Goal: Task Accomplishment & Management: Complete application form

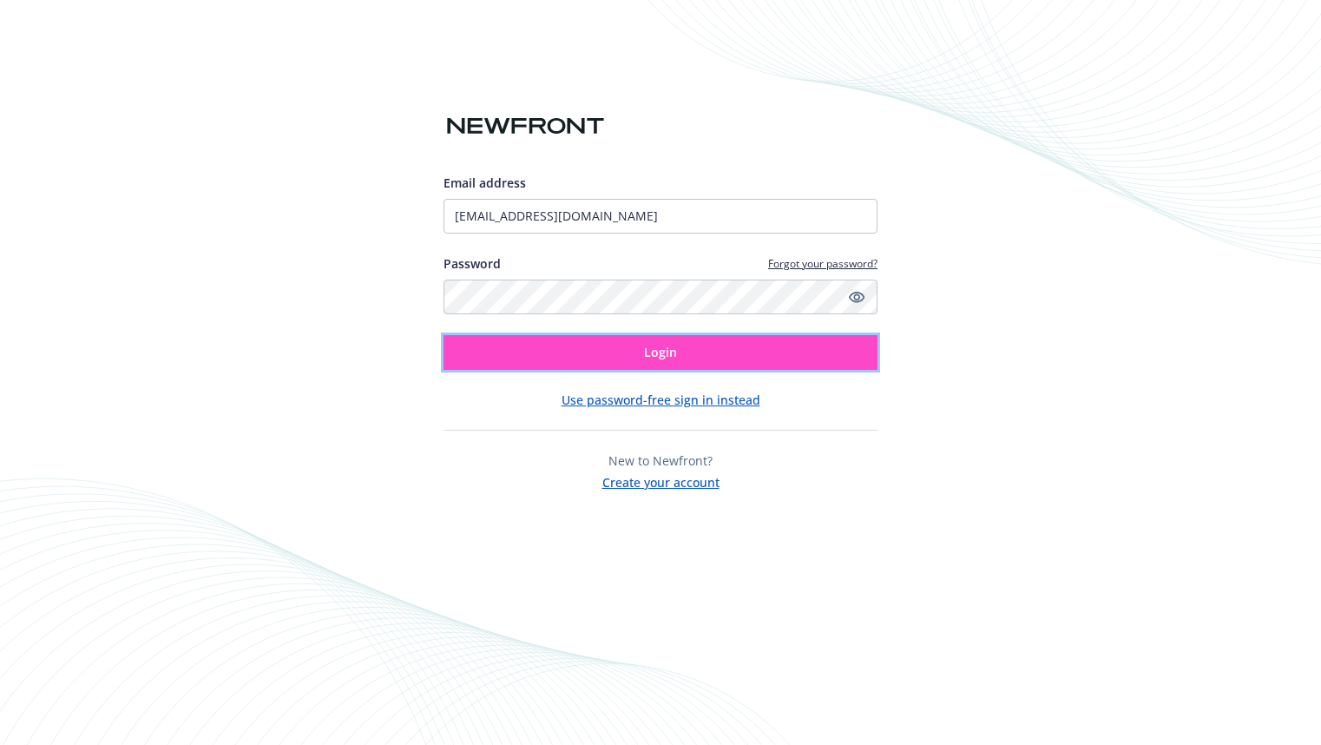
click at [695, 352] on button "Login" at bounding box center [661, 352] width 434 height 35
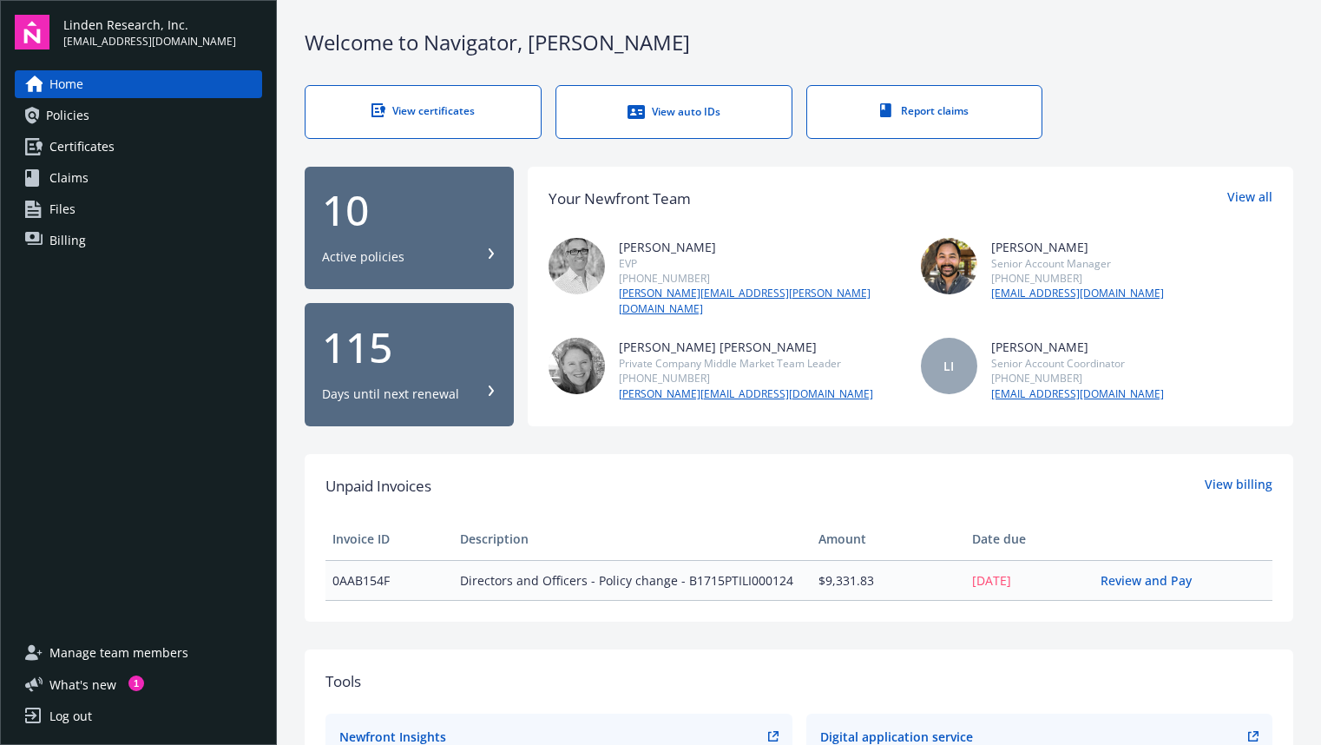
click at [437, 103] on div "View certificates" at bounding box center [423, 110] width 166 height 15
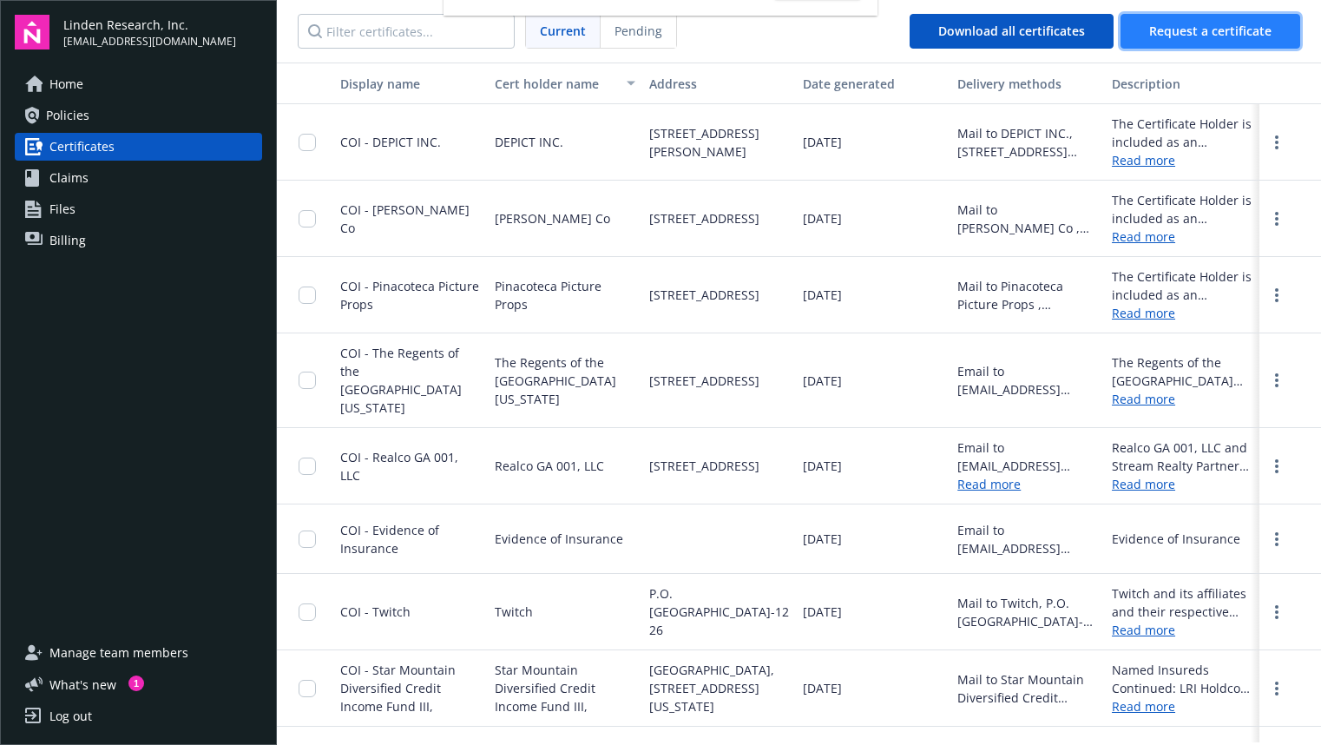
click at [1182, 37] on span "Request a certificate" at bounding box center [1210, 31] width 122 height 16
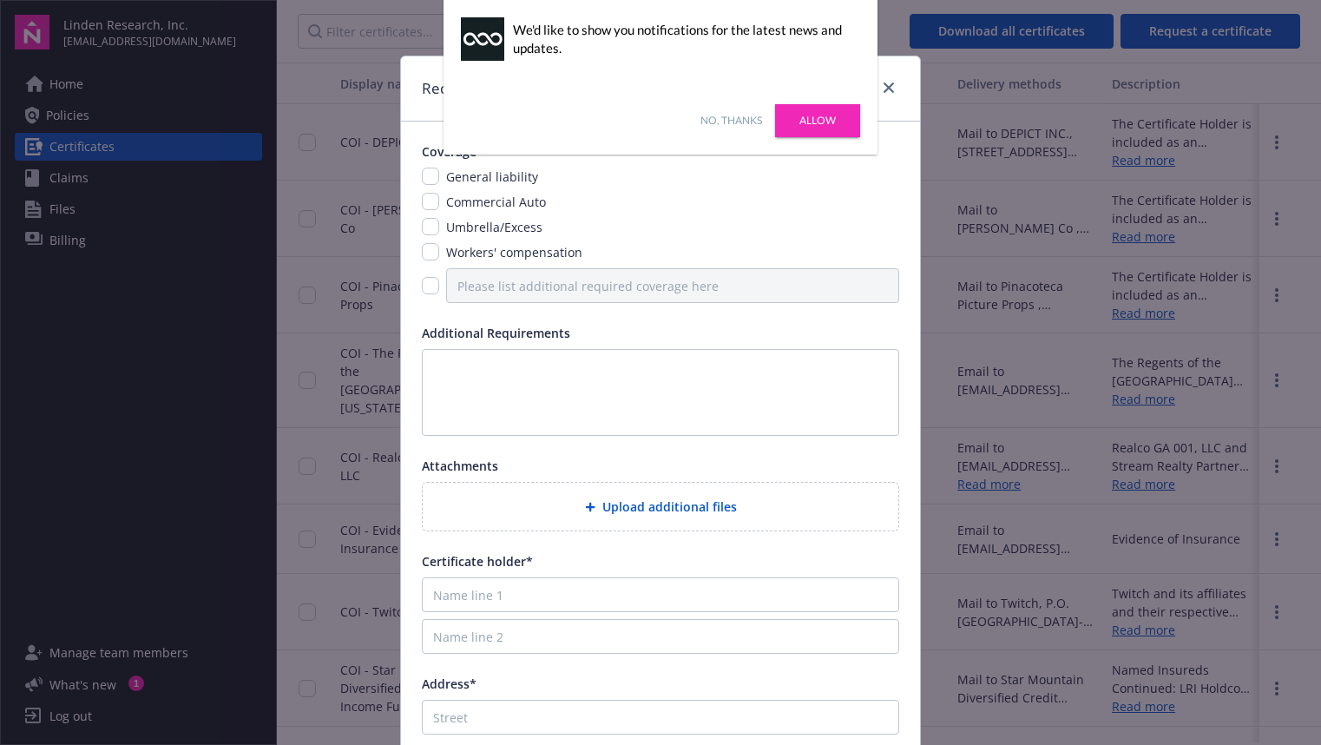
click at [837, 125] on link "Allow" at bounding box center [817, 120] width 85 height 33
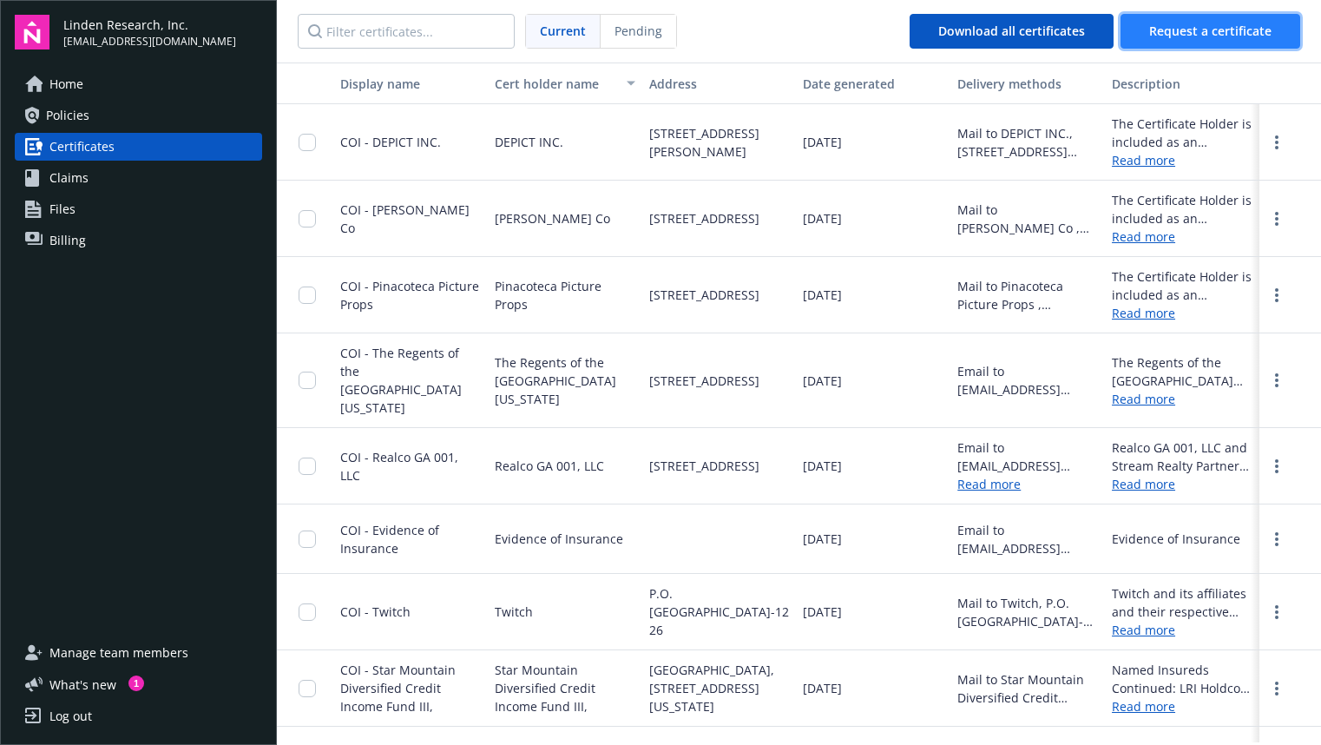
click at [1199, 34] on span "Request a certificate" at bounding box center [1210, 31] width 122 height 16
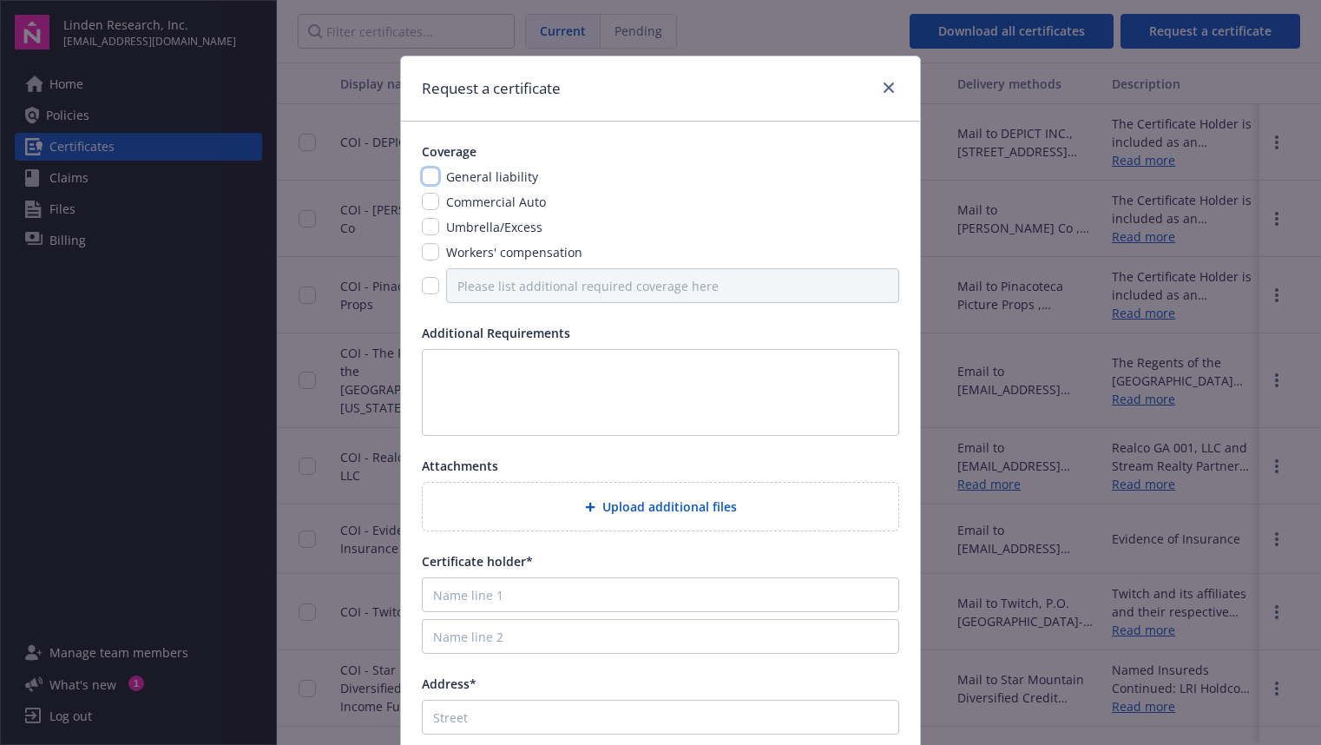
click at [433, 176] on input "checkbox" at bounding box center [430, 176] width 17 height 17
checkbox input "true"
click at [431, 253] on input "checkbox" at bounding box center [430, 251] width 17 height 17
checkbox input "true"
click at [663, 504] on span "Upload additional files" at bounding box center [669, 506] width 135 height 18
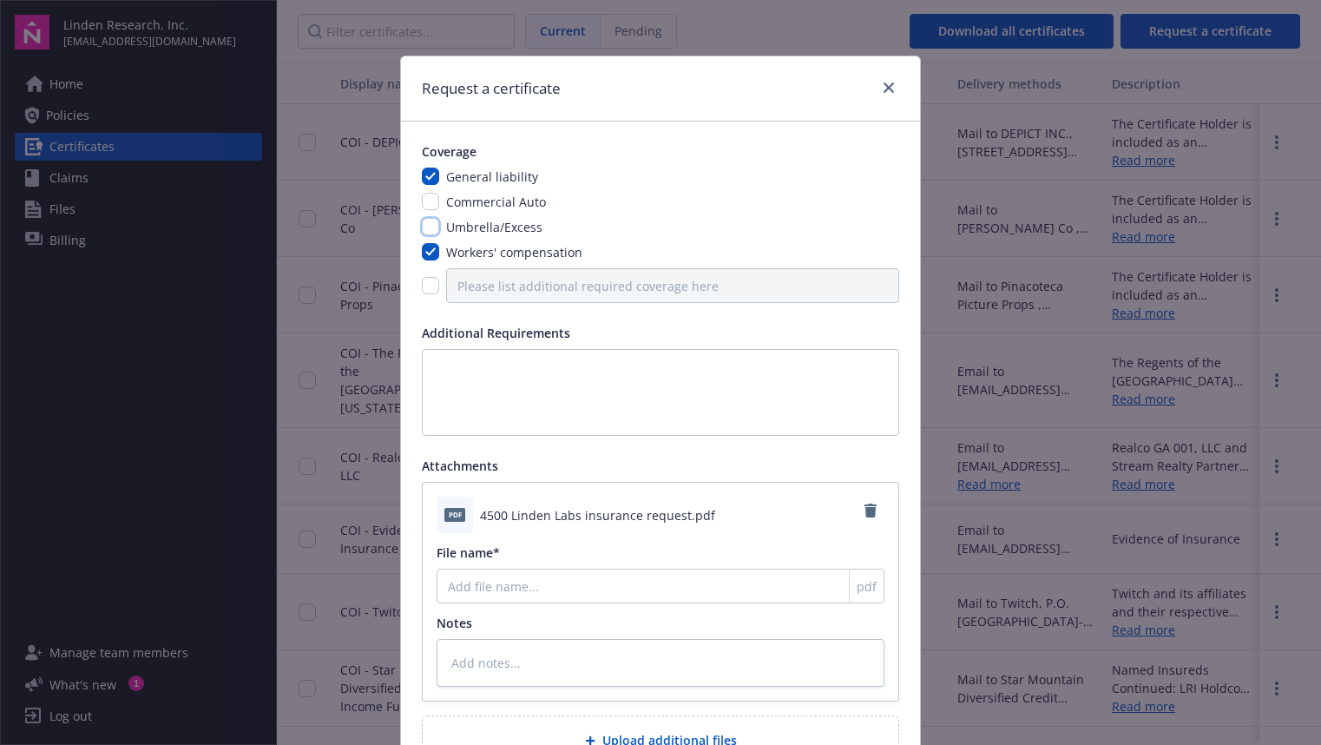
click at [430, 226] on input "checkbox" at bounding box center [430, 226] width 17 height 17
checkbox input "true"
type textarea "x"
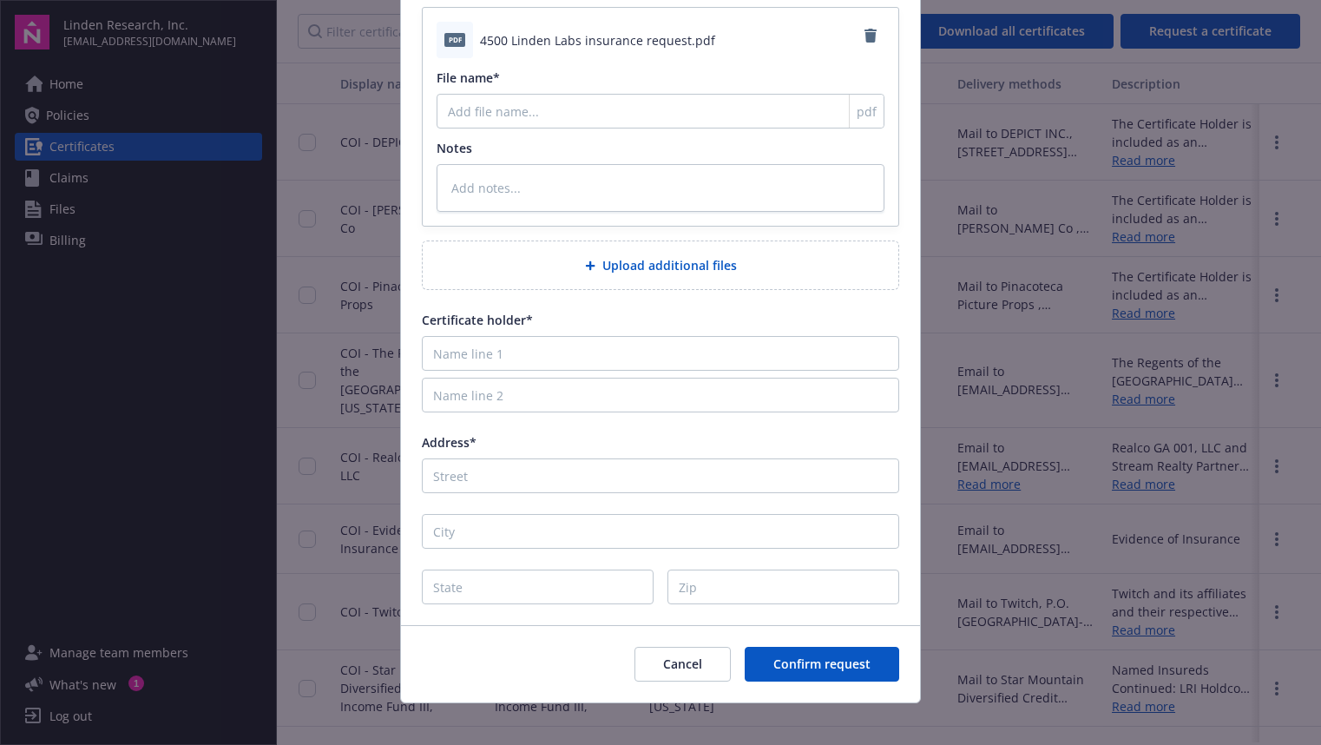
scroll to position [476, 0]
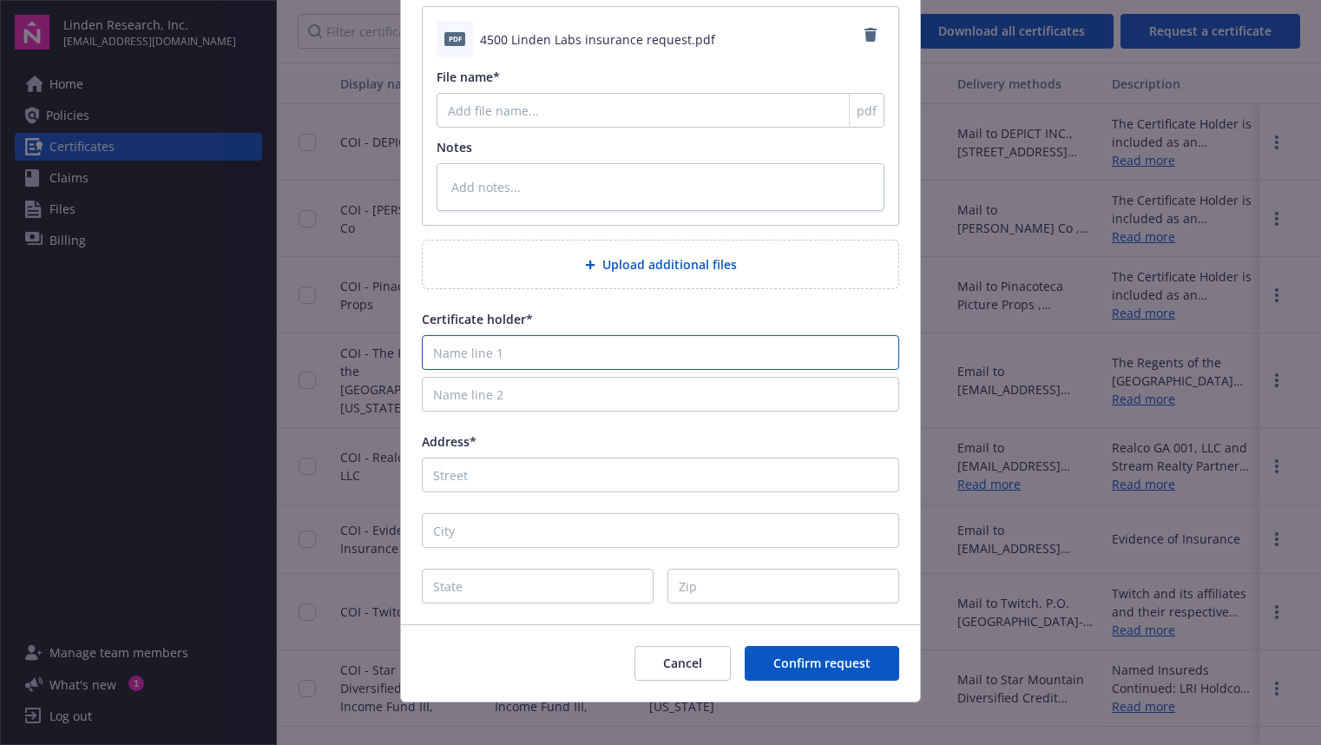
click at [595, 356] on input "Name line 1" at bounding box center [660, 352] width 477 height 35
click at [524, 317] on span "Certificate holder*" at bounding box center [477, 319] width 111 height 16
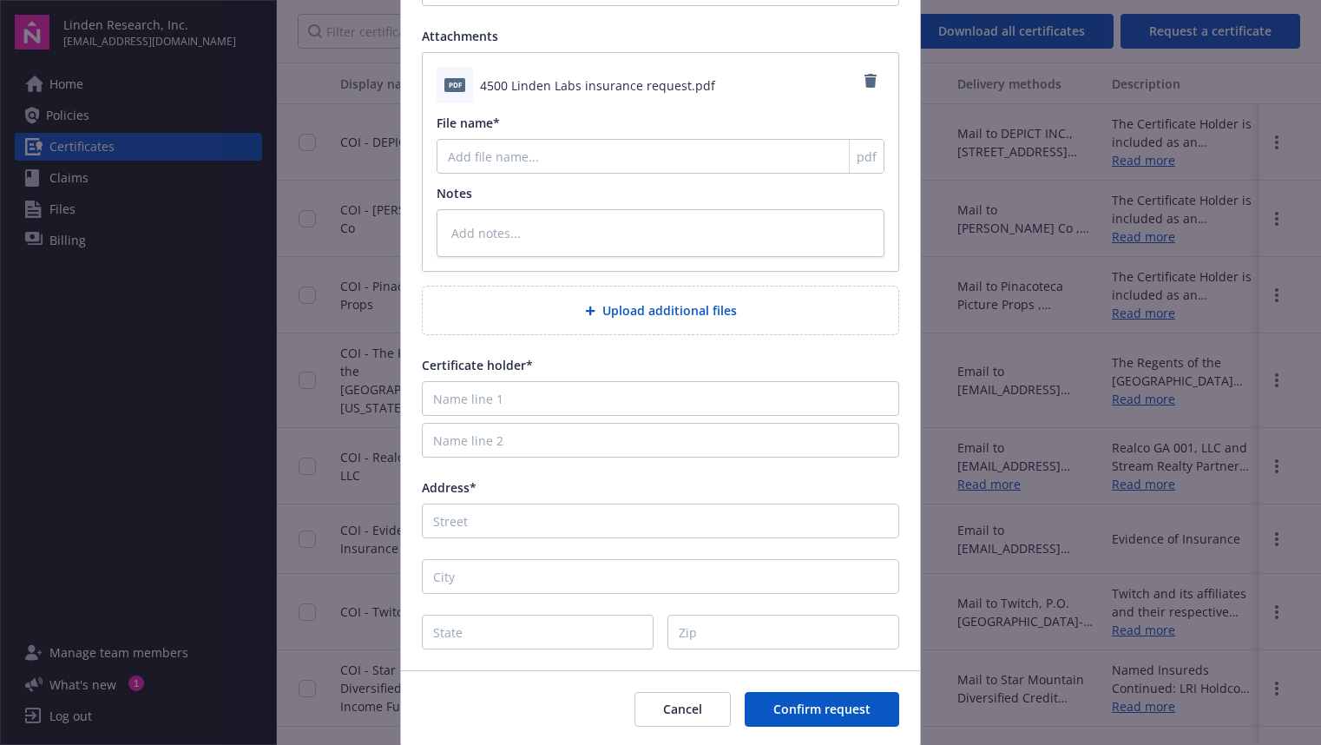
scroll to position [449, 0]
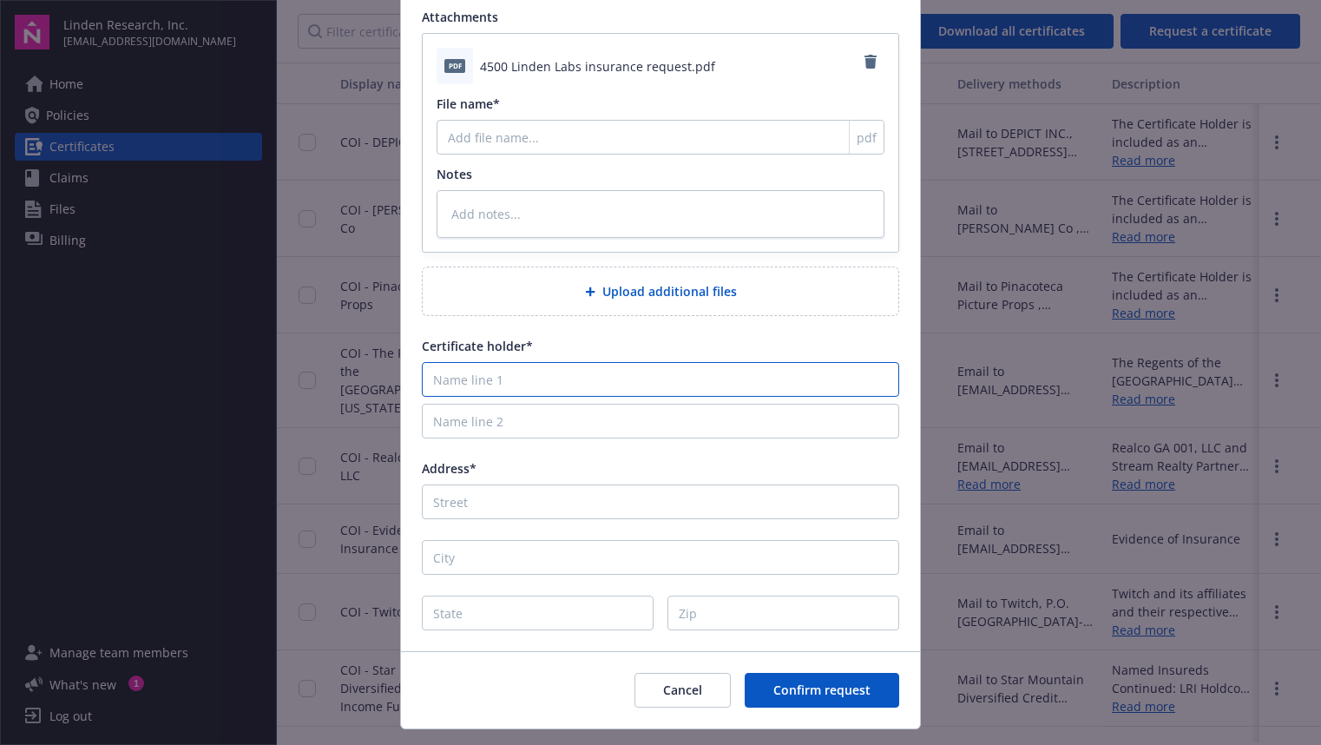
click at [629, 385] on input "Name line 1" at bounding box center [660, 379] width 477 height 35
type input "S"
type textarea "x"
type input "Se"
type textarea "x"
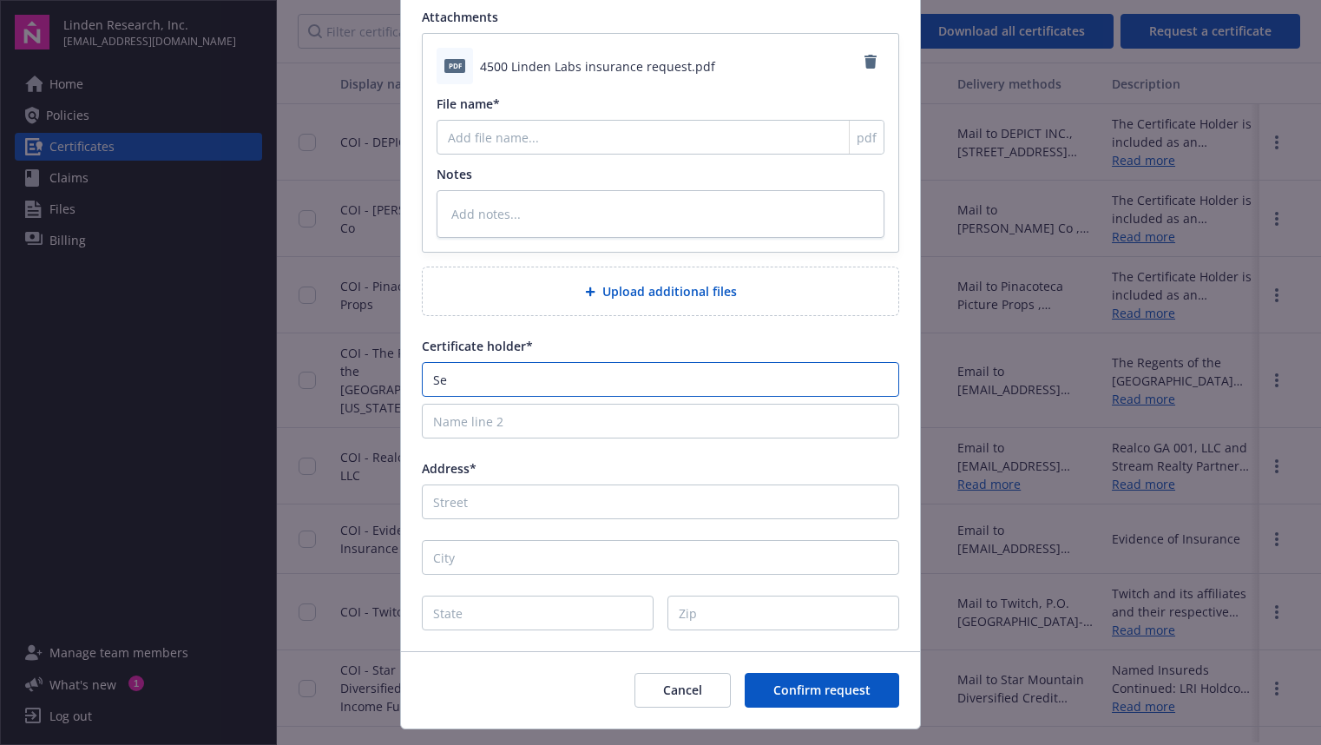
type input "See"
type textarea "x"
type input "See"
type textarea "x"
type input "See a"
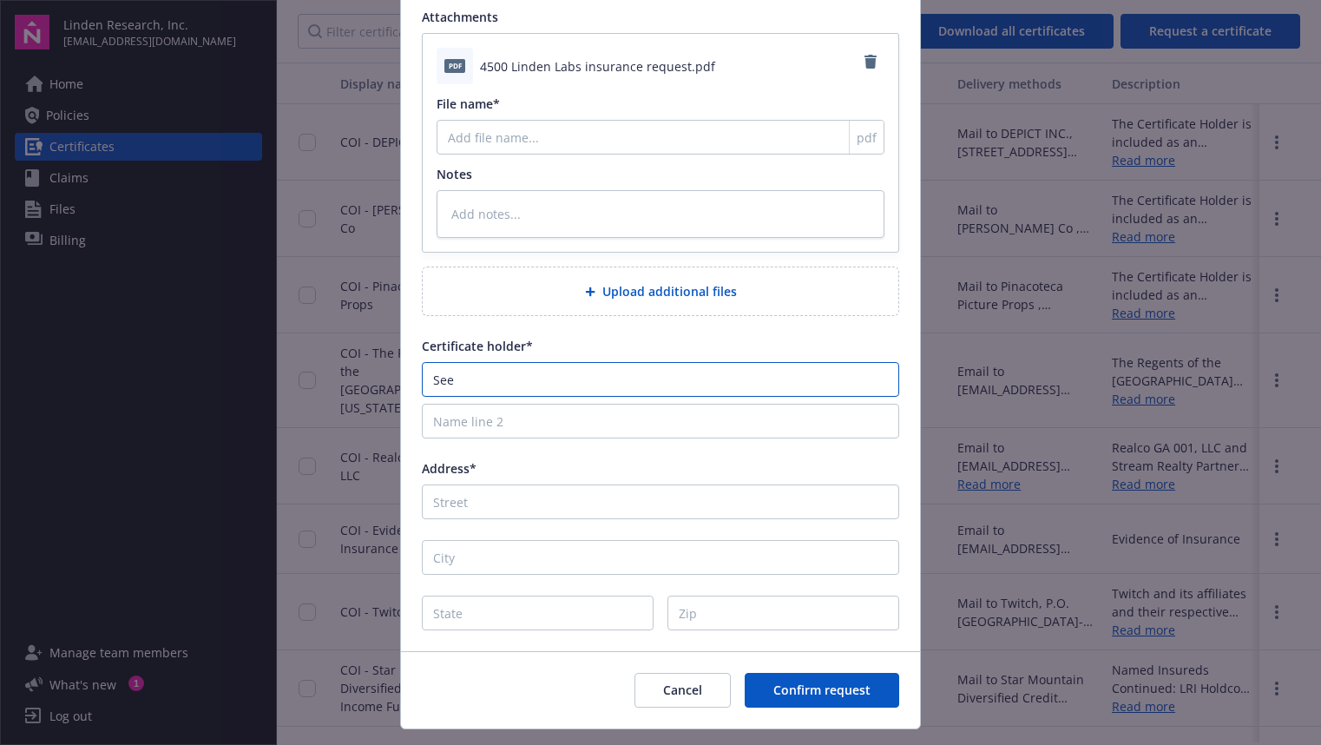
type textarea "x"
type input "See at"
type textarea "x"
type input "See att"
type textarea "x"
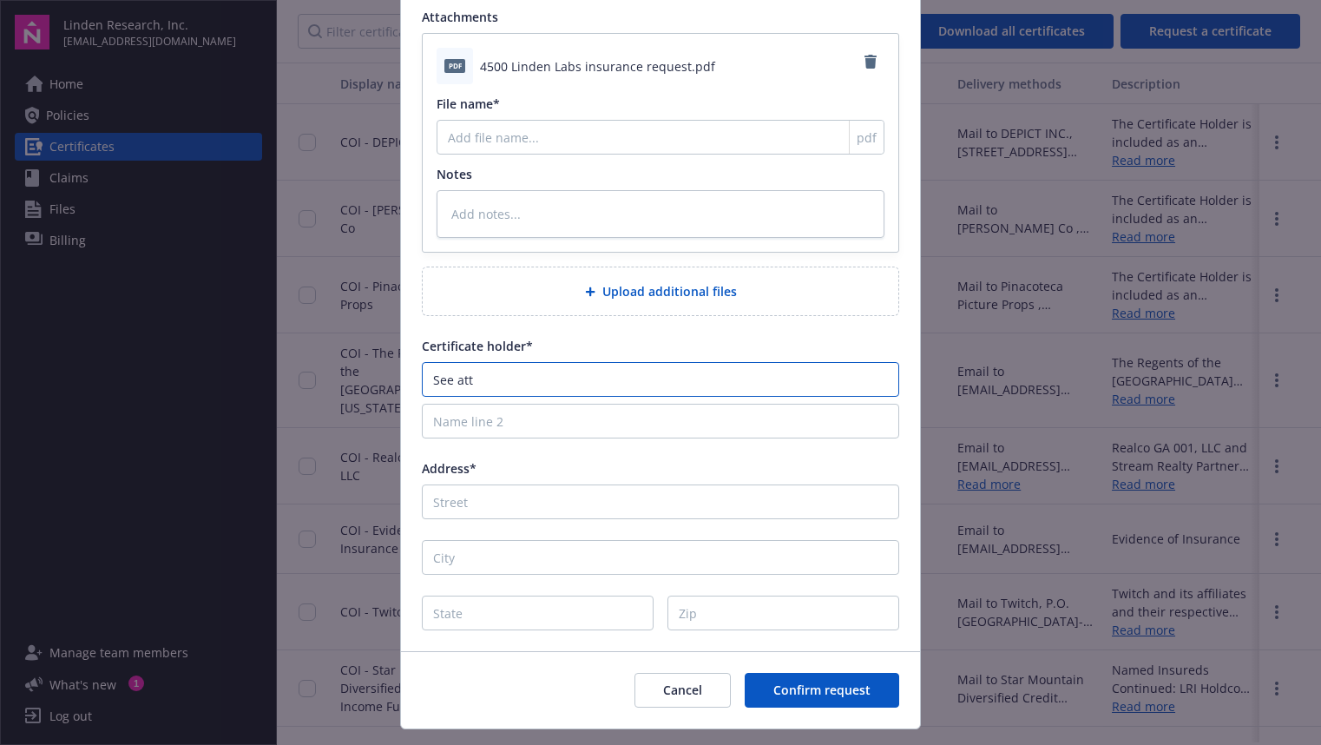
type input "See atta"
type textarea "x"
type input "See attac"
type textarea "x"
type input "See attach"
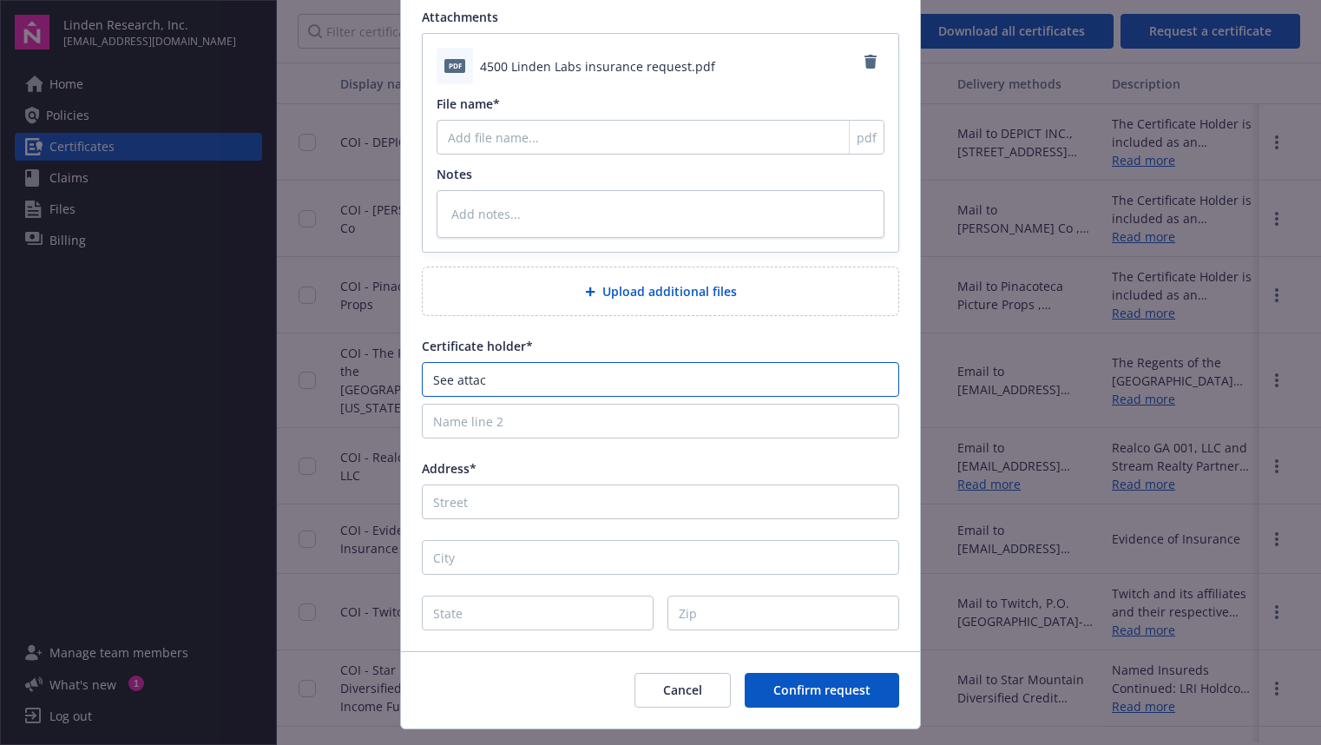
type textarea "x"
type input "See attachm"
type textarea "x"
type input "See attachme"
type textarea "x"
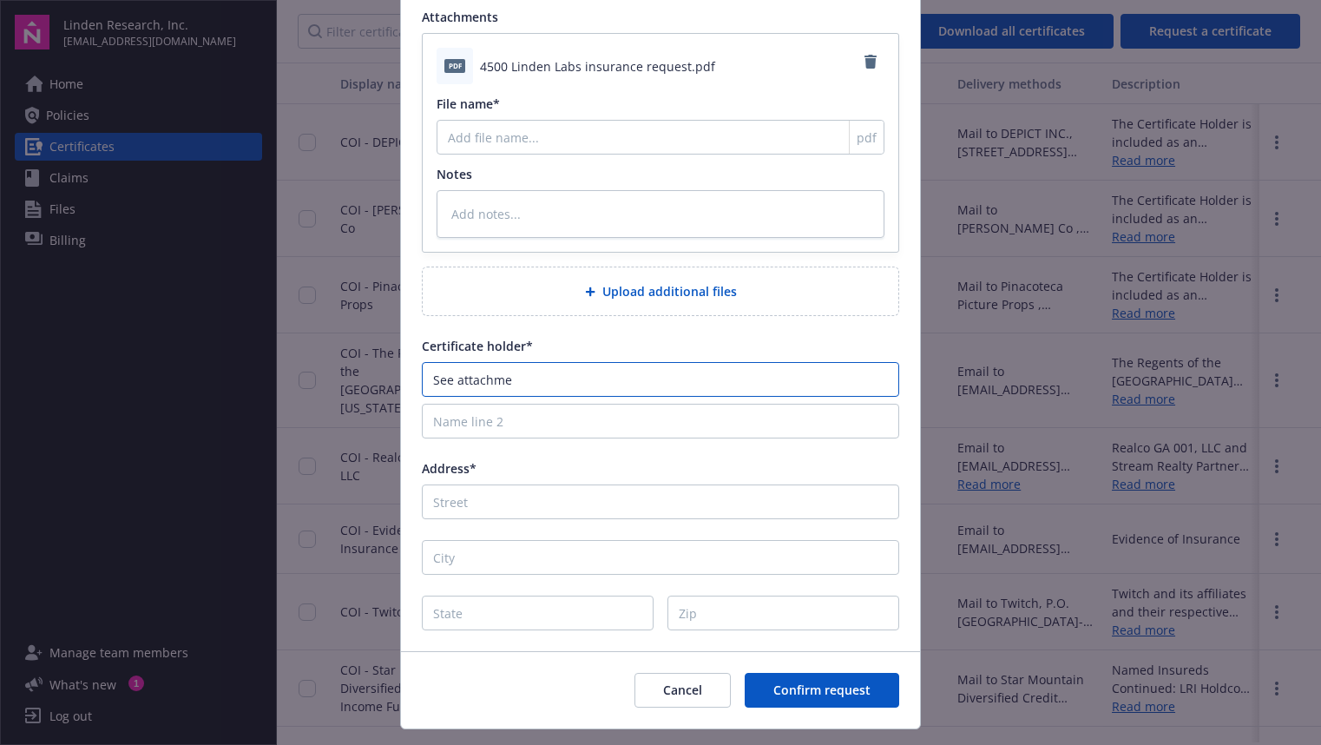
type input "See attachmen"
type textarea "x"
type input "See attachment"
type textarea "x"
type input "See attachment."
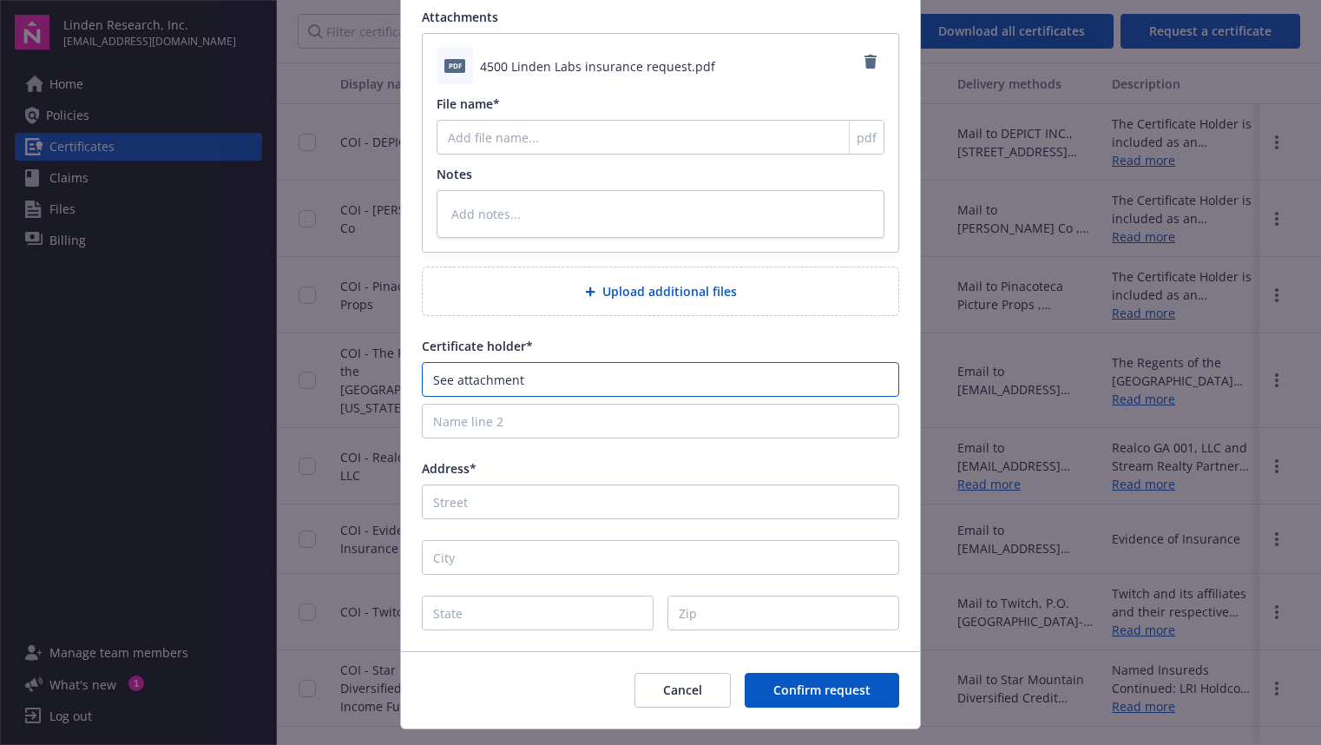
type textarea "x"
type input "See attachment."
click at [595, 510] on input "Address*" at bounding box center [660, 501] width 477 height 35
type input "S"
type textarea "x"
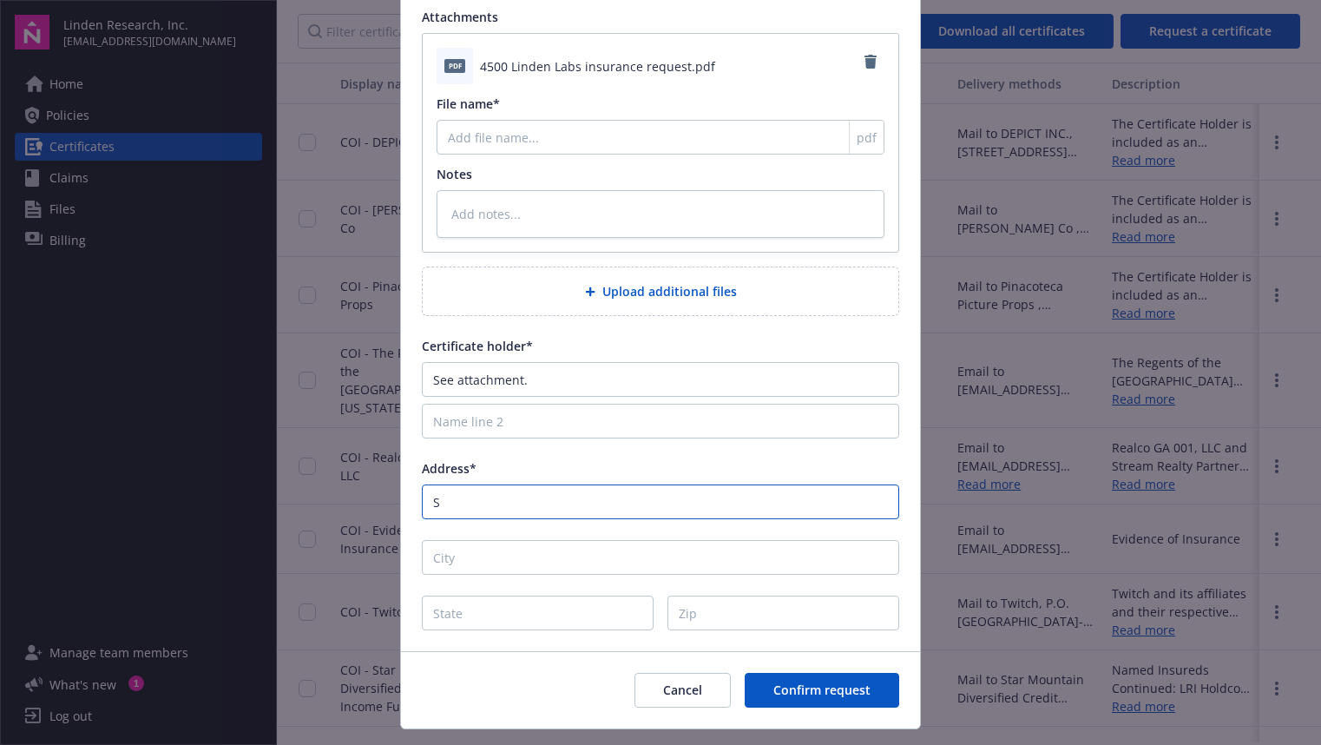
type input "Se"
type textarea "x"
type input "See"
type textarea "x"
type input "See"
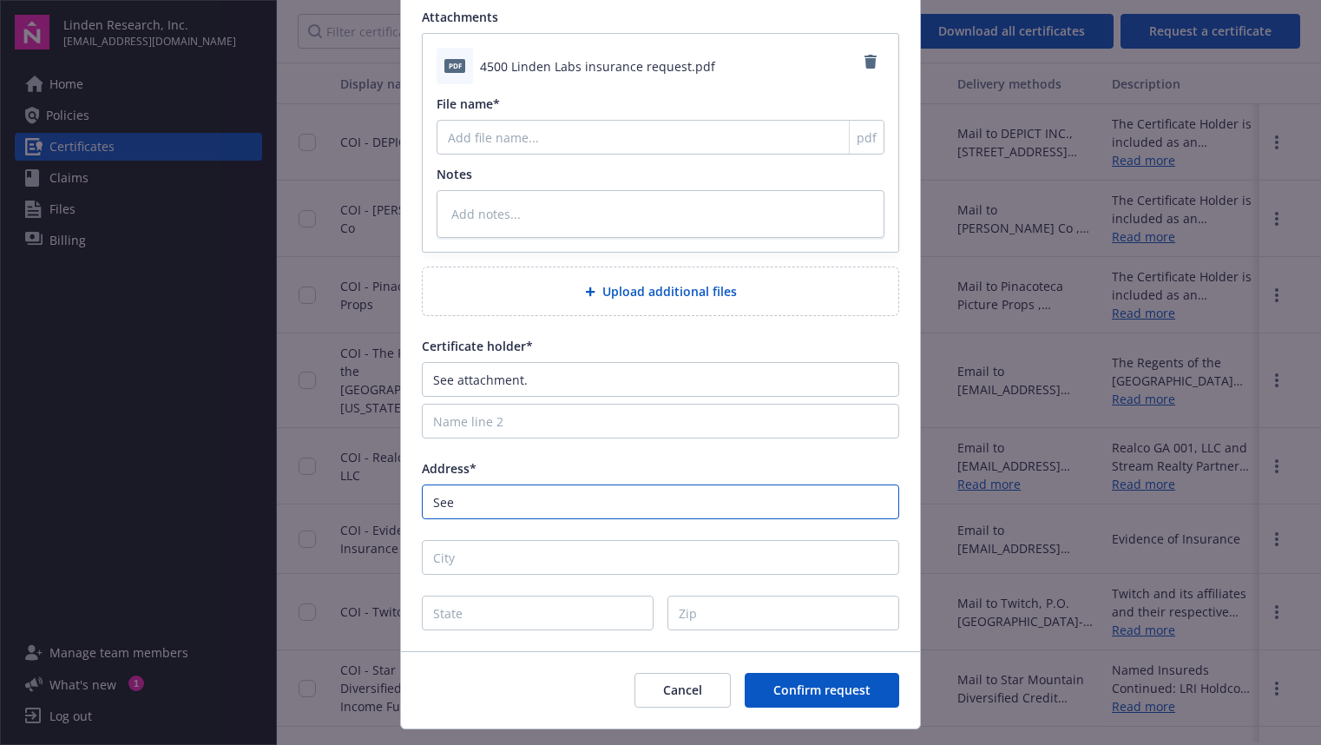
type textarea "x"
type input "See a"
type textarea "x"
type input "See at"
type textarea "x"
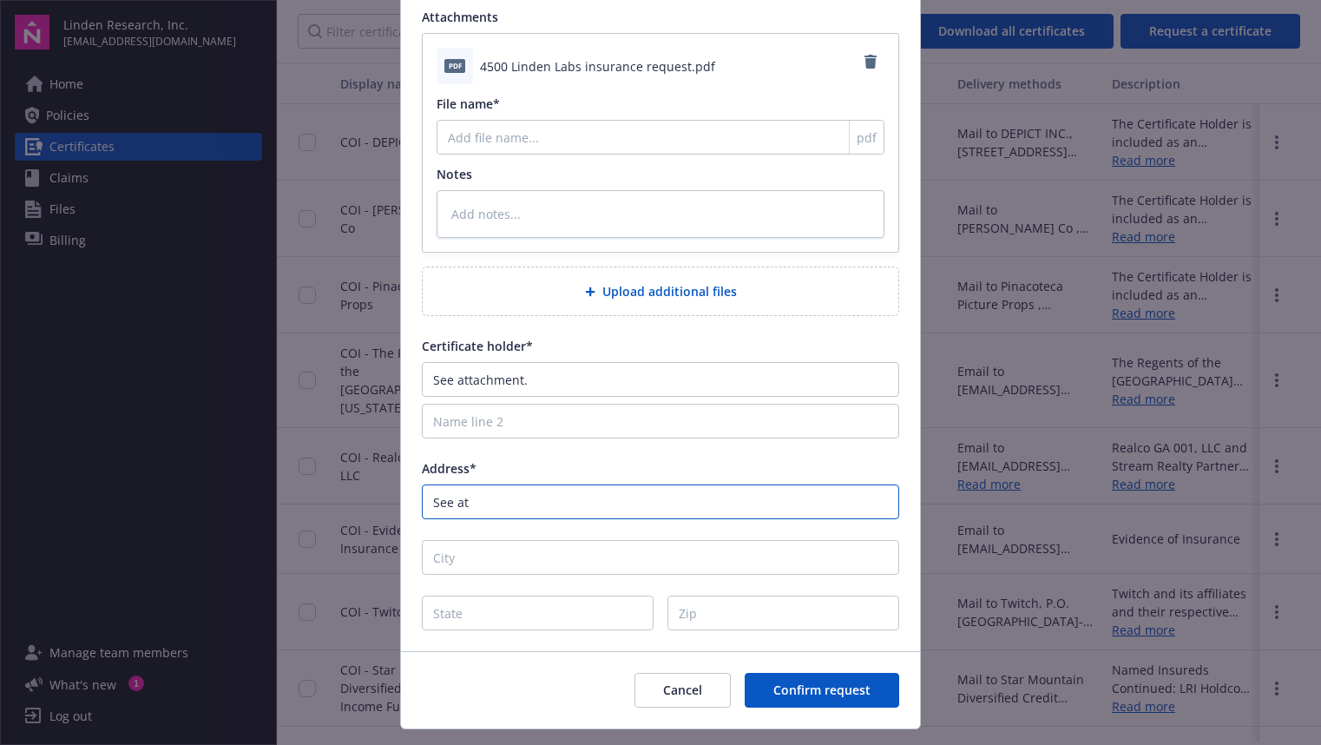
type input "See att"
type textarea "x"
type input "See atta"
type textarea "x"
type input "See attac"
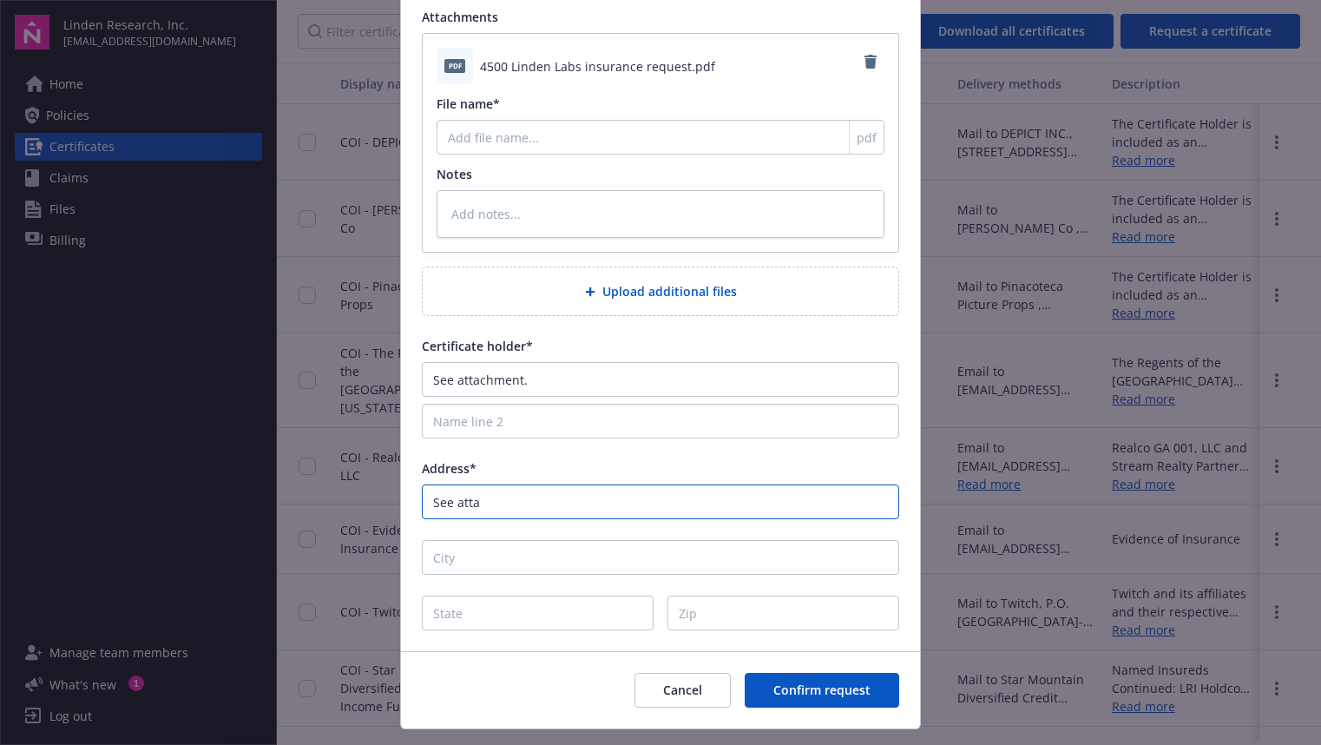
type textarea "x"
type input "See attach"
type textarea "x"
type input "See attachm"
type textarea "x"
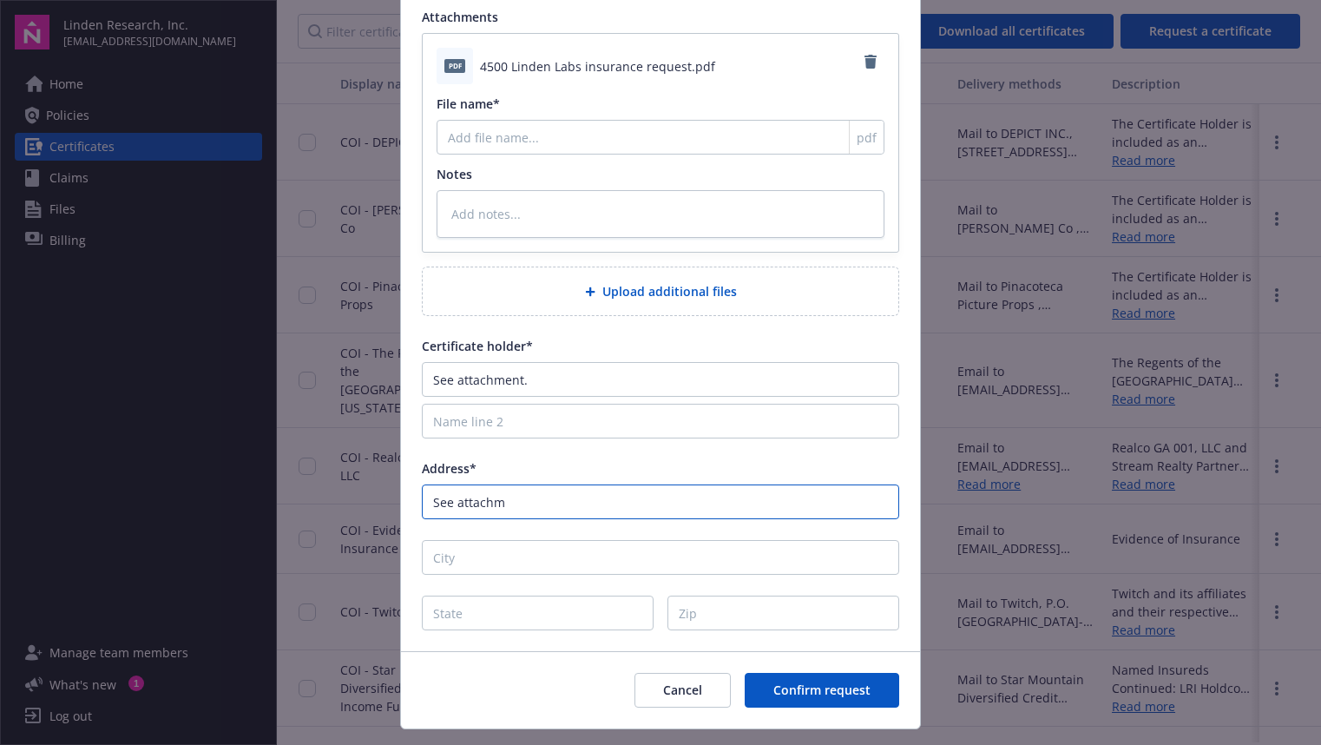
type input "See attachme"
type textarea "x"
type input "See attachmen"
type textarea "x"
type input "See attachment"
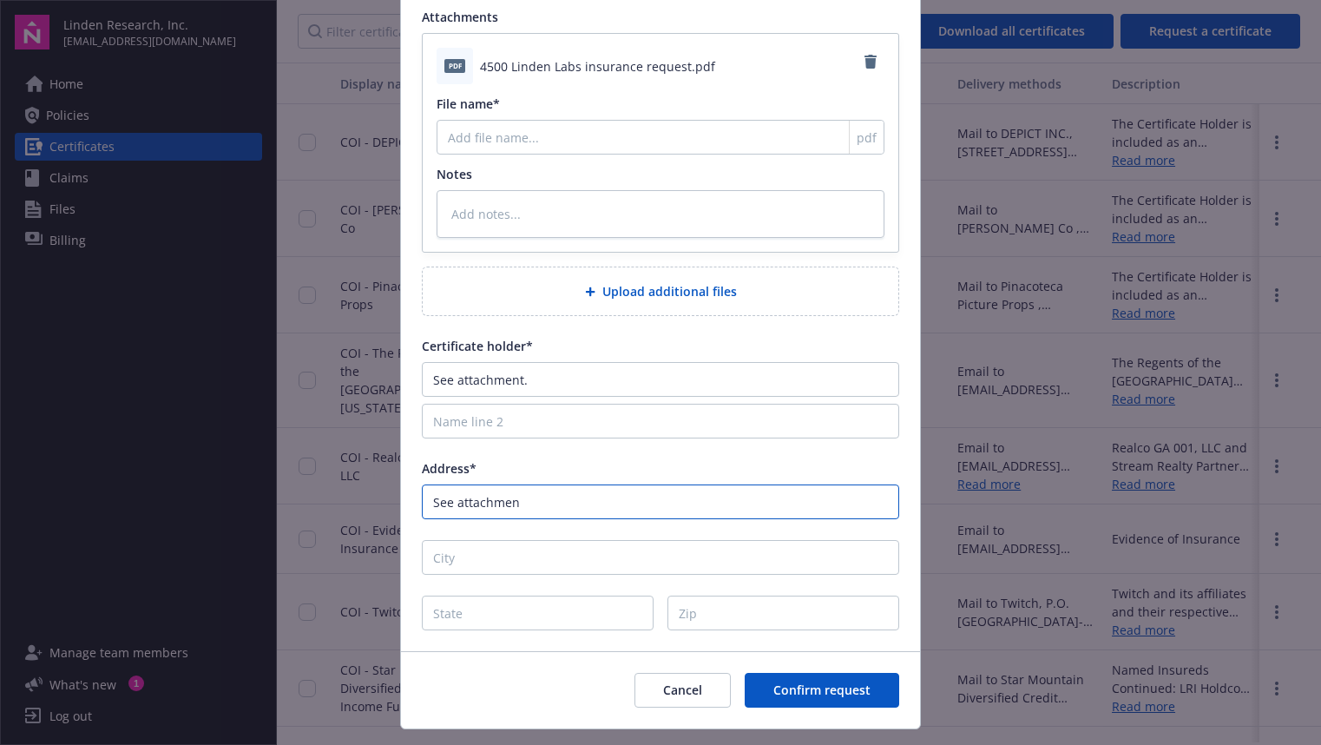
type textarea "x"
type input "See attachment."
type textarea "x"
type input "See attachment."
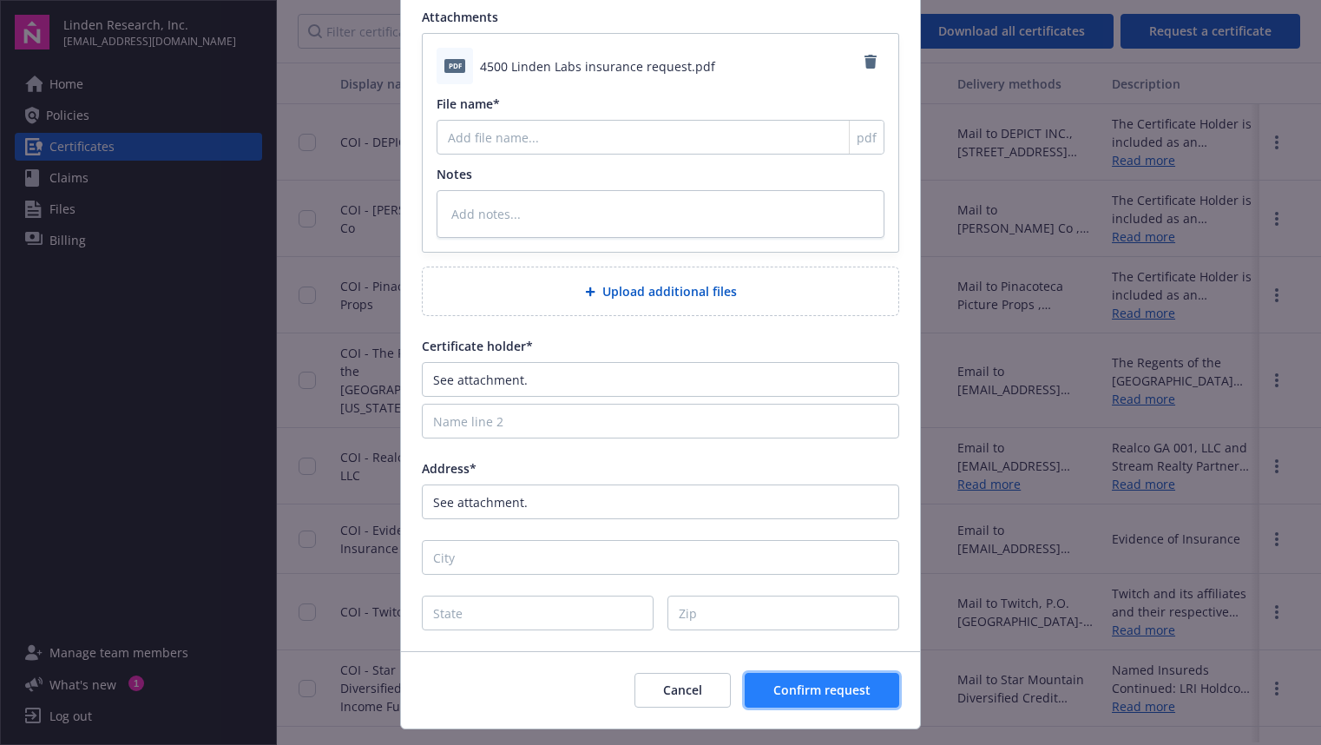
click at [817, 698] on span "Confirm request" at bounding box center [821, 689] width 97 height 16
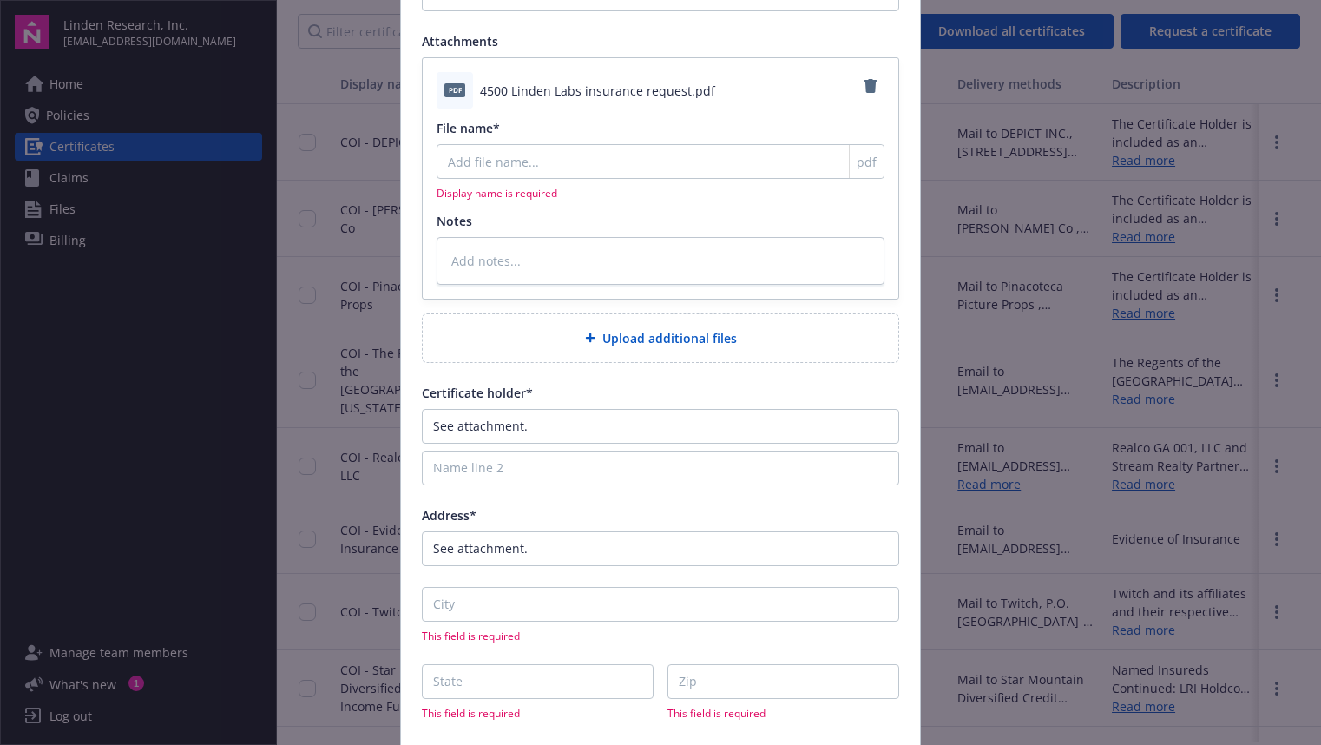
scroll to position [399, 0]
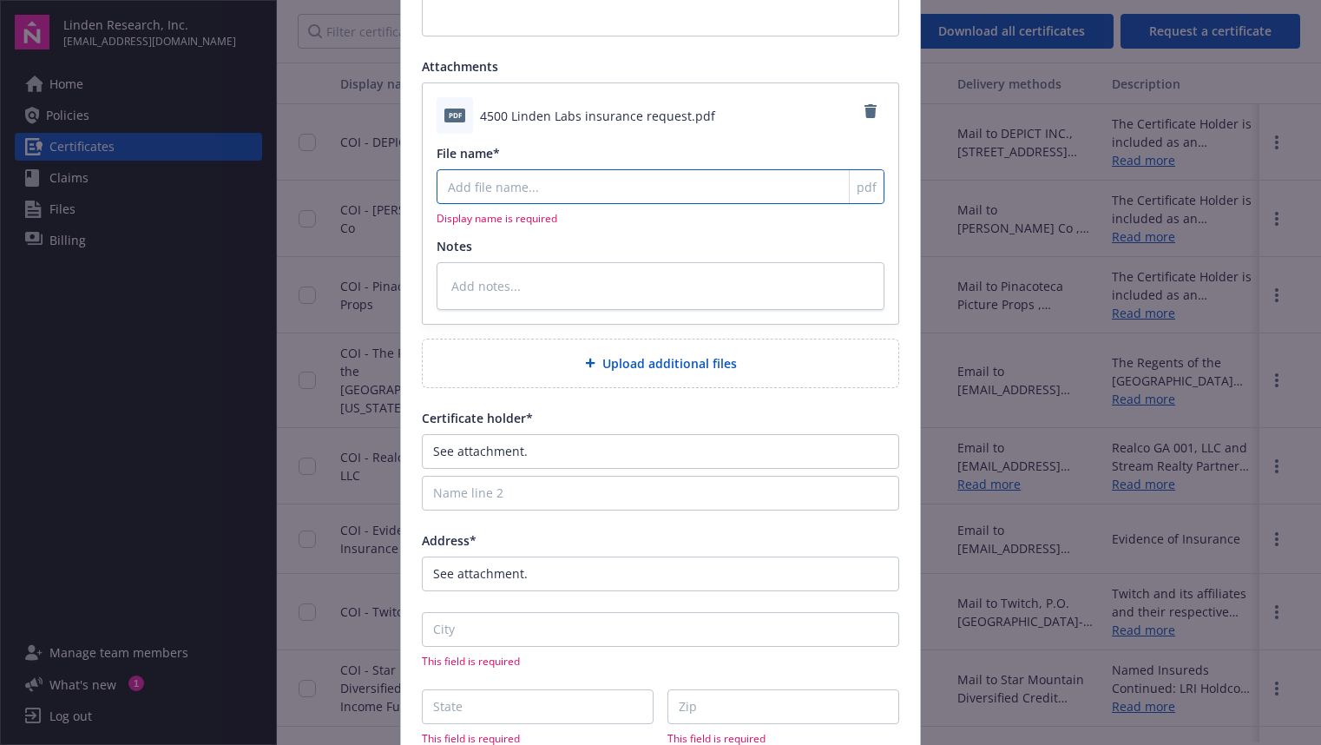
click at [726, 181] on input "File name*" at bounding box center [661, 186] width 448 height 35
click at [755, 250] on div "Notes" at bounding box center [661, 246] width 448 height 18
drag, startPoint x: 480, startPoint y: 115, endPoint x: 684, endPoint y: 117, distance: 204.0
click at [684, 117] on span "4500 Linden Labs insurance request.pdf" at bounding box center [597, 116] width 235 height 18
copy span "4500 Linden Labs insurance request"
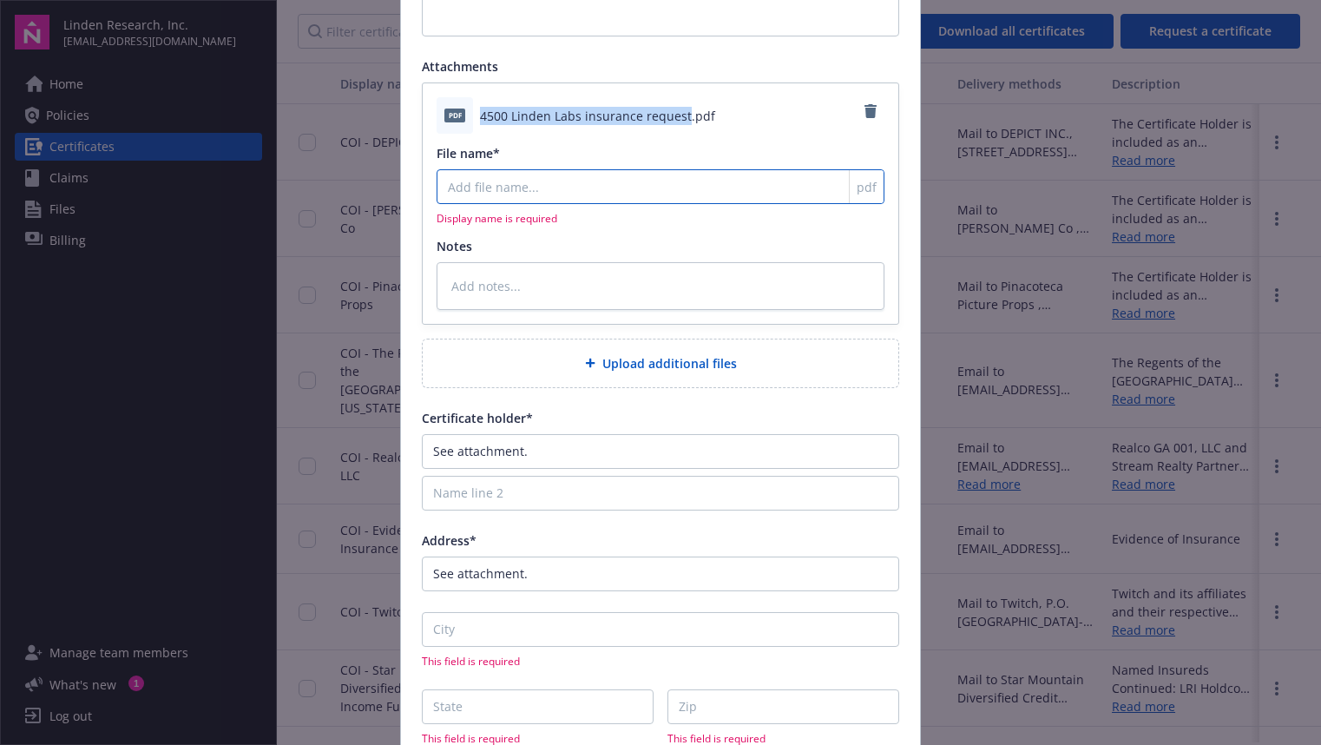
click at [653, 190] on input "File name*" at bounding box center [661, 186] width 448 height 35
paste input "4500 Linden Labs insurance request"
type textarea "x"
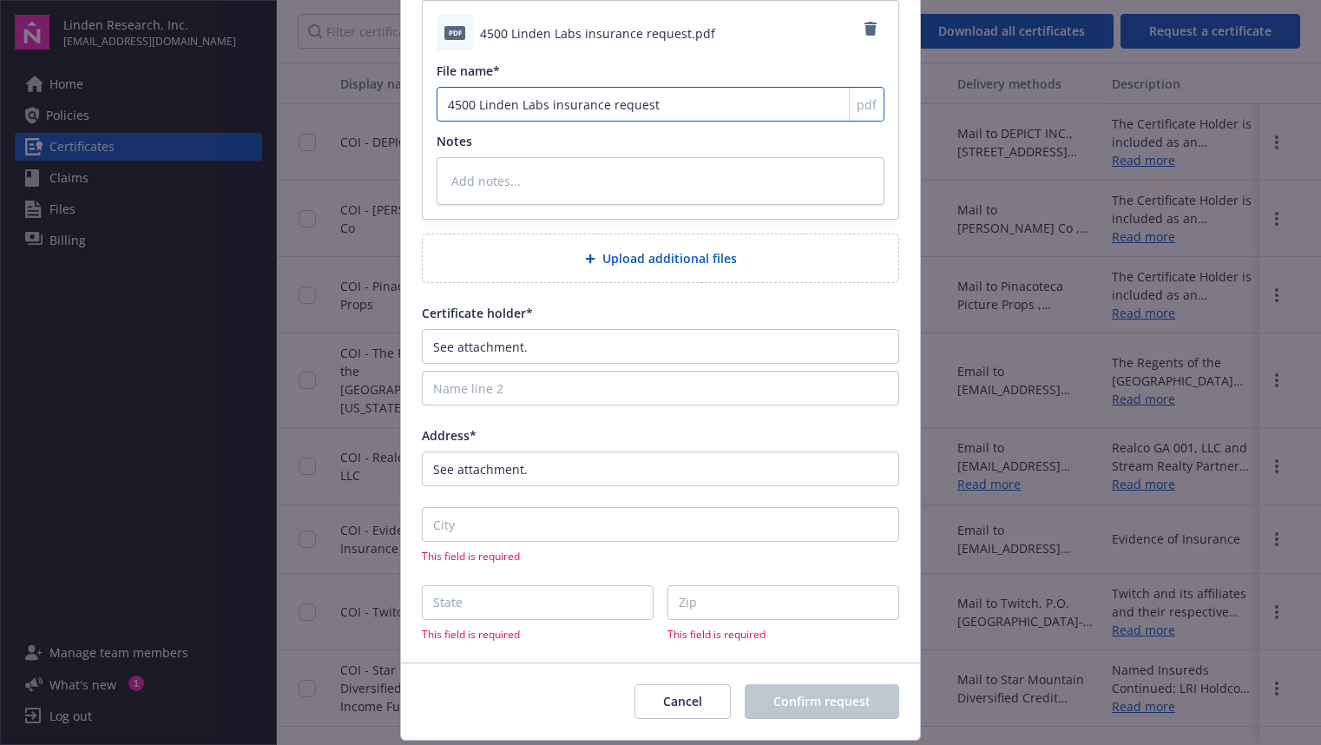
scroll to position [532, 0]
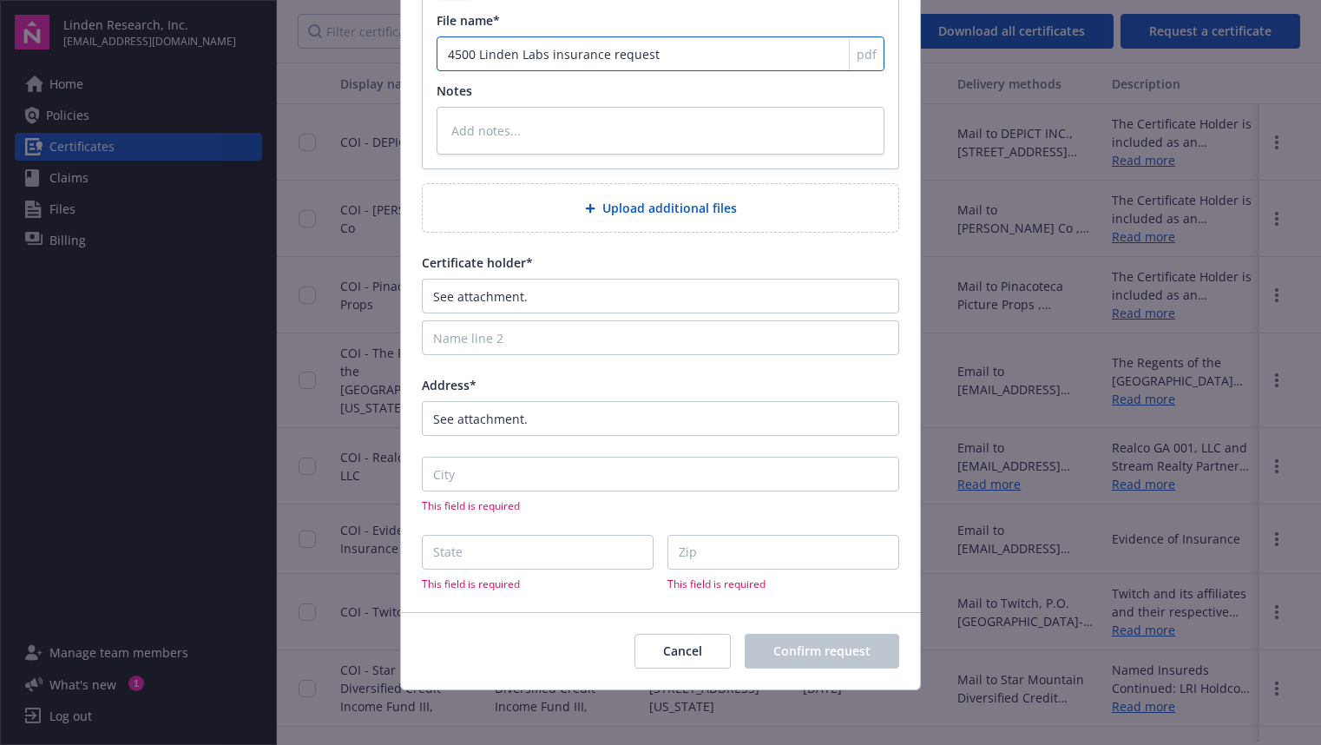
type input "4500 Linden Labs insurance request"
click at [692, 483] on input "City" at bounding box center [660, 474] width 477 height 35
type input "S"
type textarea "x"
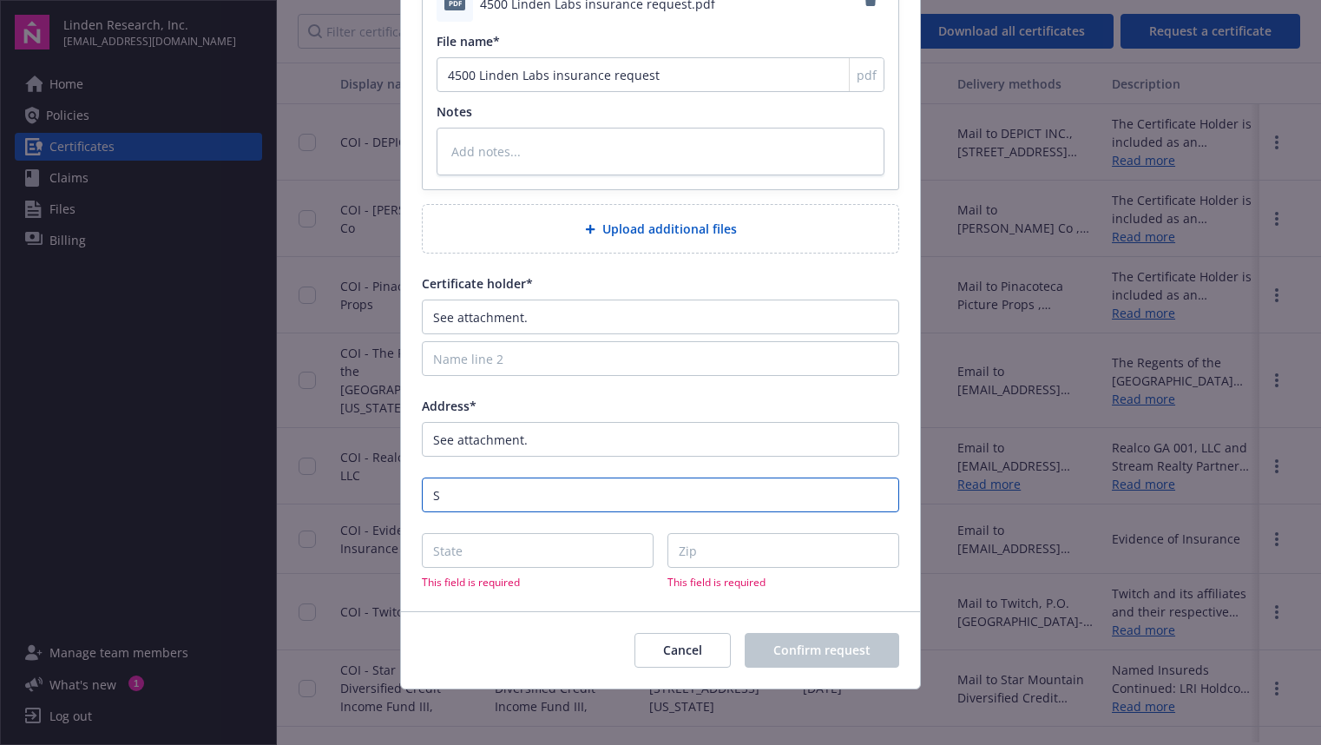
scroll to position [510, 0]
type input "Se"
type textarea "x"
type input "See"
type textarea "x"
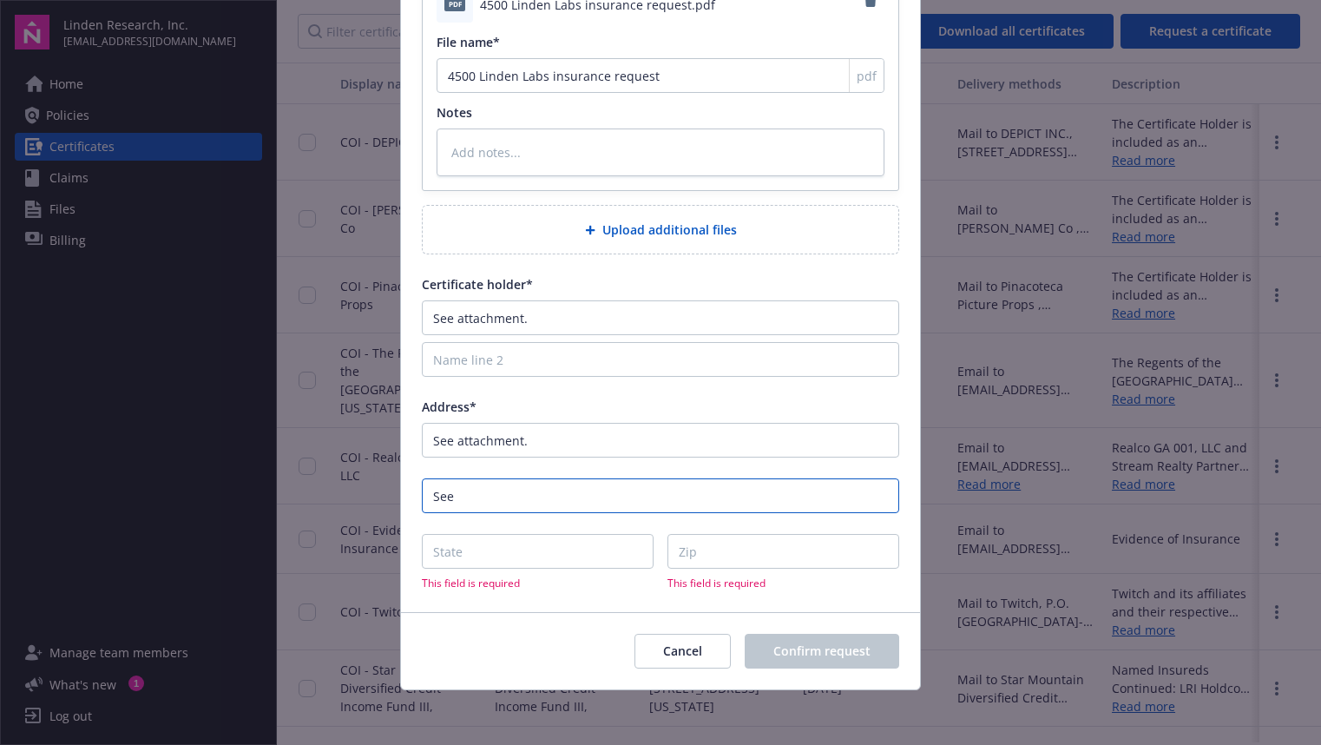
type input "See"
type textarea "x"
type input "See a"
type textarea "x"
type input "See at"
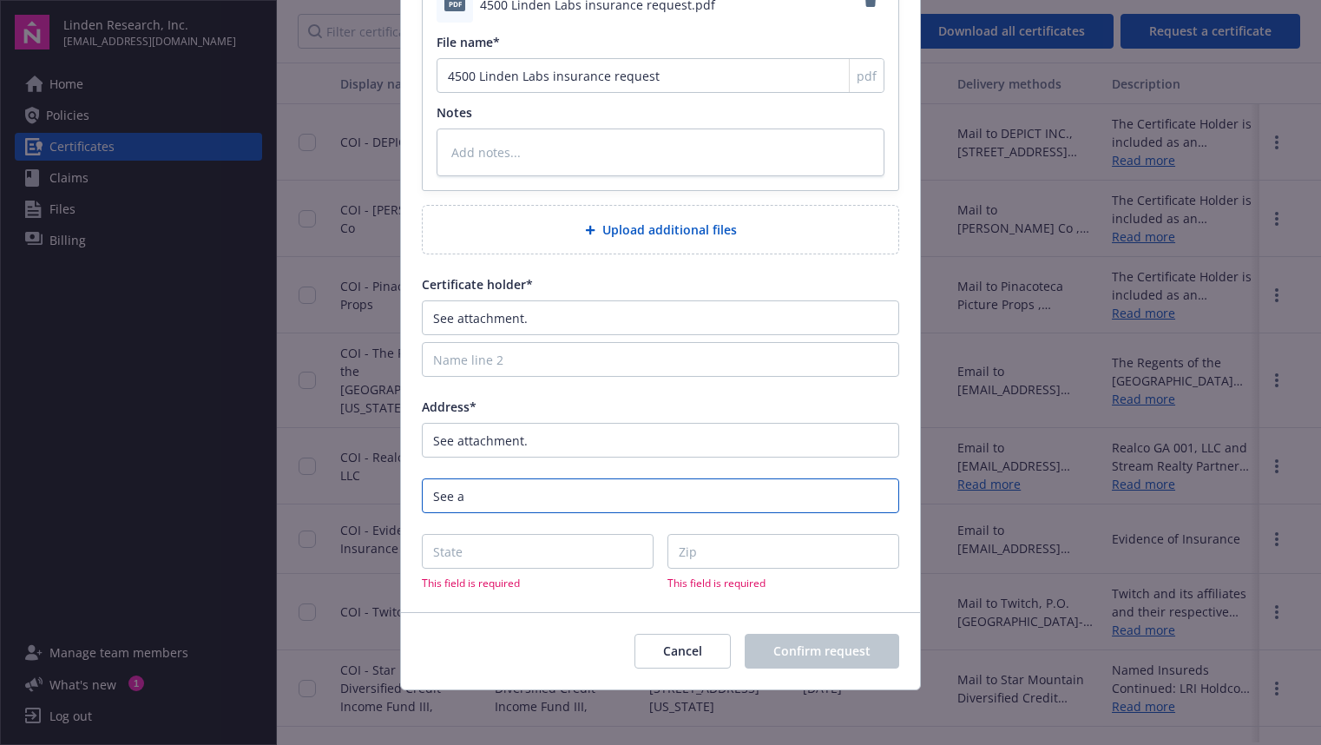
type textarea "x"
type input "See att"
type textarea "x"
type input "See atta"
type textarea "x"
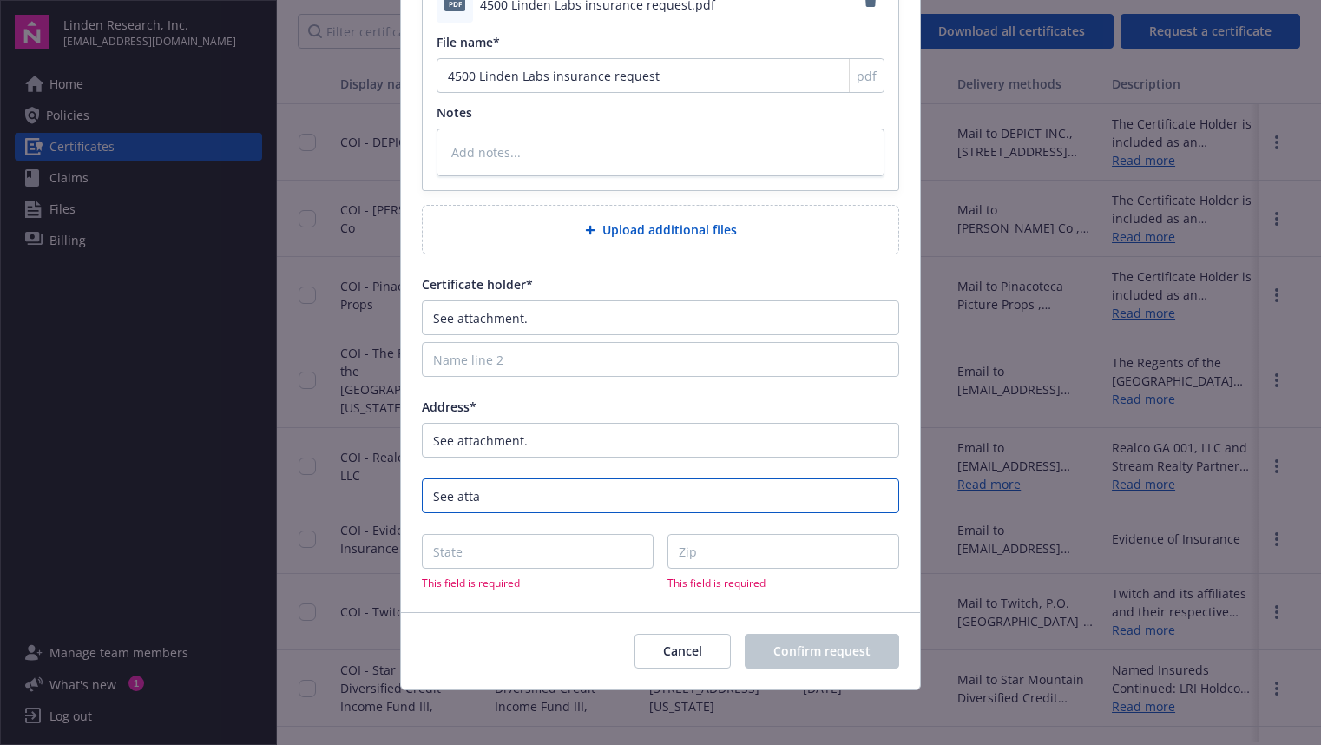
type input "See attac"
type textarea "x"
type input "See attach"
type textarea "x"
type input "See attache"
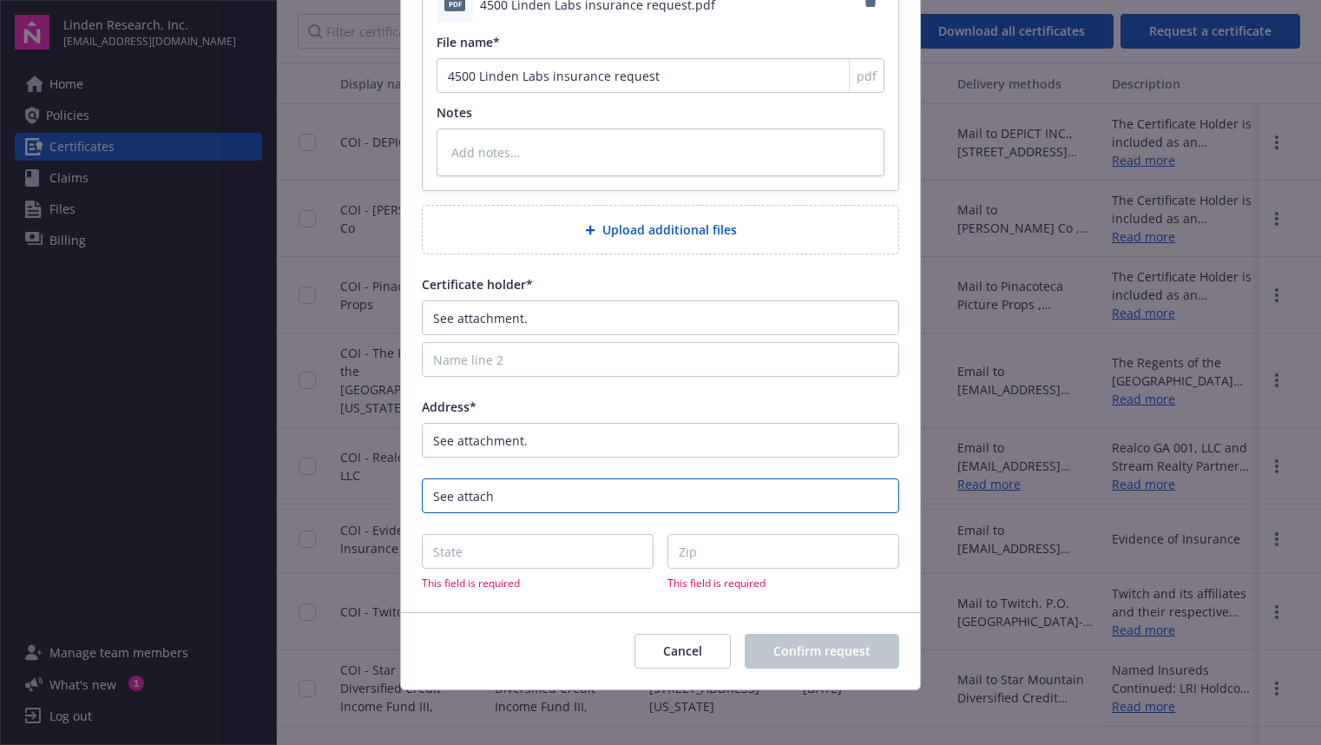
type textarea "x"
type input "See attachem"
type textarea "x"
type input "See attacheme"
type textarea "x"
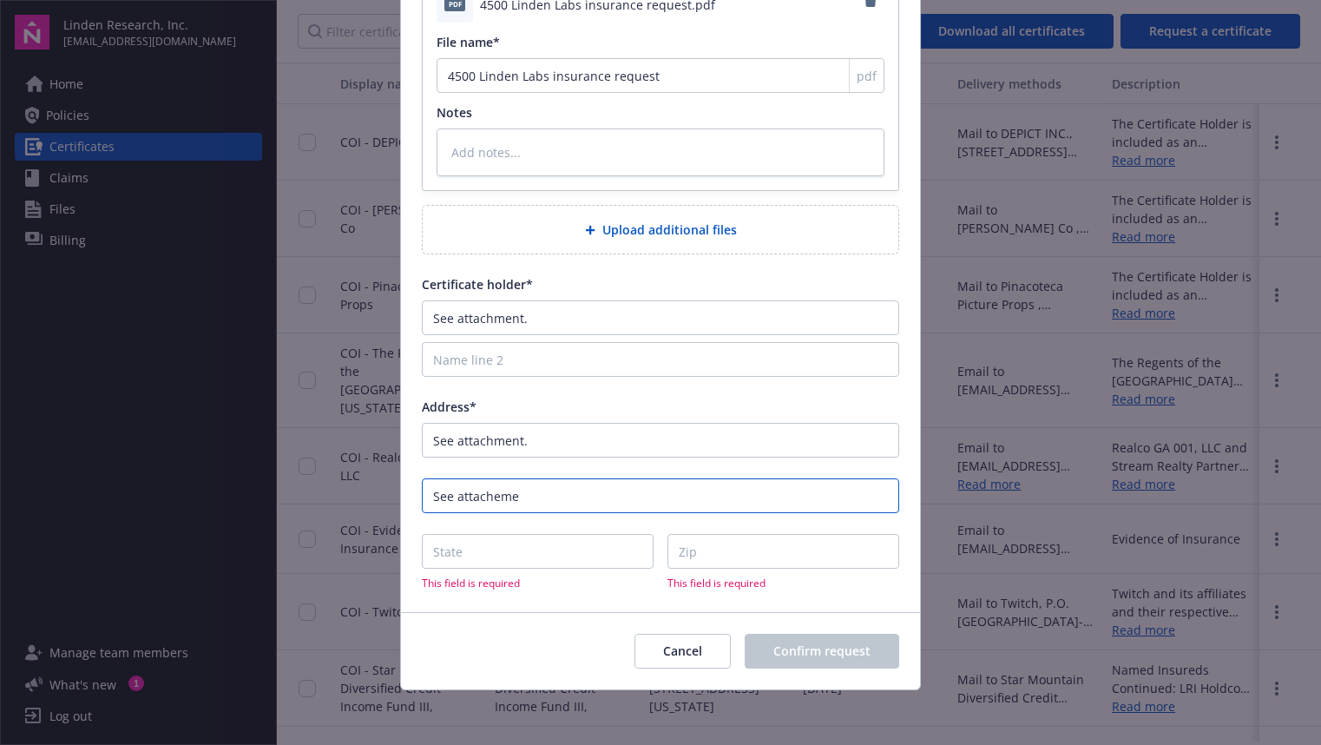
type input "See attachemen"
type textarea "x"
type input "See attachement"
type textarea "x"
type input "See attachement."
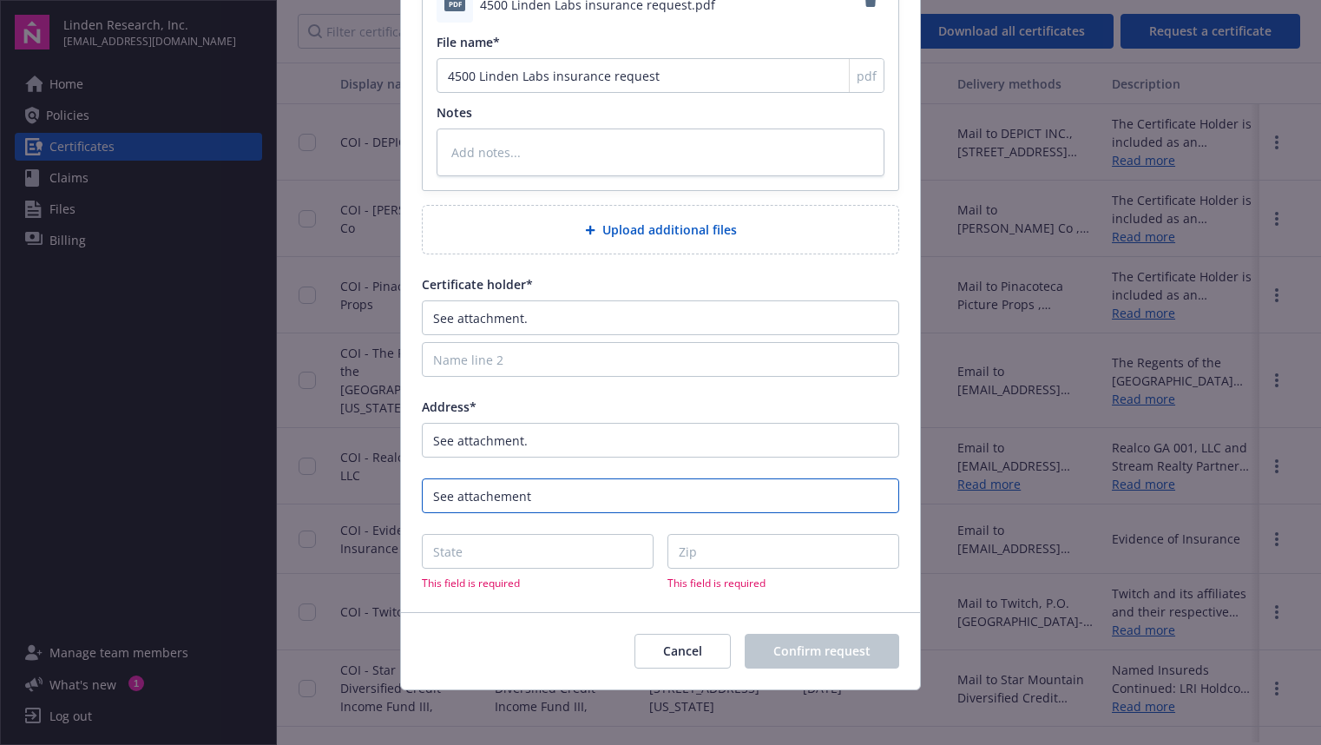
type textarea "x"
type input "See attachement."
type input "S"
type textarea "x"
type input "Se"
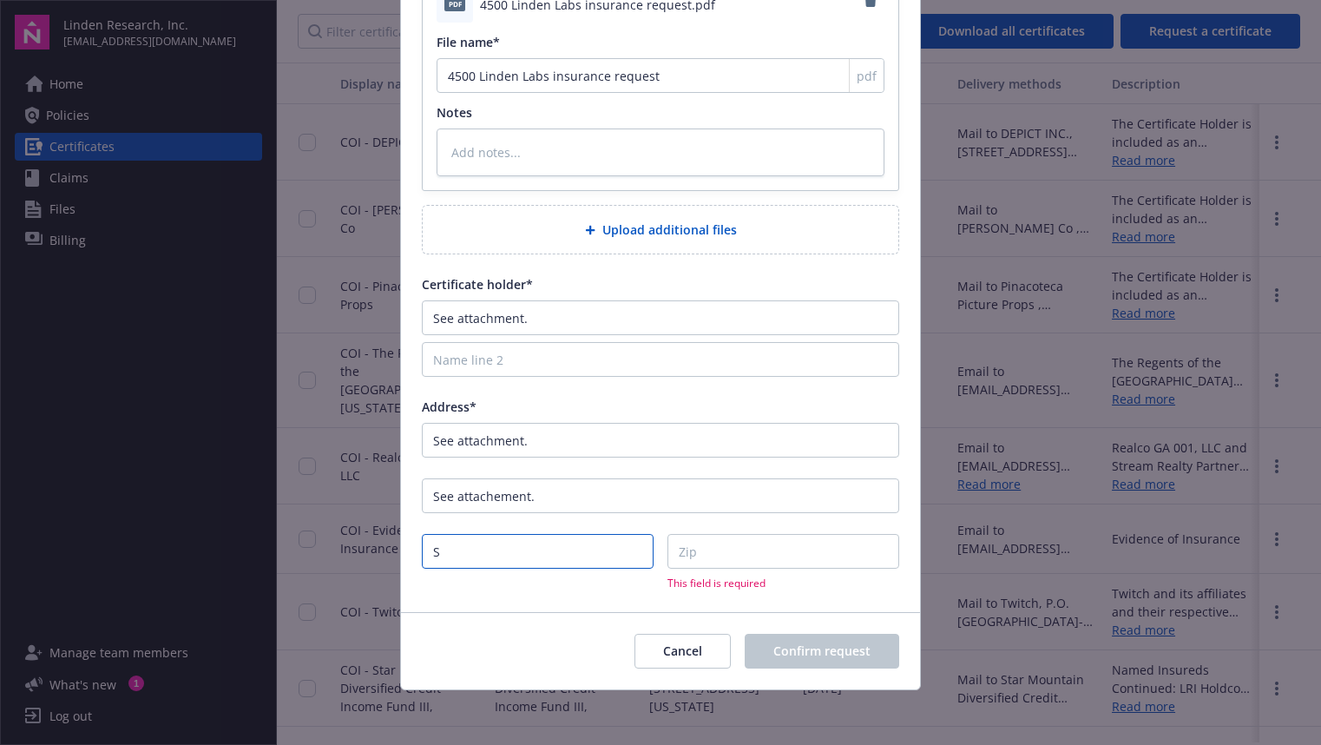
type textarea "x"
type input "See"
type textarea "x"
type input "See"
type textarea "x"
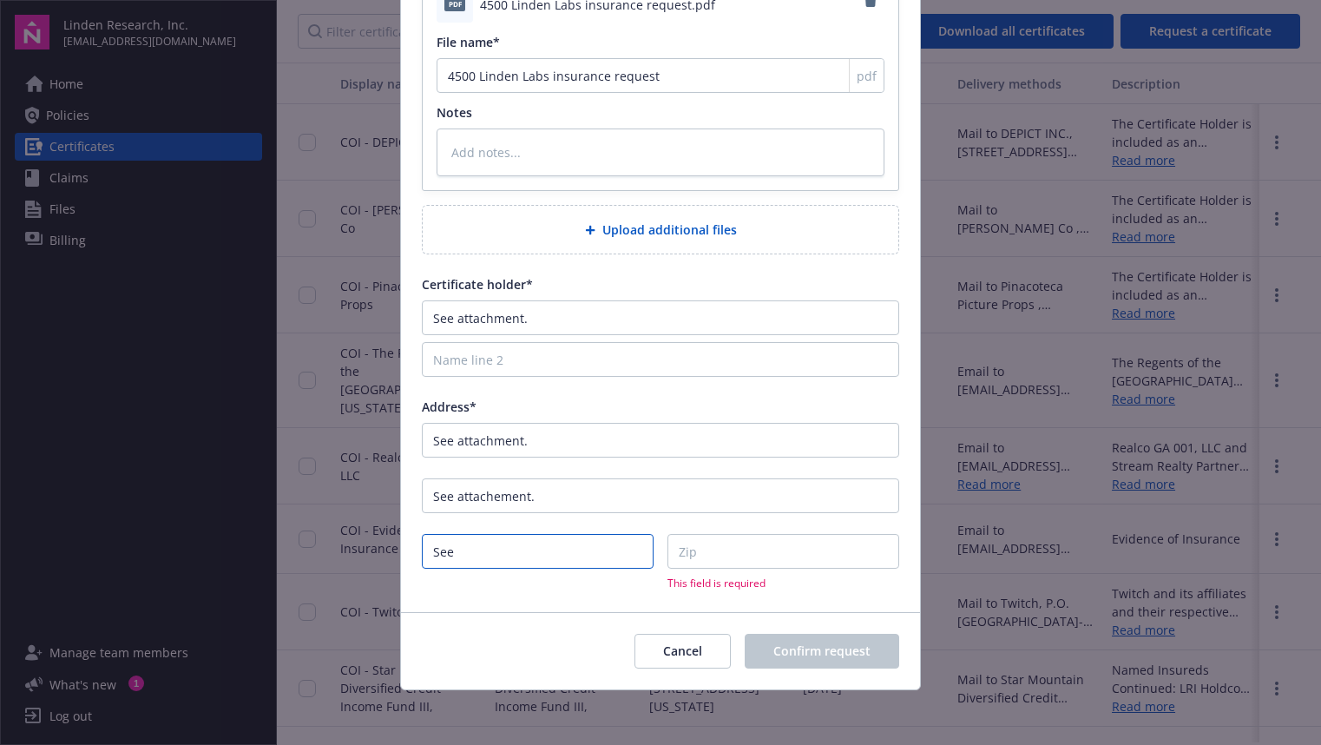
type input "See a"
type textarea "x"
type input "See at"
type textarea "x"
type input "See att"
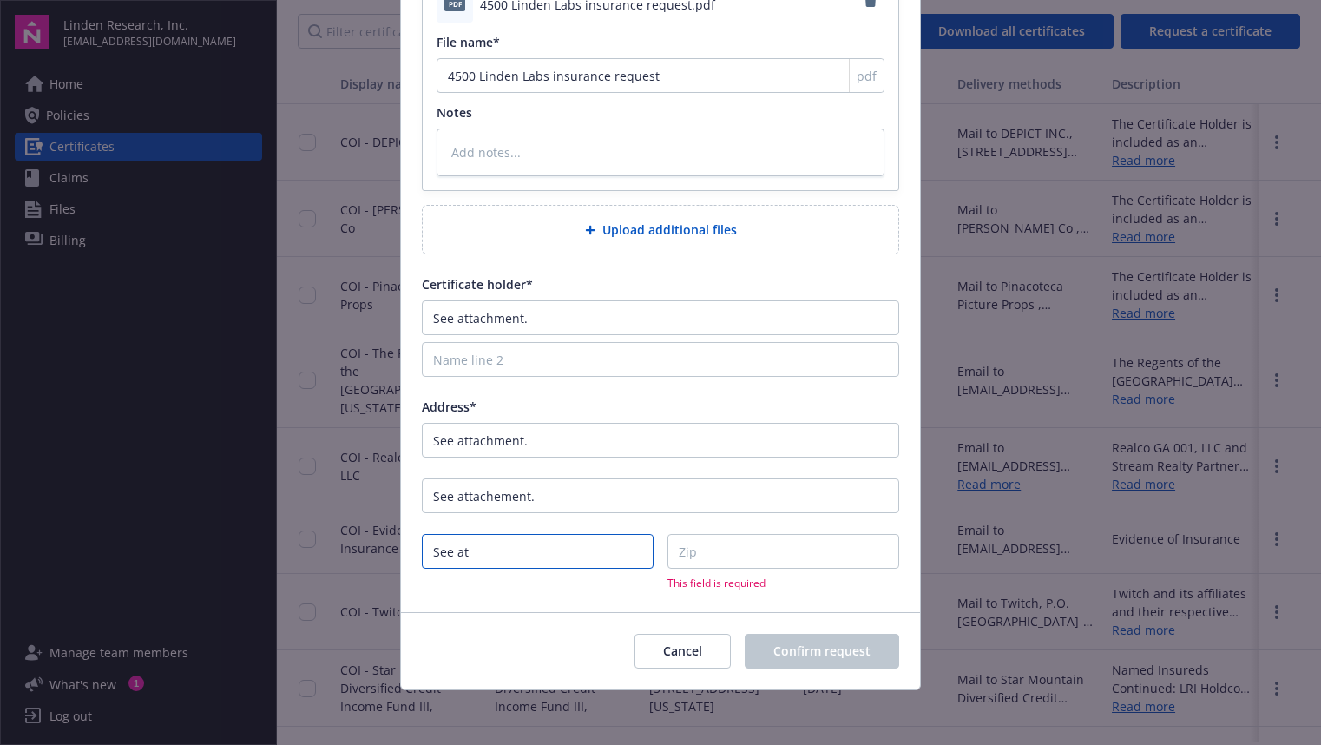
type textarea "x"
type input "See atta"
type textarea "x"
type input "See attac"
type textarea "x"
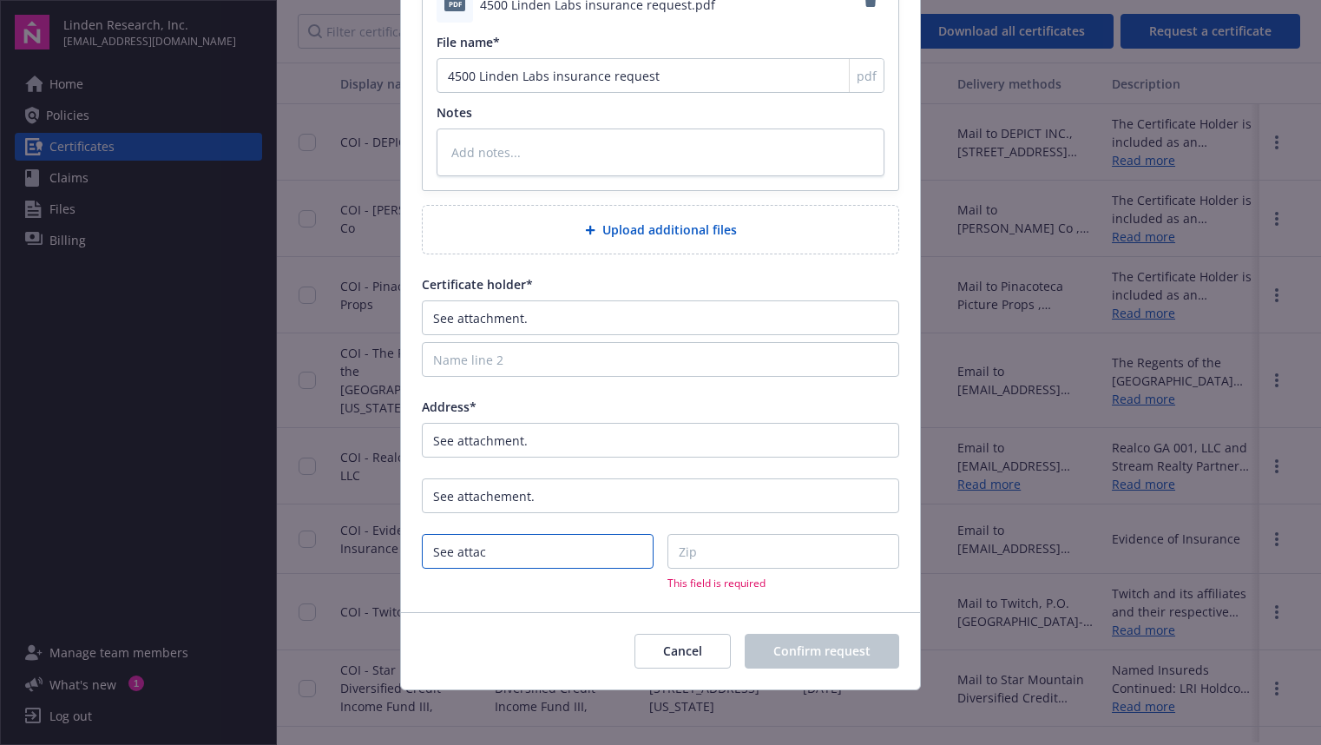
type input "See attach"
type textarea "x"
type input "See attachm"
type textarea "x"
type input "See attachme"
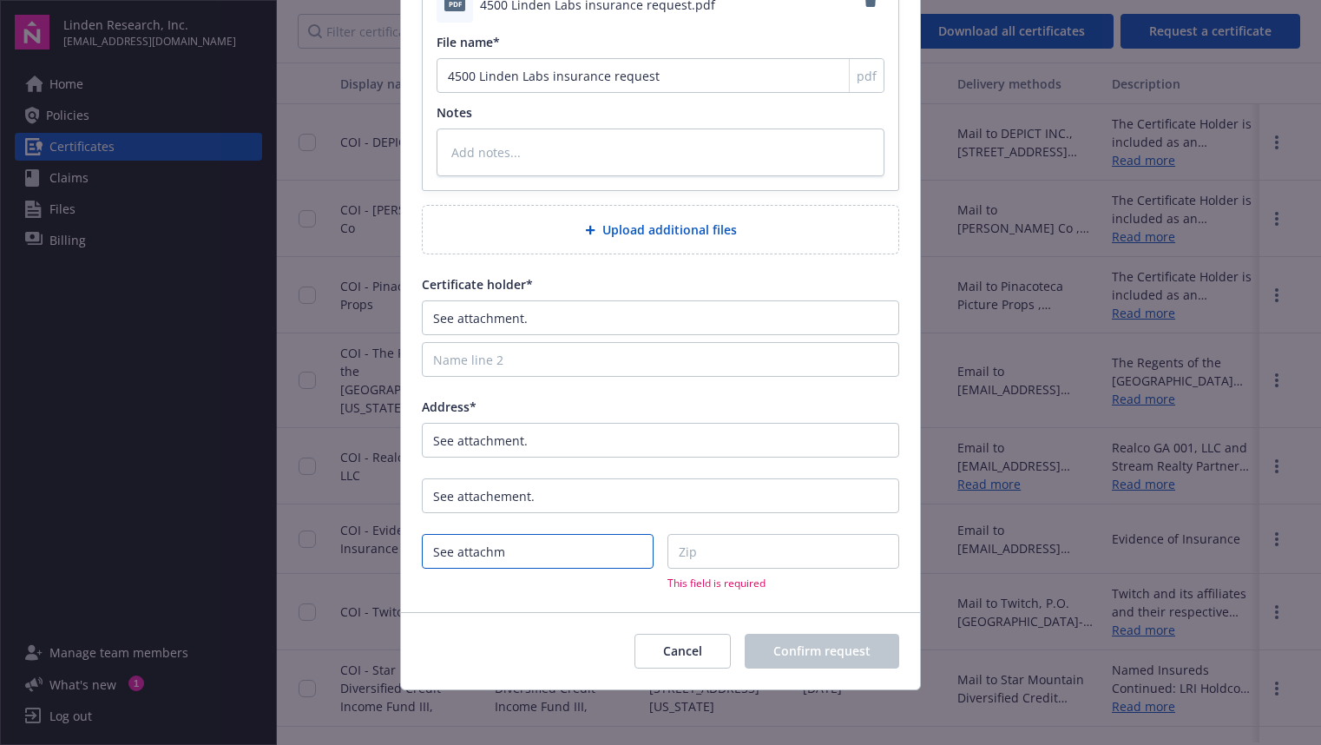
type textarea "x"
type input "See attachmen"
type textarea "x"
type input "See attachment"
type textarea "x"
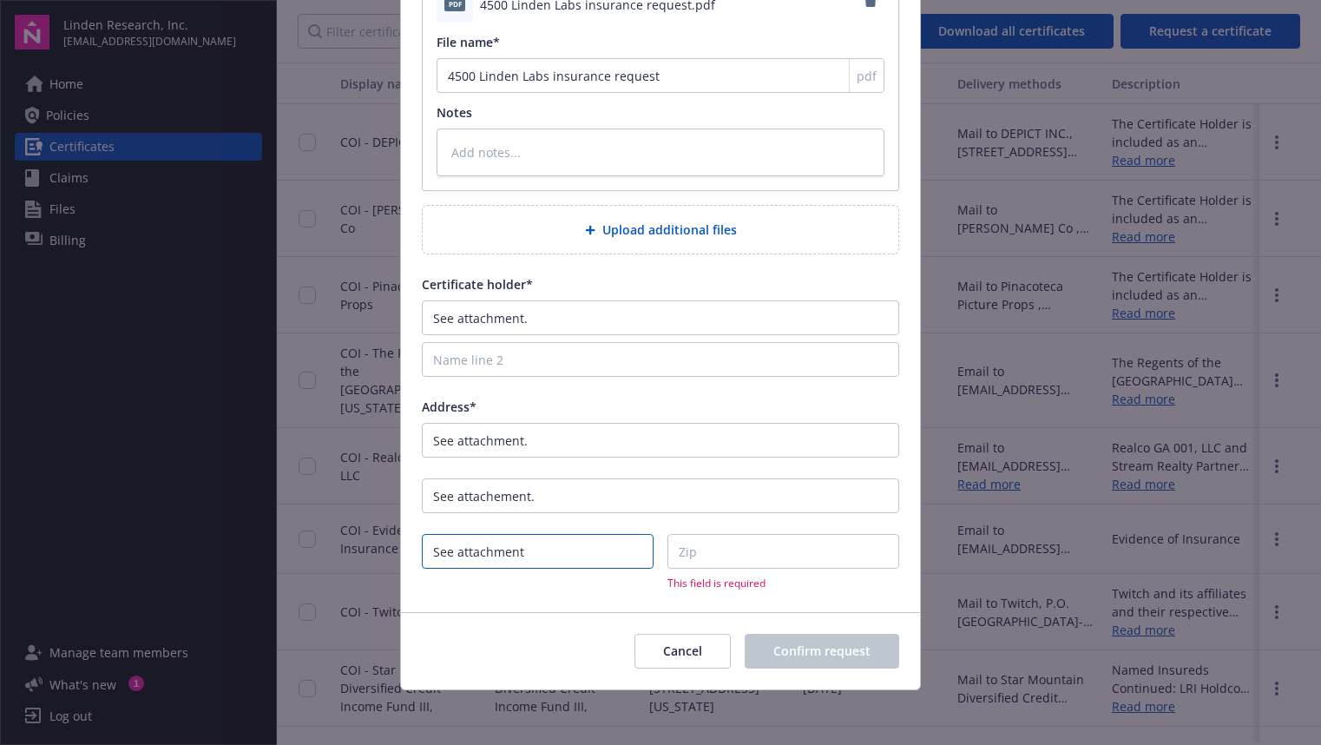
type input "See attachment"
type input "S"
type textarea "x"
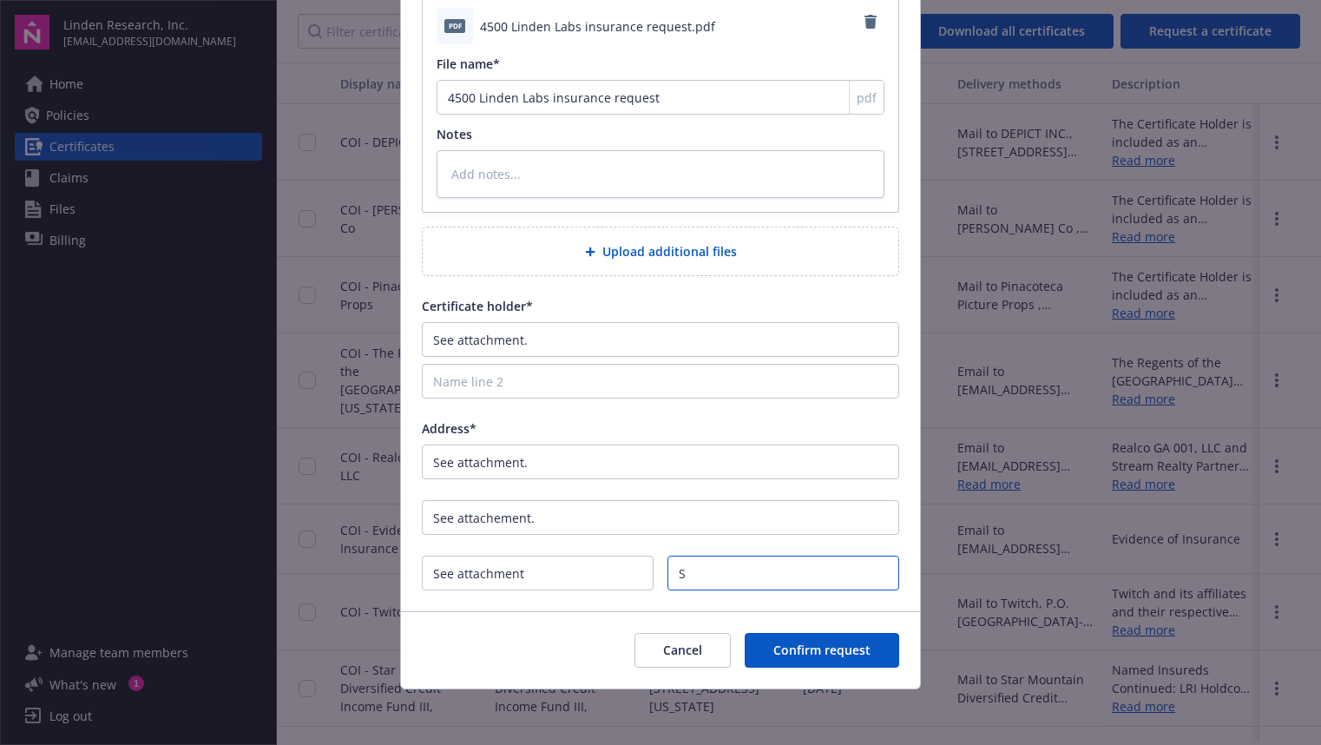
scroll to position [489, 0]
type input "SE"
type textarea "x"
type input "SEe"
type textarea "x"
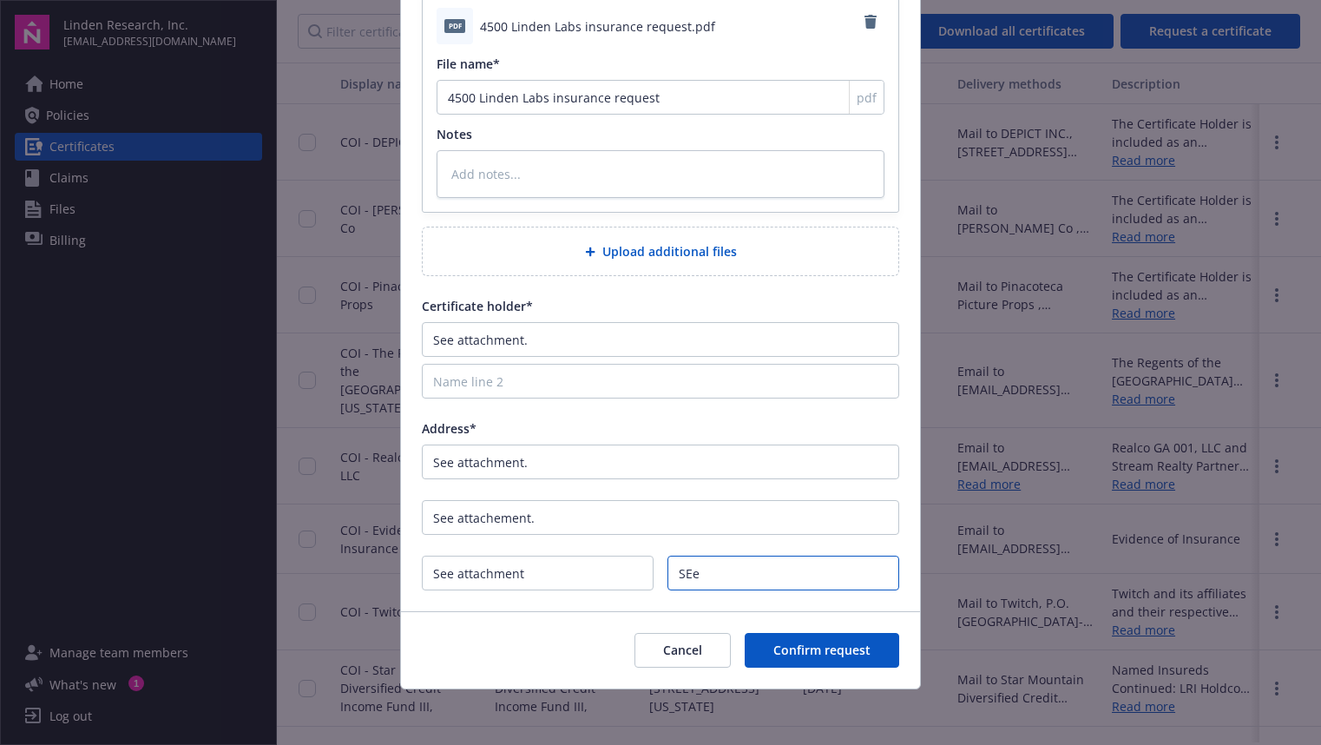
type input "SEe"
type textarea "x"
type input "SEe a"
type textarea "x"
type input "SEe"
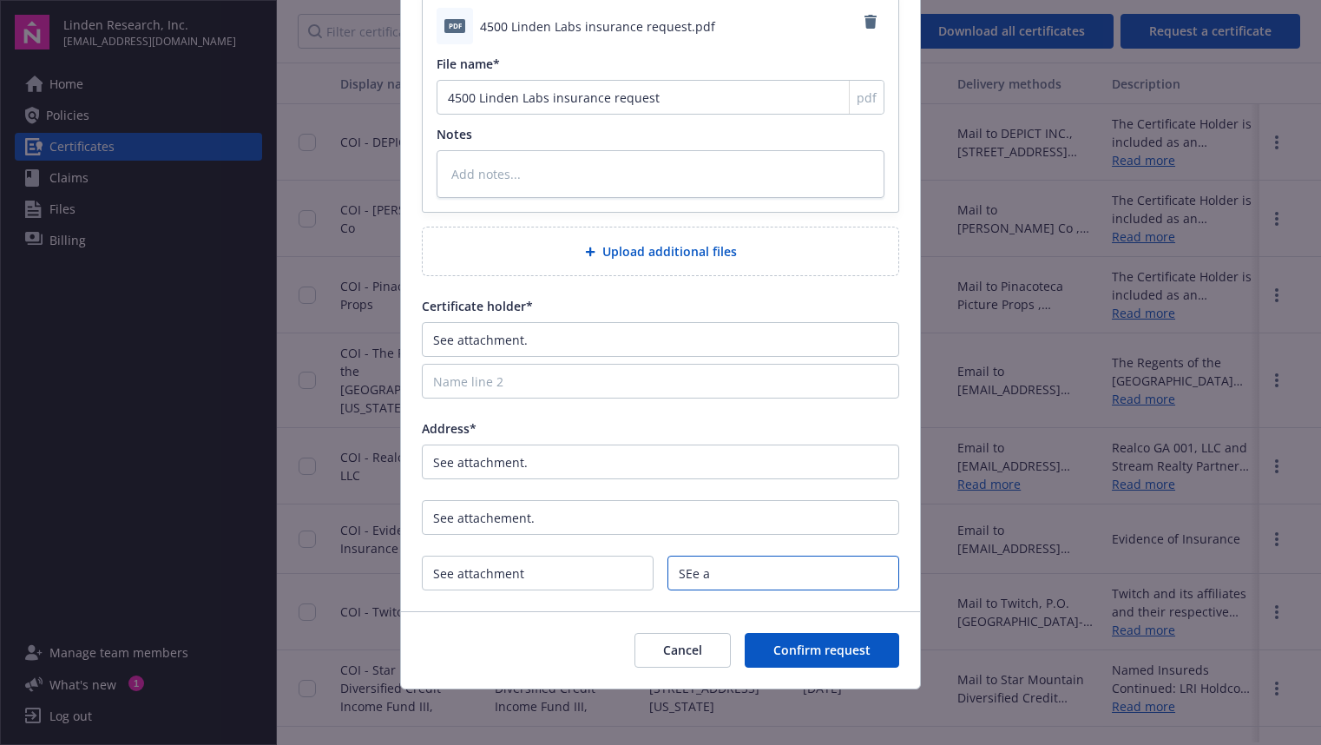
type textarea "x"
type input "SEe"
type textarea "x"
type input "SE"
type textarea "x"
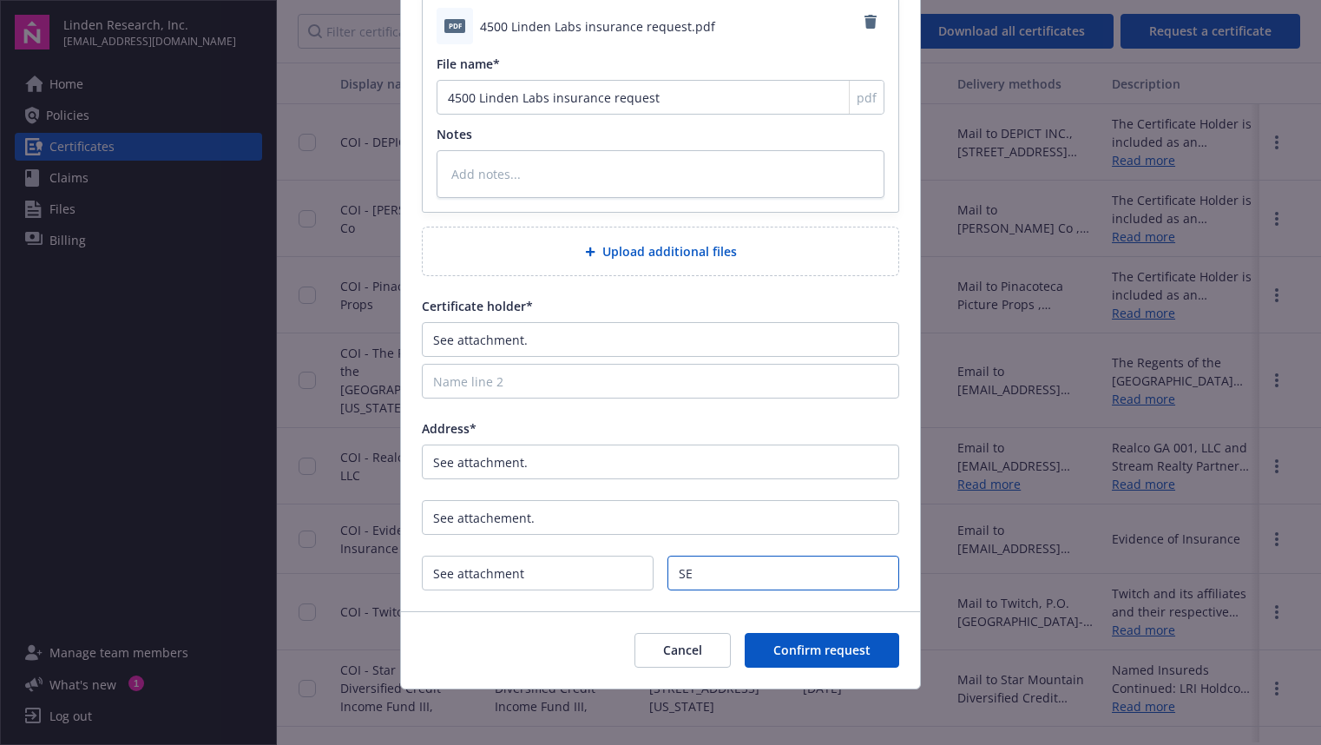
type input "S"
type textarea "x"
type input "Se"
type textarea "x"
type input "See"
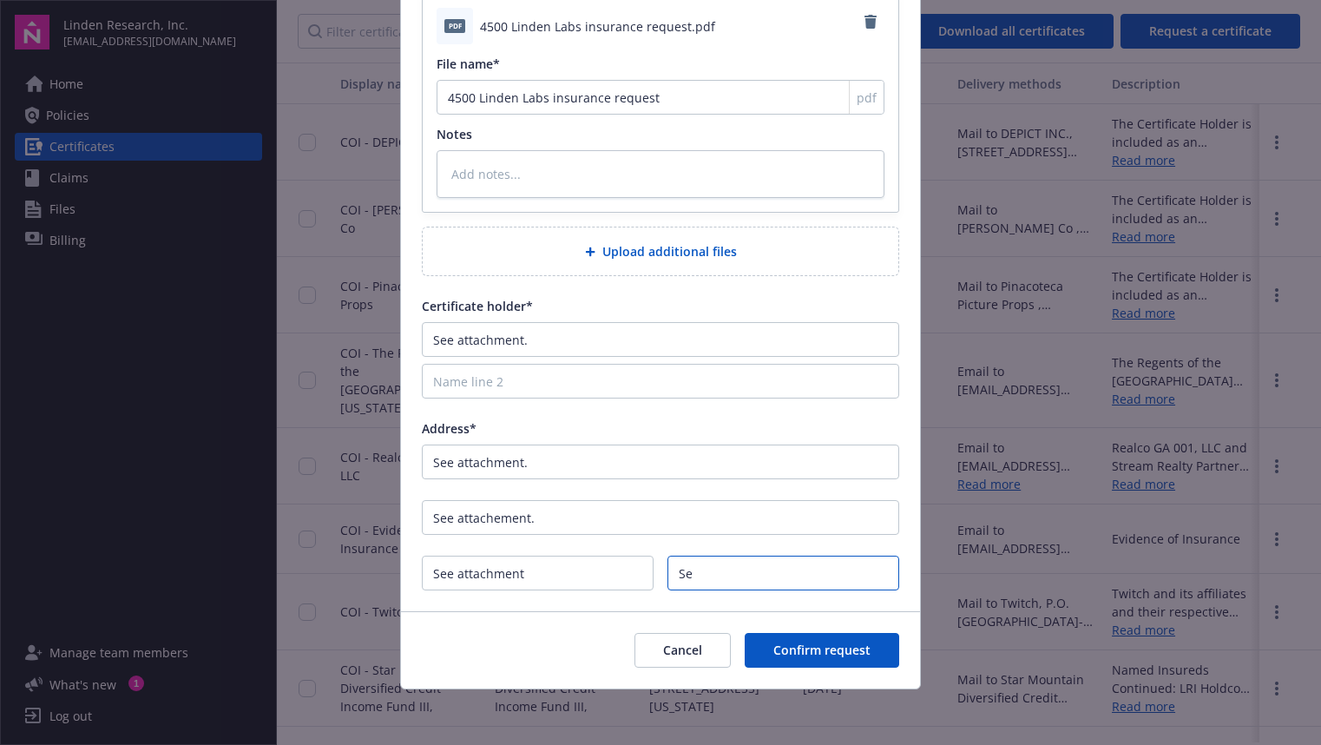
type textarea "x"
type input "See"
type textarea "x"
type input "See a"
type textarea "x"
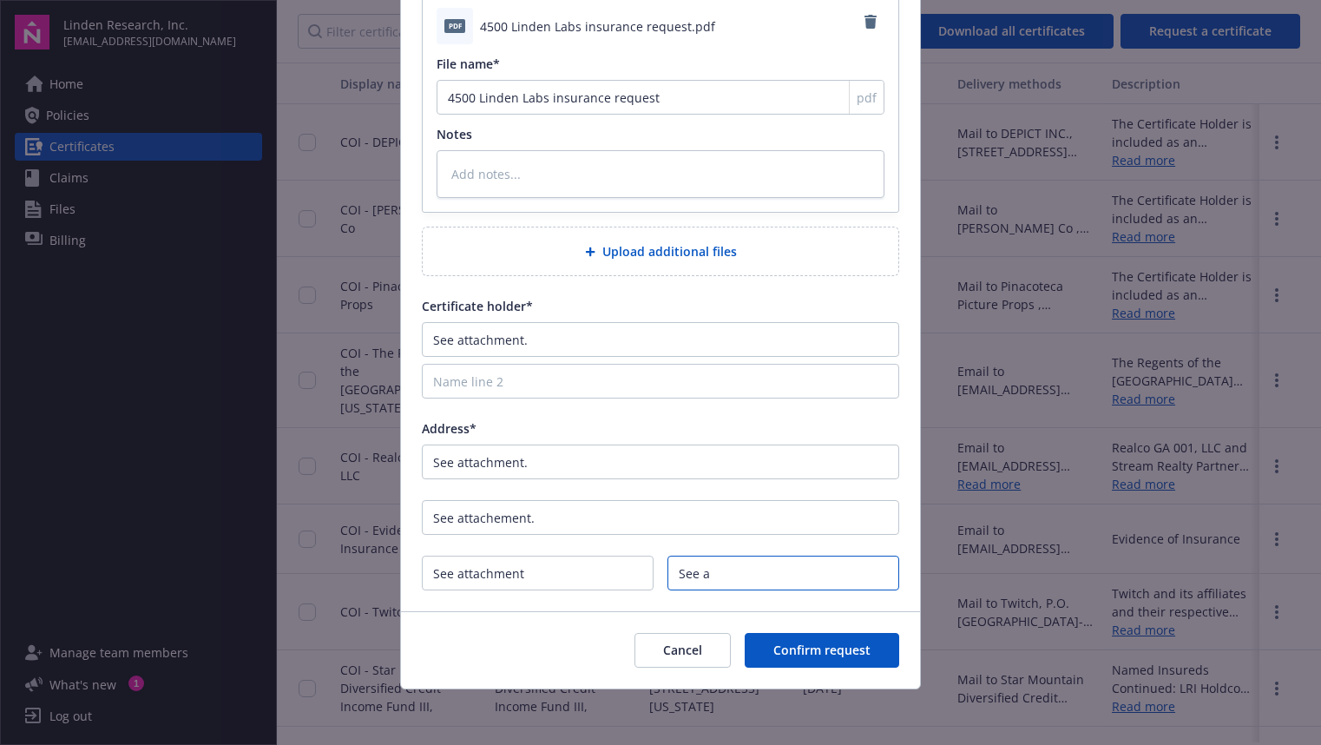
type input "See at"
type textarea "x"
type input "See att"
type textarea "x"
type input "See atta"
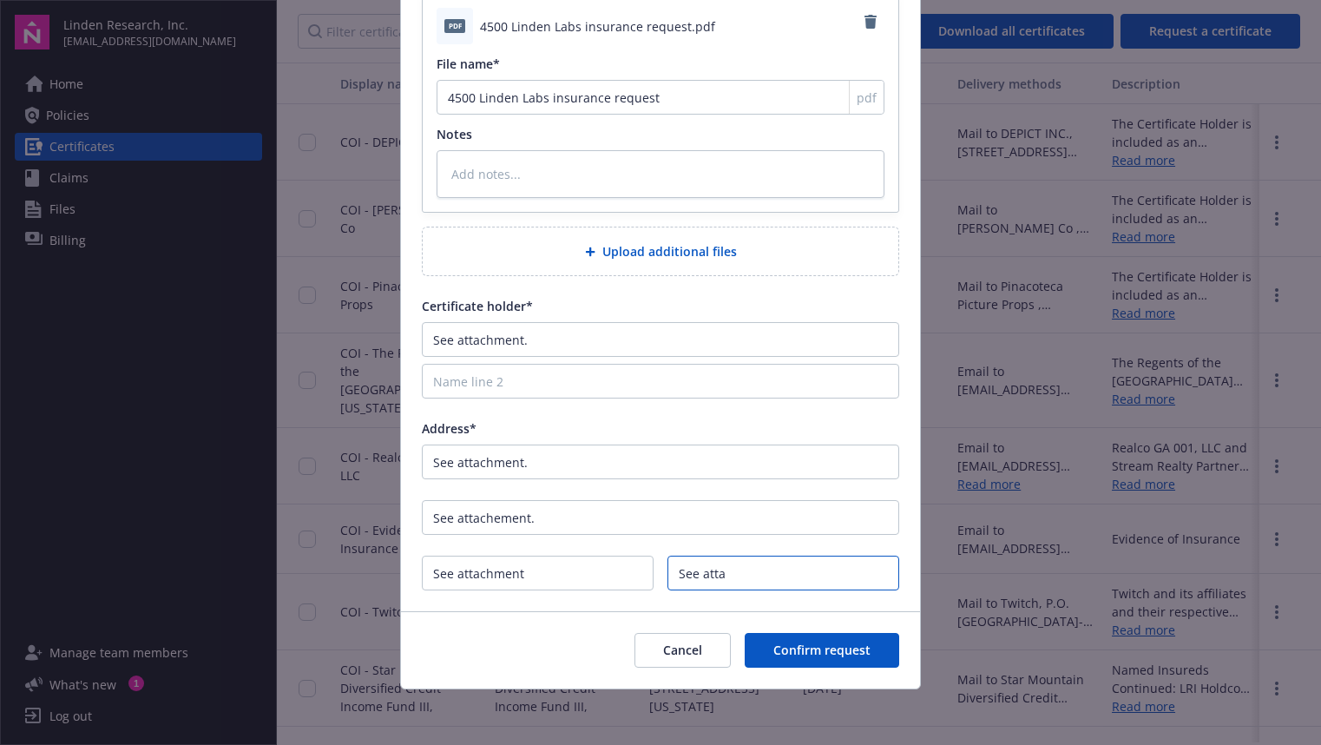
type textarea "x"
type input "See attac"
type textarea "x"
type input "See attach"
type textarea "x"
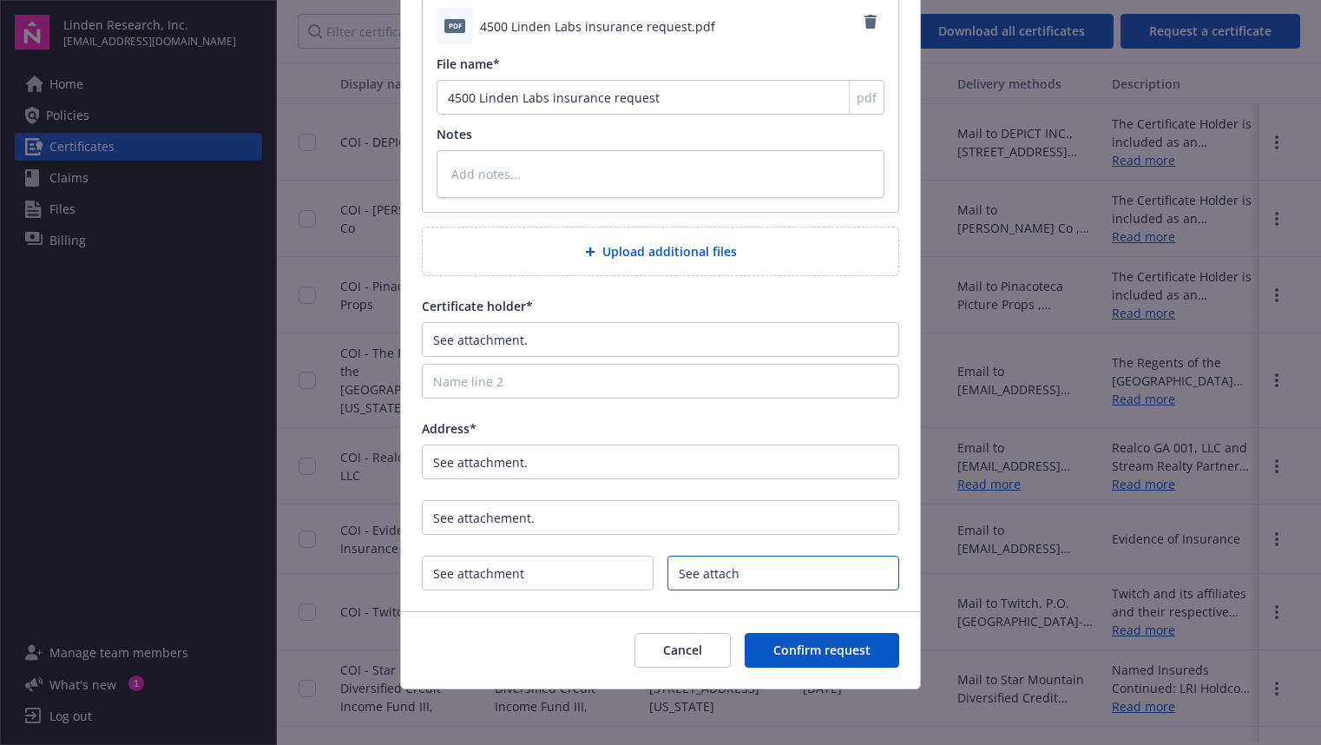
type input "See attachm"
type textarea "x"
type input "See attachme"
type textarea "x"
type input "See attachmen"
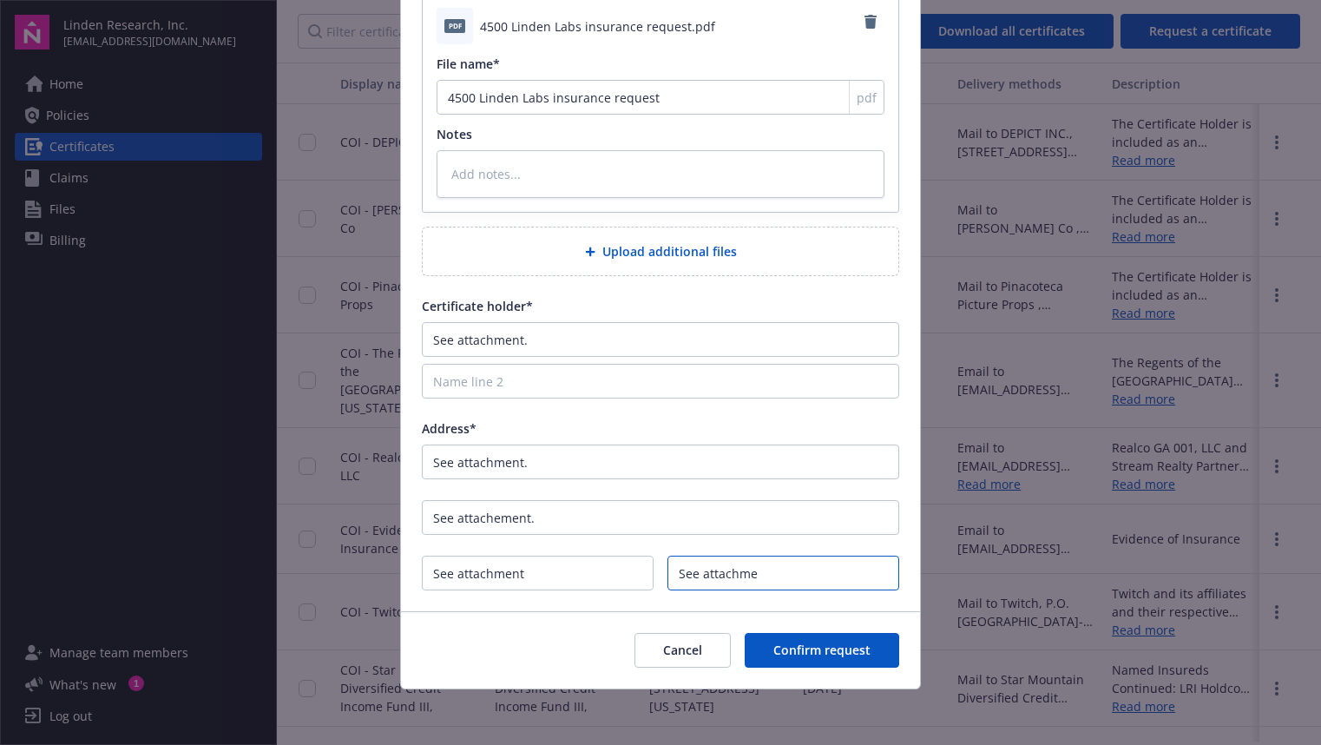
type textarea "x"
type input "See attachment"
type textarea "x"
type input "See attachment"
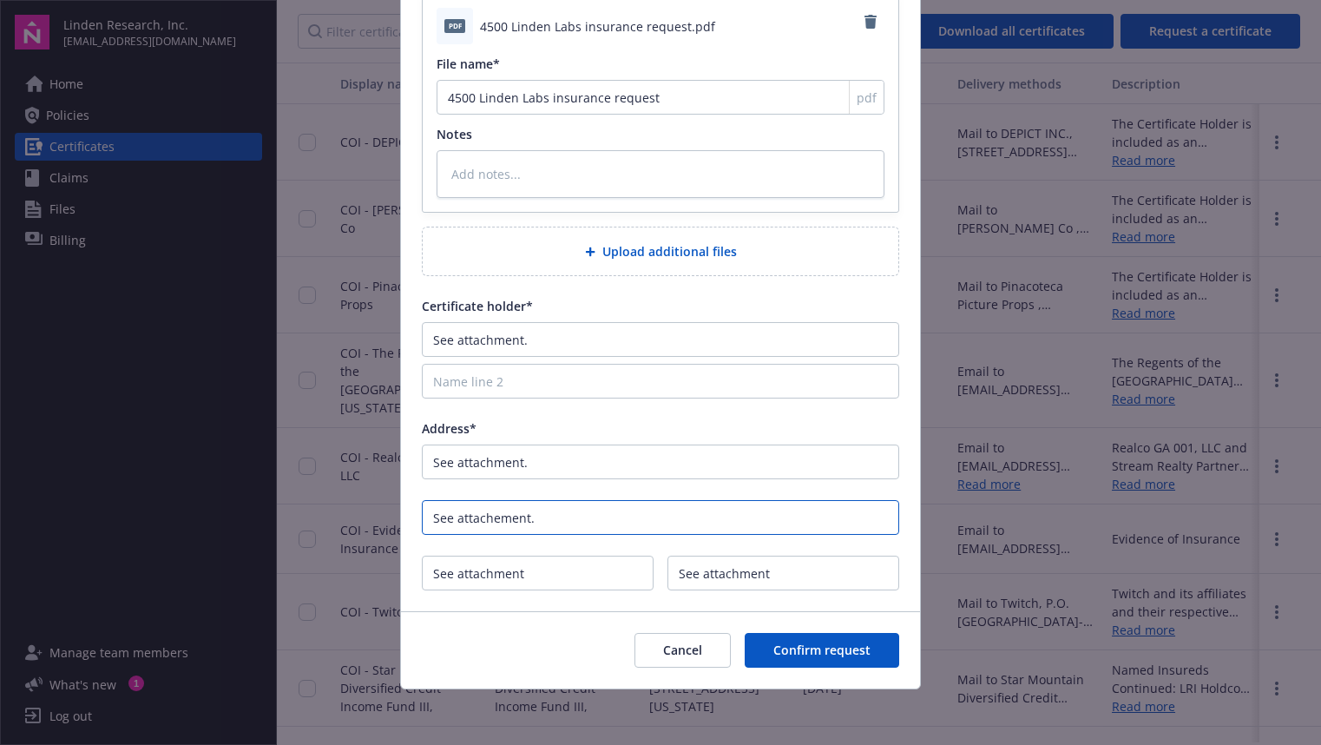
click at [573, 516] on input "See attachement." at bounding box center [660, 517] width 477 height 35
type input "See attachement"
type textarea "x"
type input "See attachement"
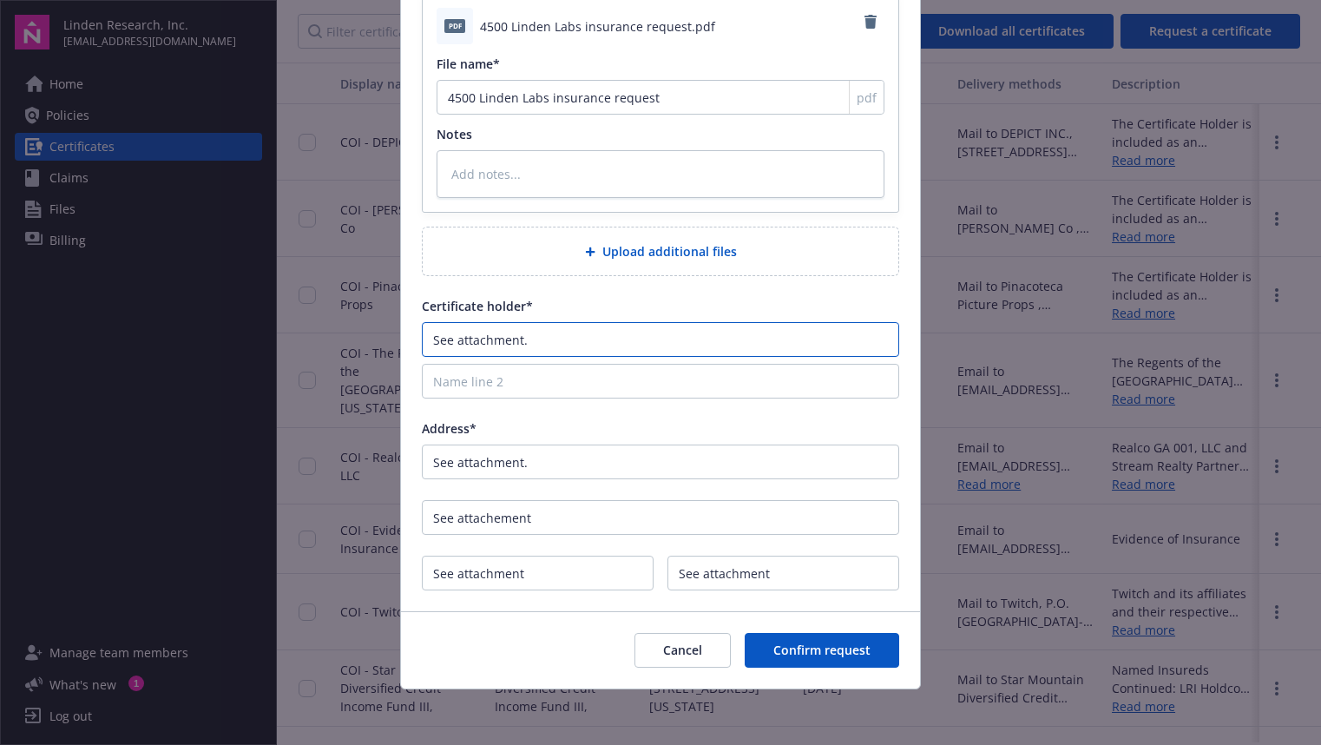
click at [607, 338] on input "See attachment." at bounding box center [660, 339] width 477 height 35
type input "L"
type textarea "x"
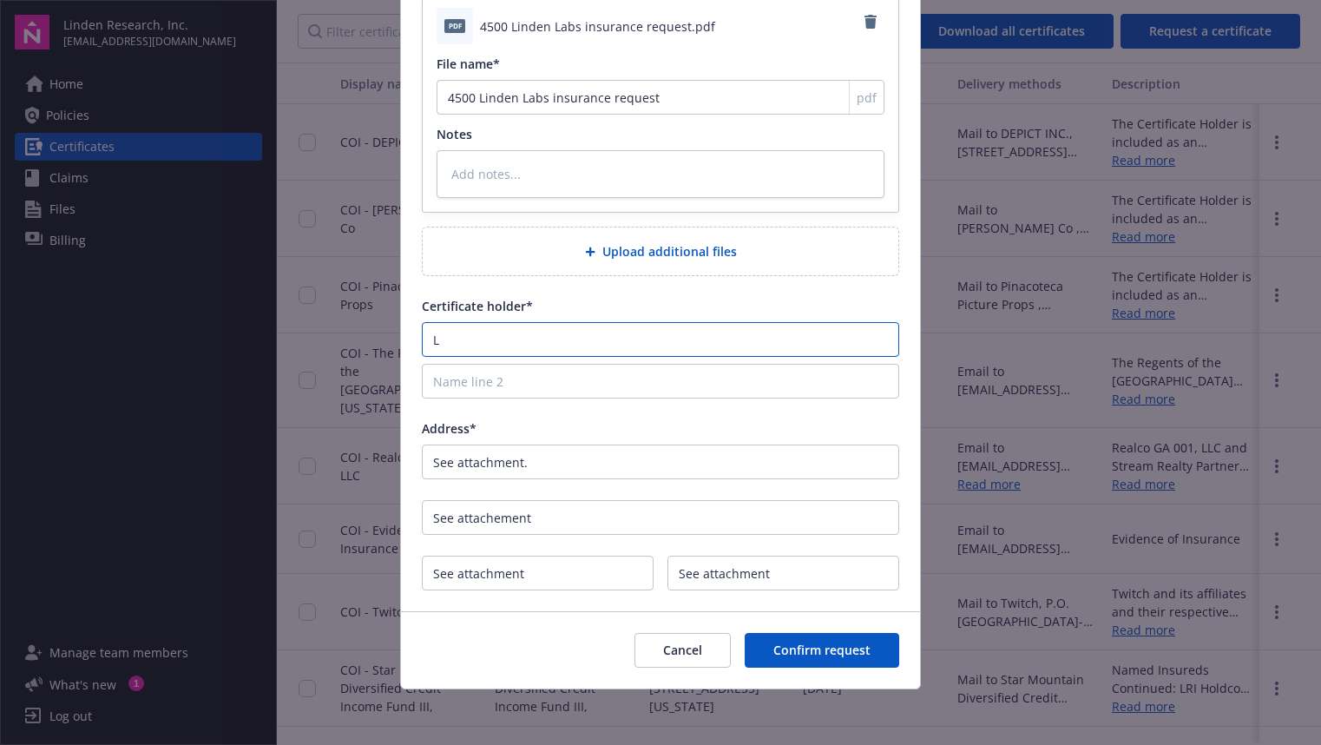
type input "Li"
type textarea "x"
type input "[PERSON_NAME]"
type textarea "x"
type input "[PERSON_NAME]"
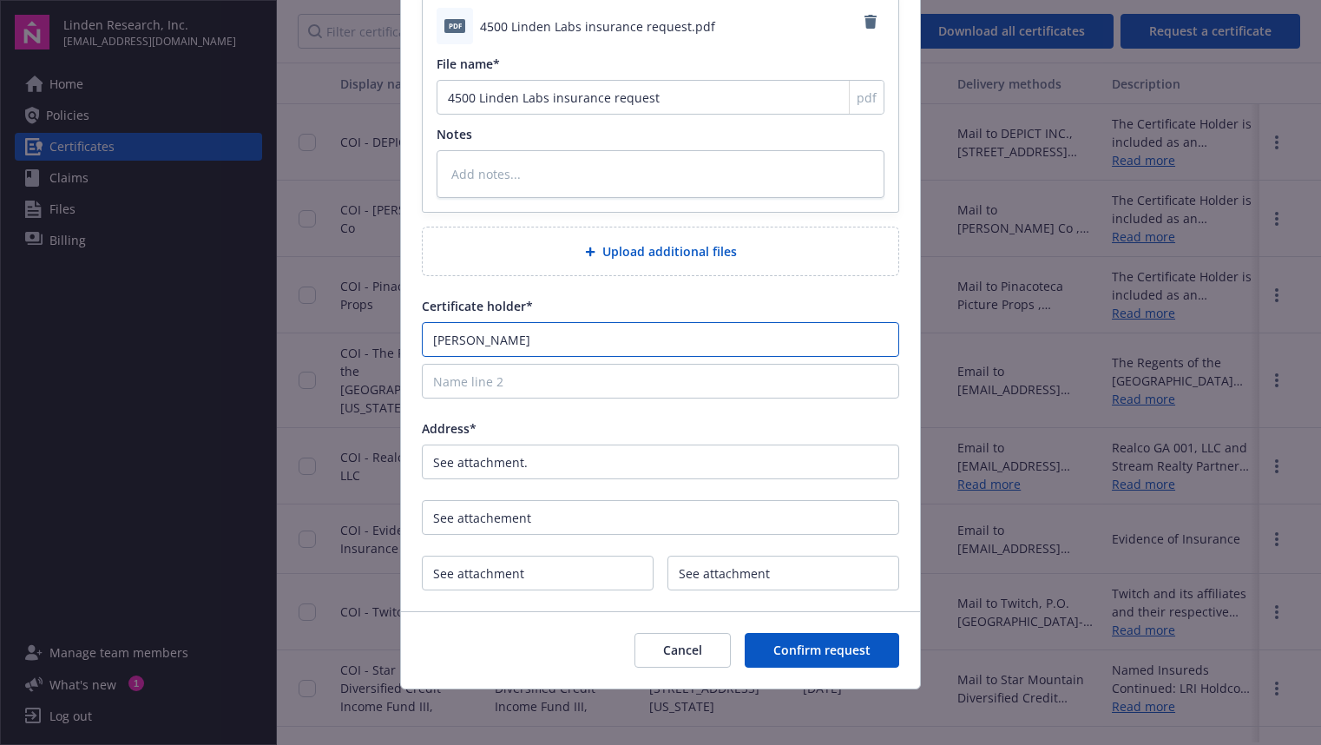
type textarea "x"
type input "Linde"
type textarea "x"
type input "Linden"
type textarea "x"
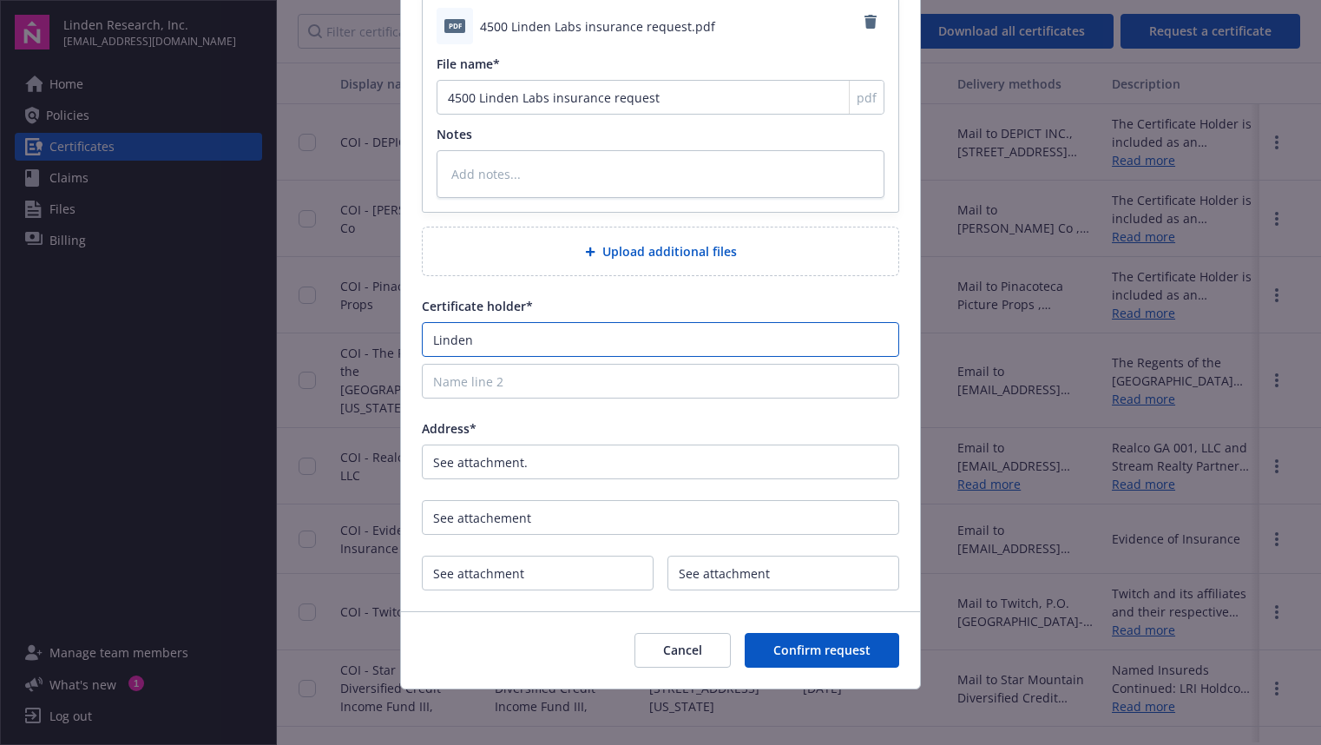
type input "Linden"
type textarea "x"
type input "Linden R"
type textarea "x"
type input "Linden Re"
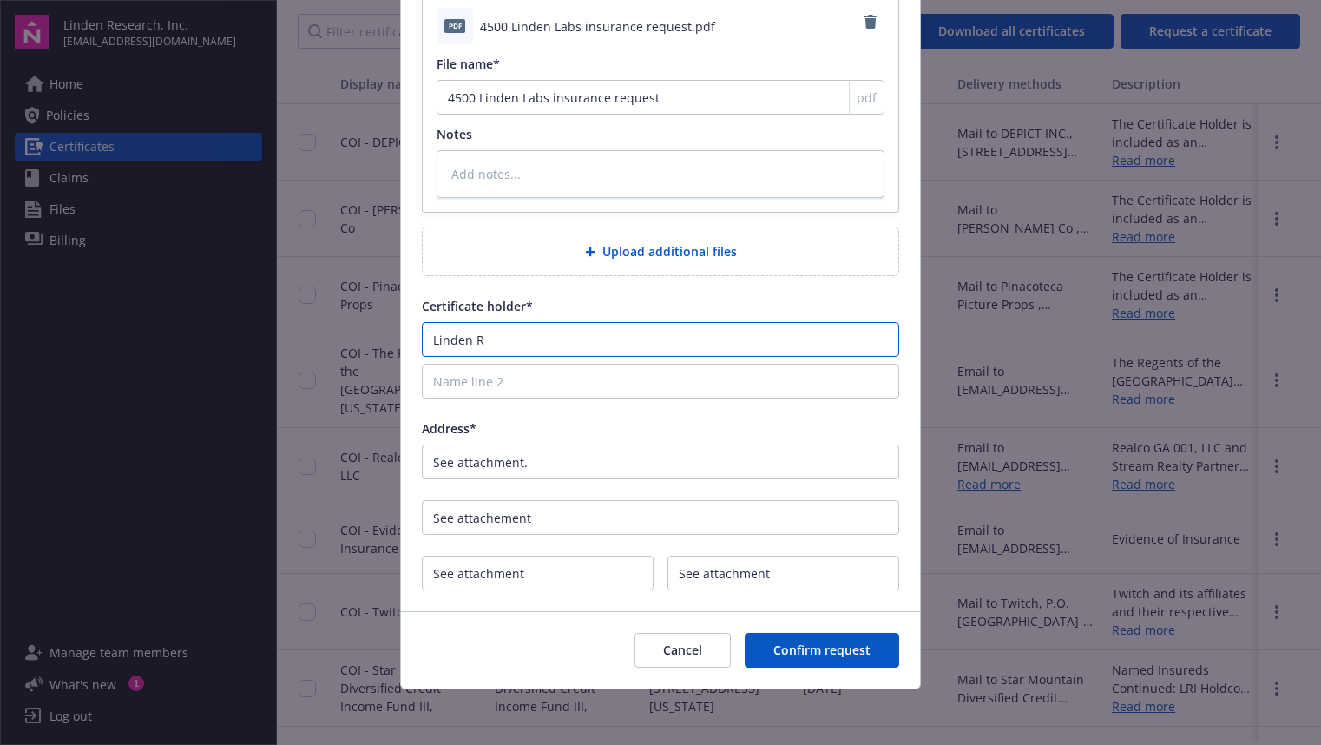
type textarea "x"
type input "Linden Res"
type textarea "x"
type input "Linden Rese"
type textarea "x"
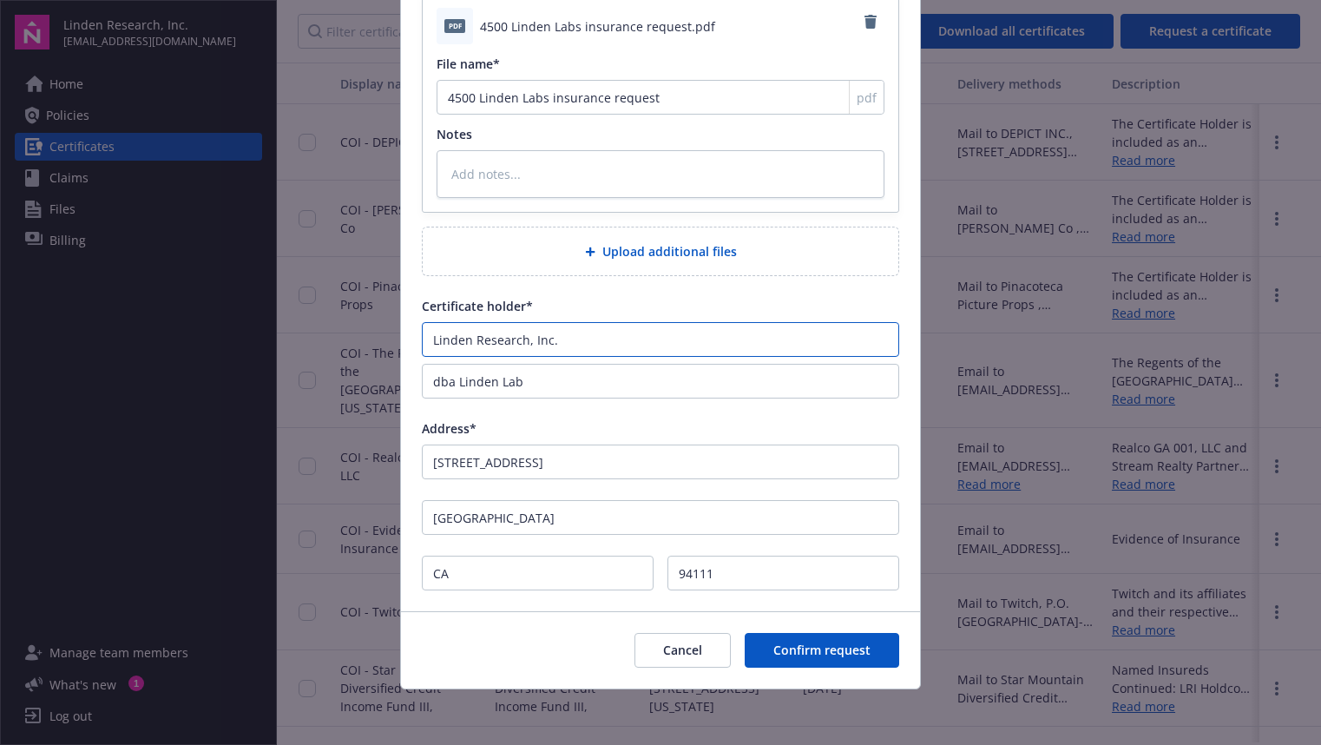
click at [649, 340] on input "Linden Research, Inc." at bounding box center [660, 339] width 477 height 35
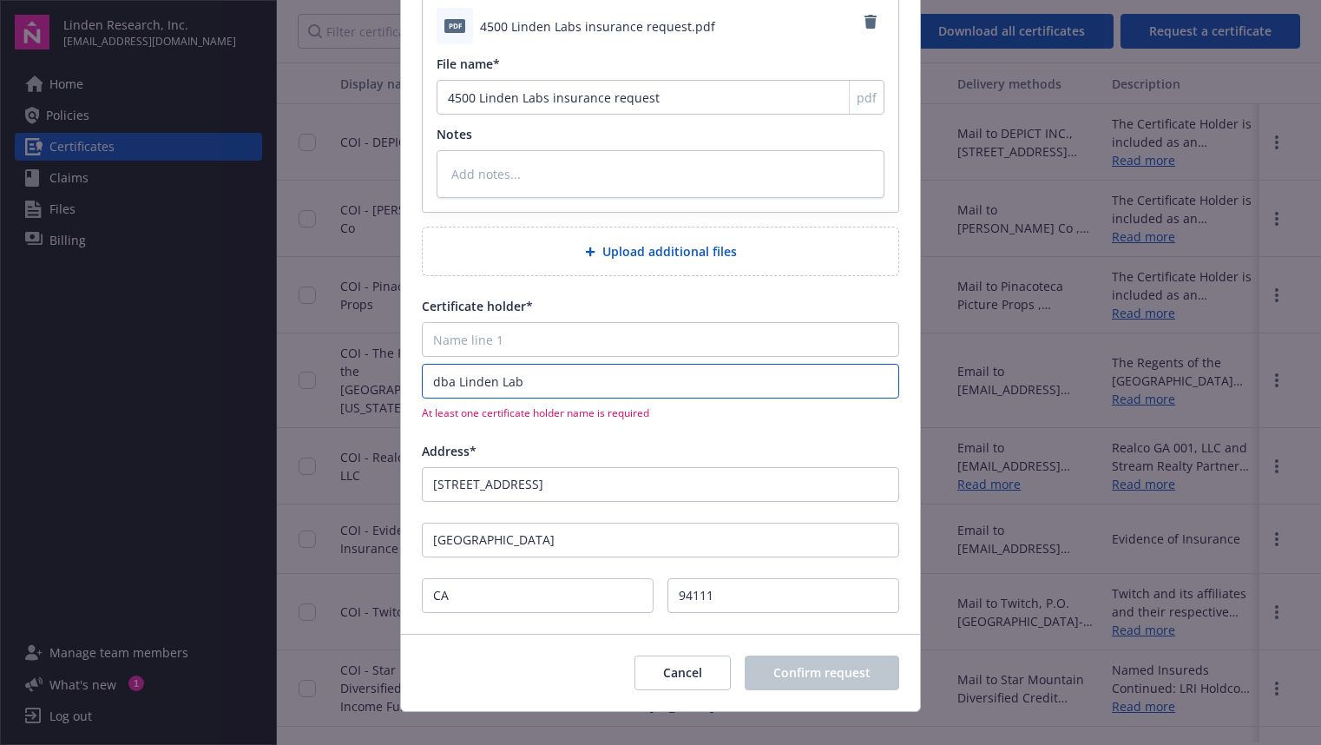
click at [613, 371] on input "dba Linden Lab" at bounding box center [660, 381] width 477 height 35
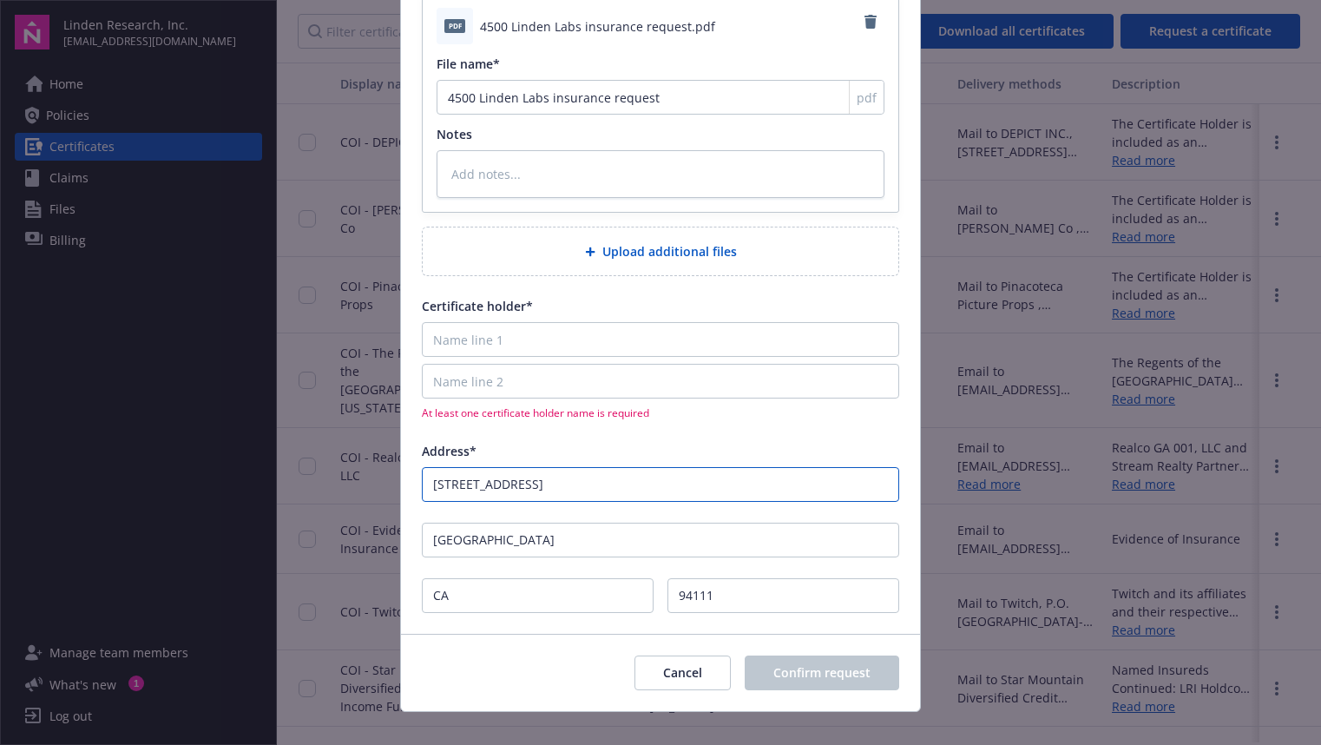
click at [582, 483] on input "[STREET_ADDRESS]" at bounding box center [660, 484] width 477 height 35
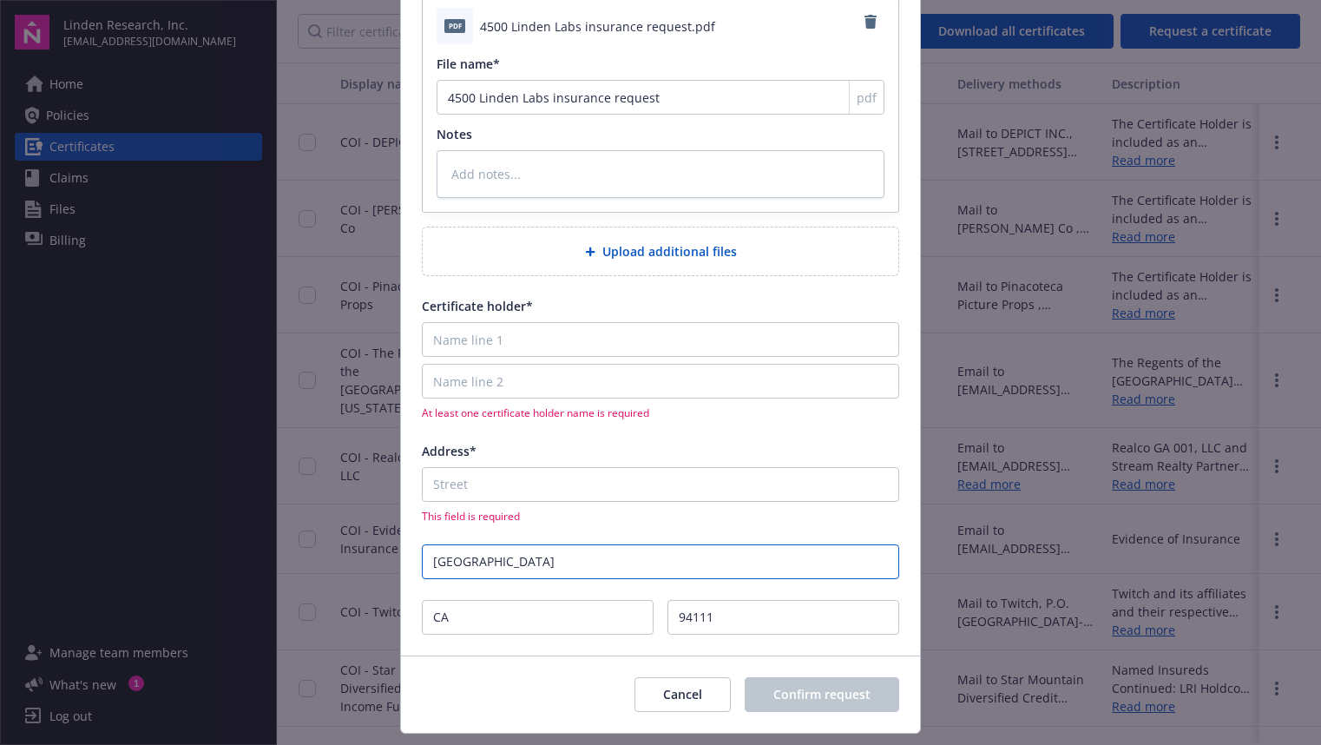
click at [546, 549] on input "[GEOGRAPHIC_DATA]" at bounding box center [660, 561] width 477 height 35
click at [470, 567] on input "[PERSON_NAME]" at bounding box center [660, 561] width 477 height 35
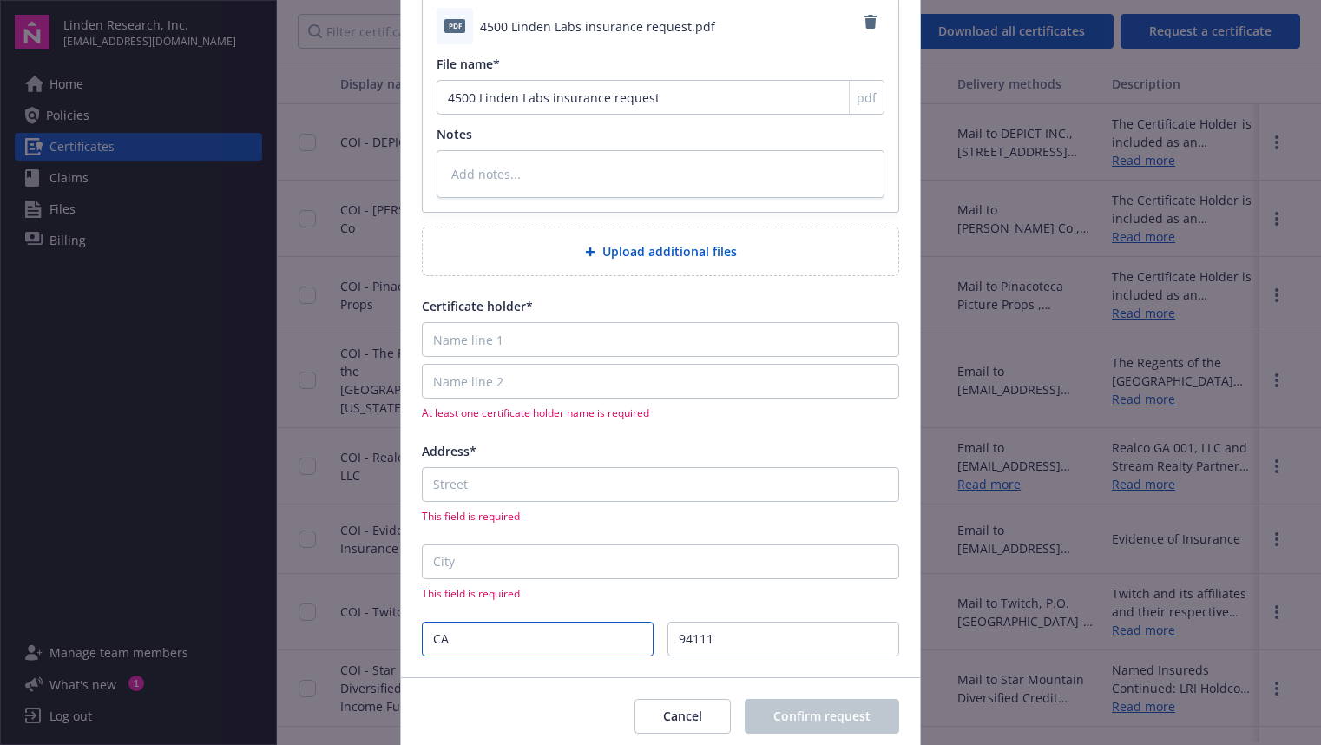
click at [454, 633] on input "CA" at bounding box center [538, 638] width 232 height 35
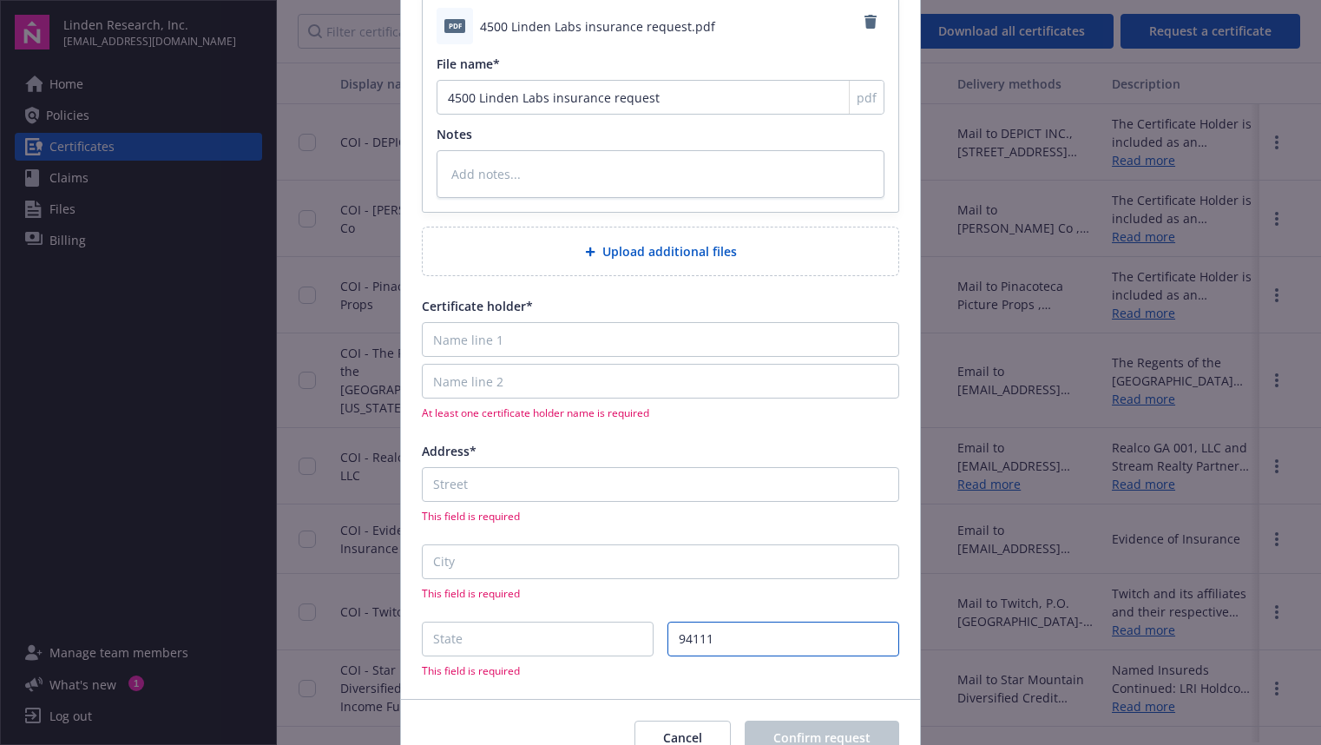
click at [700, 636] on input "94111" at bounding box center [783, 638] width 232 height 35
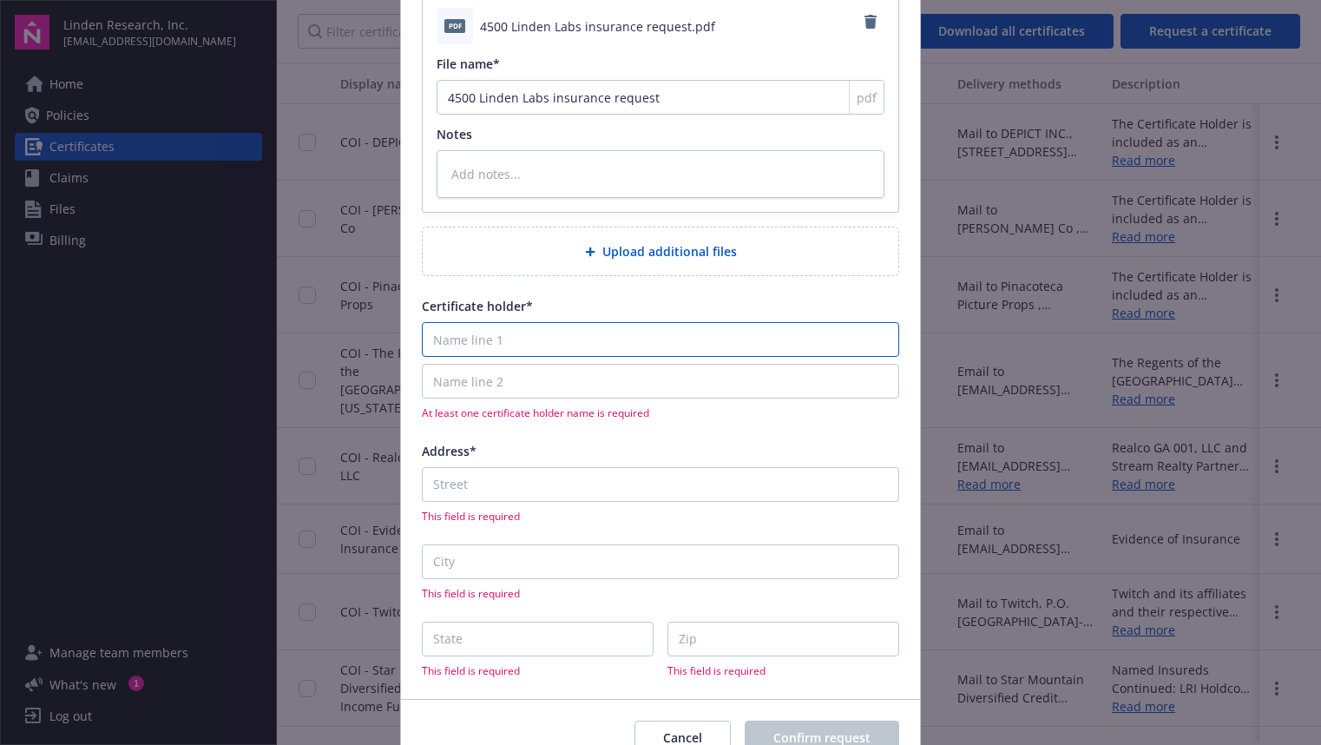
click at [603, 342] on input "Name line 1" at bounding box center [660, 339] width 477 height 35
paste input "FWR Partners Owner, LLC"
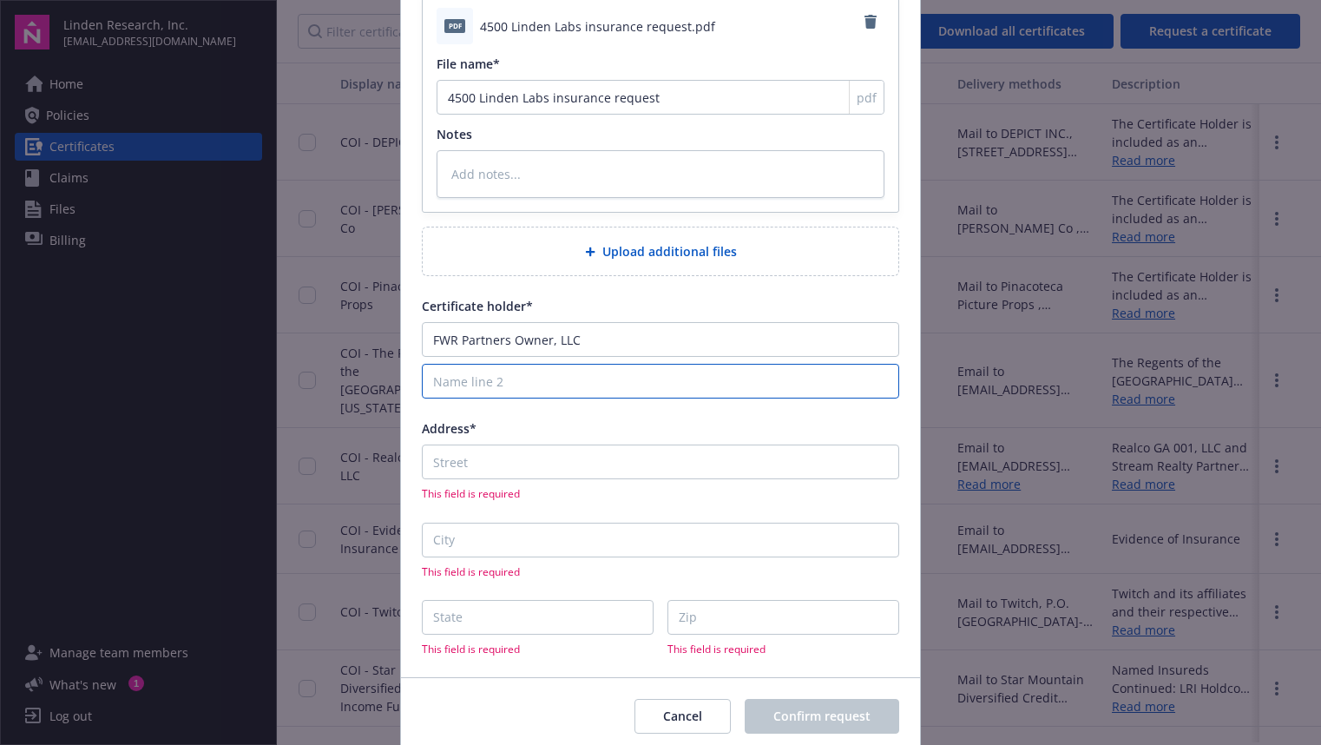
click at [616, 385] on input "Name line 2" at bounding box center [660, 381] width 477 height 35
paste input "c/o Somerset Properties, Inc."
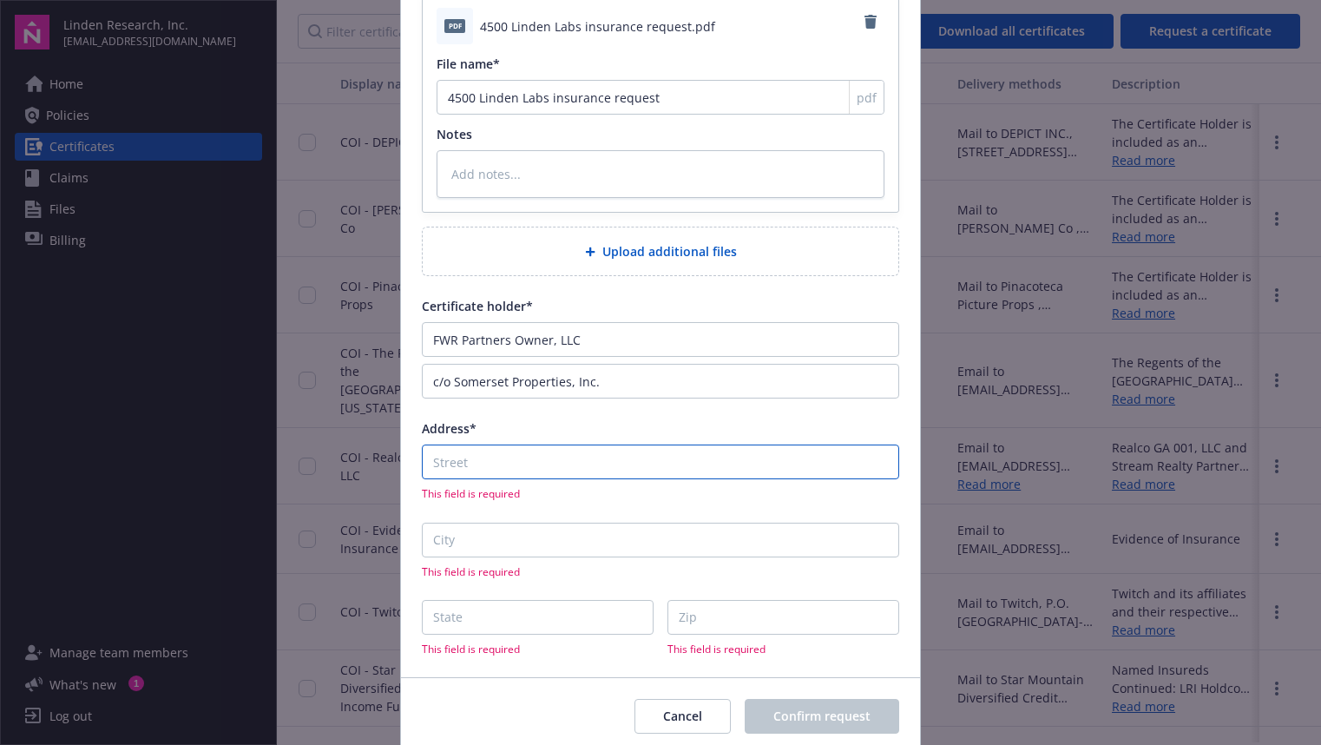
click at [610, 473] on input "Address*" at bounding box center [660, 461] width 477 height 35
paste input "[STREET_ADDRESS]"
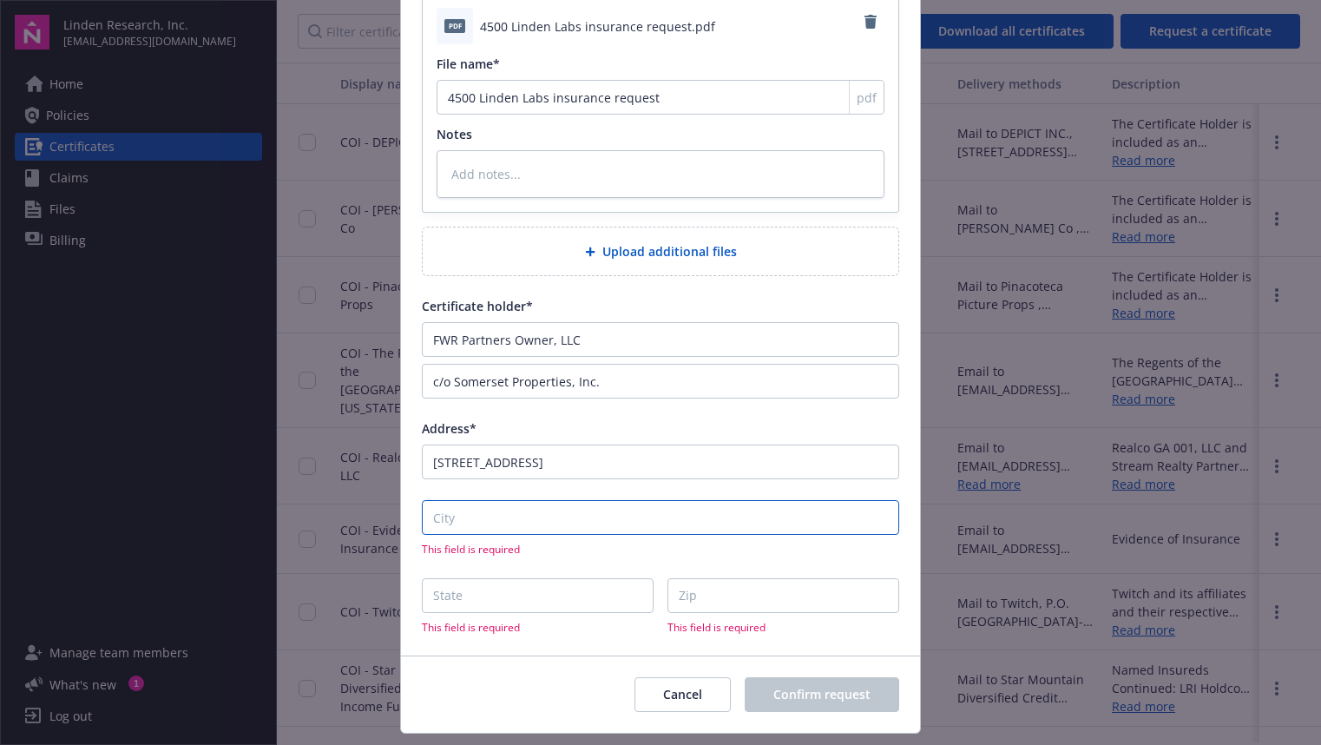
click at [603, 524] on input "City" at bounding box center [660, 517] width 477 height 35
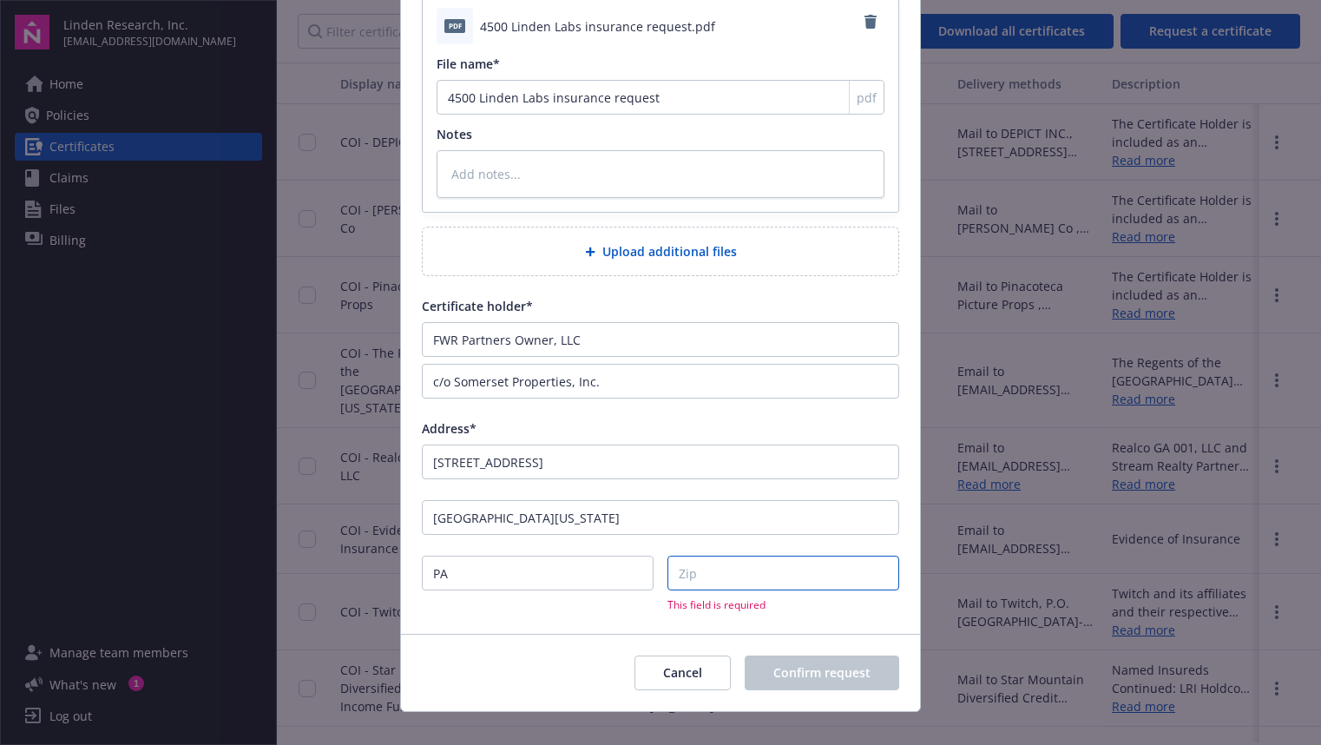
click at [727, 569] on input "Zip" at bounding box center [783, 572] width 232 height 35
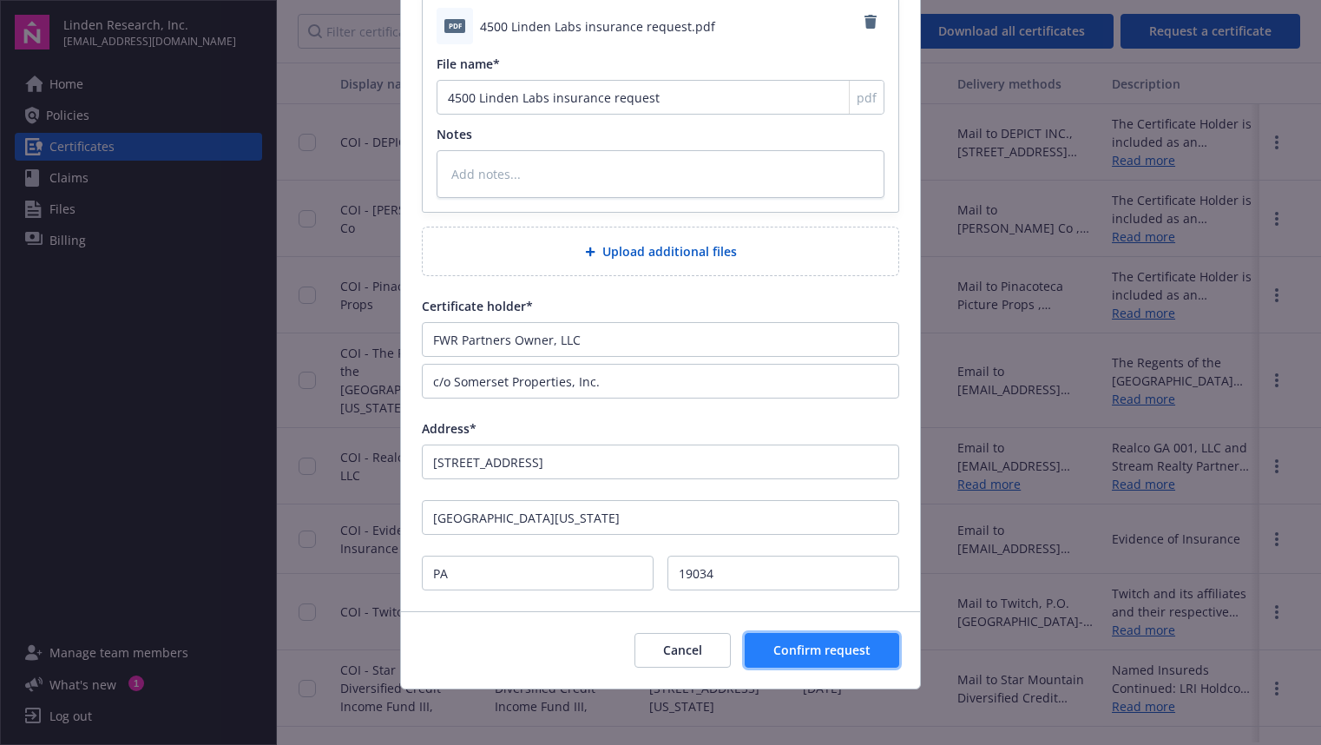
click at [802, 653] on span "Confirm request" at bounding box center [821, 649] width 97 height 16
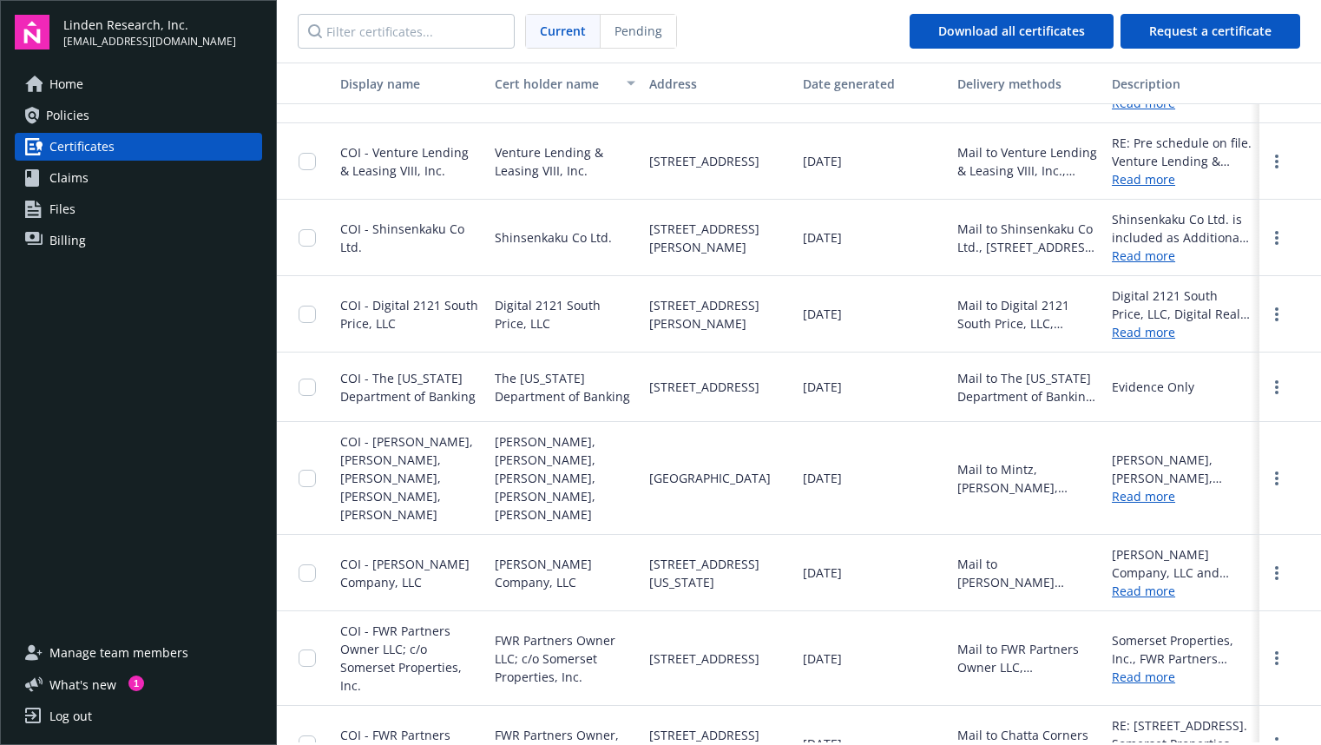
scroll to position [0, 0]
